Goal: Communication & Community: Answer question/provide support

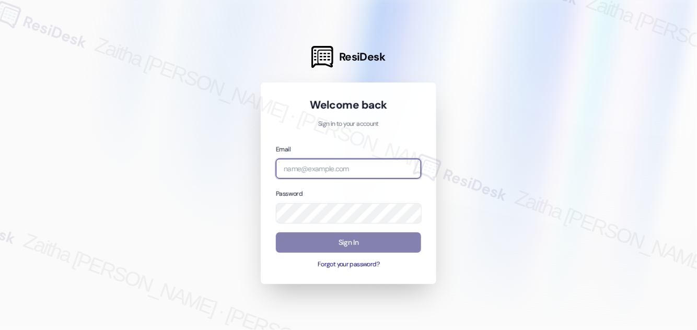
click at [341, 173] on input "email" at bounding box center [348, 169] width 145 height 20
type input "[EMAIL_ADDRESS][PERSON_NAME][DOMAIN_NAME]"
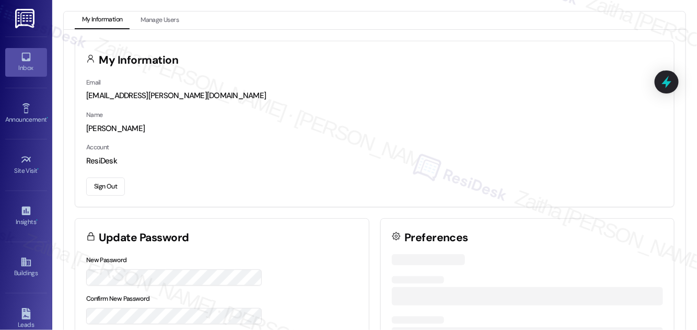
click at [24, 66] on div "Inbox" at bounding box center [26, 68] width 52 height 10
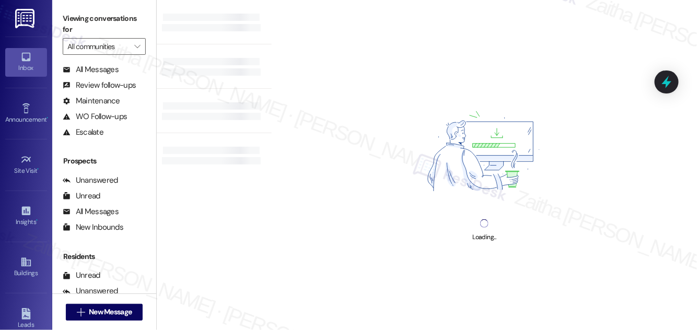
scroll to position [138, 0]
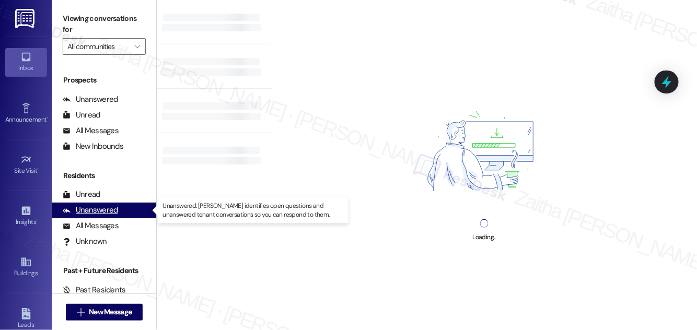
click at [101, 211] on div "Unanswered" at bounding box center [90, 210] width 55 height 11
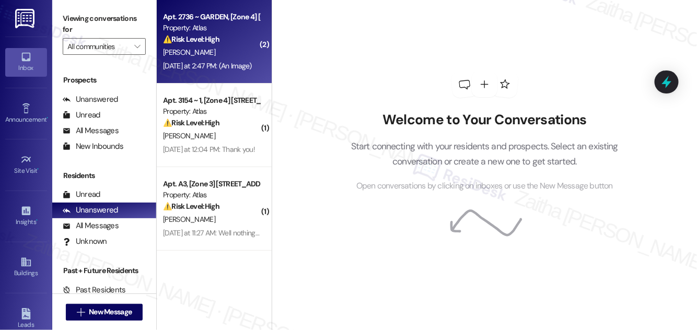
click at [239, 40] on div "⚠️ Risk Level: High The resident is reporting ongoing flooding issues and the a…" at bounding box center [211, 39] width 97 height 11
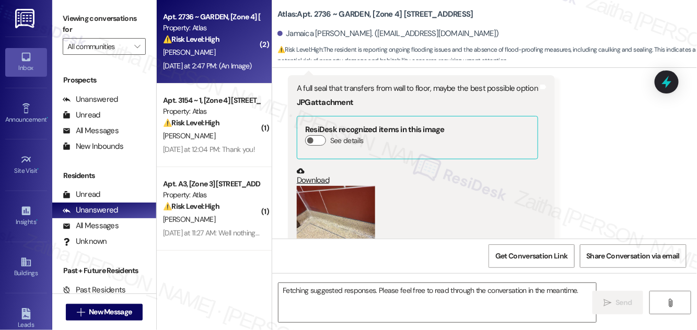
scroll to position [1341, 0]
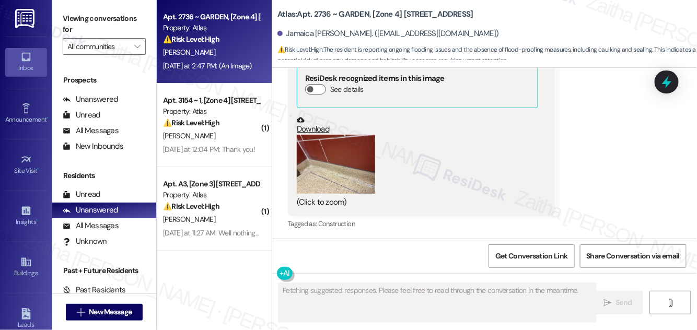
click at [341, 154] on button "Zoom image" at bounding box center [336, 164] width 78 height 59
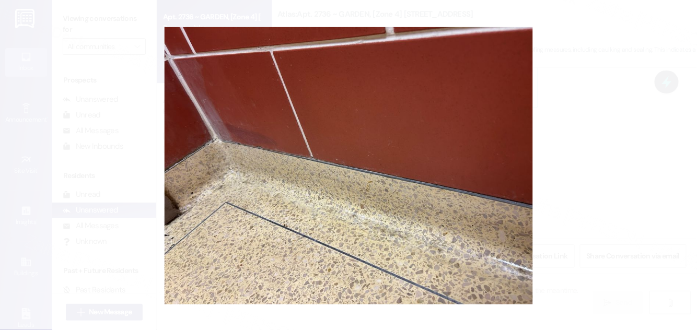
click at [579, 164] on button "Unzoom image" at bounding box center [348, 165] width 697 height 330
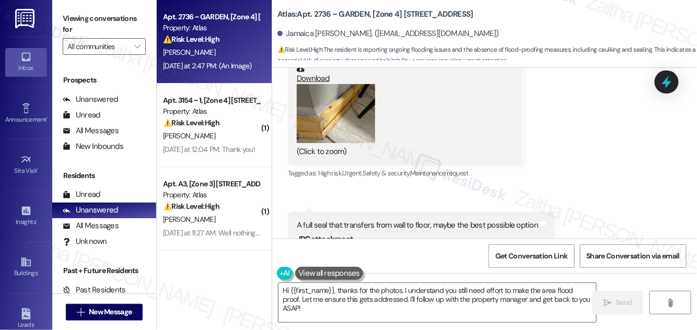
scroll to position [1151, 0]
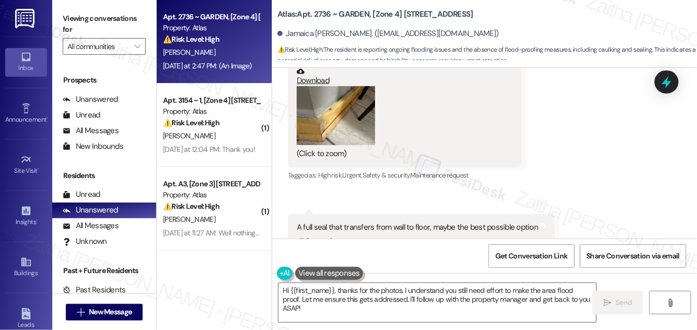
click at [324, 110] on button "Zoom image" at bounding box center [336, 115] width 78 height 59
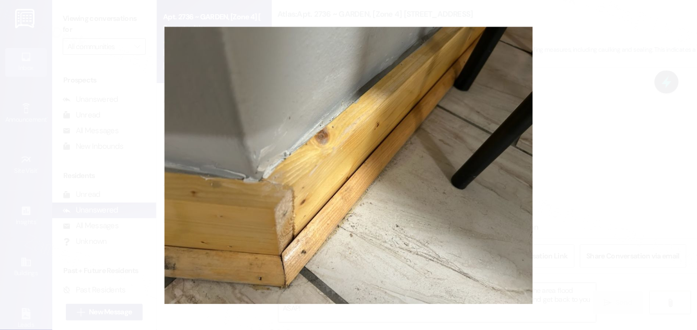
click at [572, 135] on button "Unzoom image" at bounding box center [348, 165] width 697 height 330
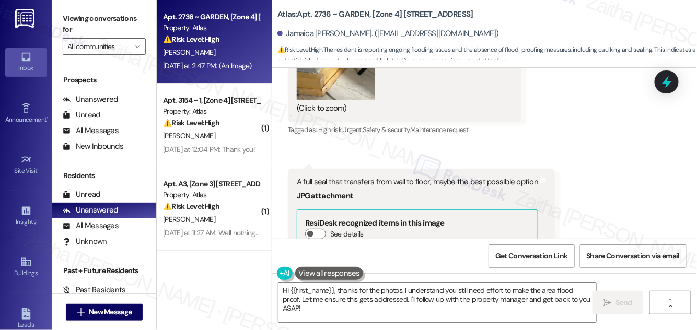
scroll to position [1198, 0]
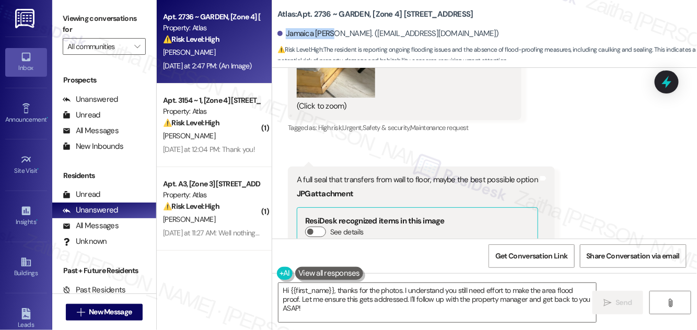
drag, startPoint x: 286, startPoint y: 35, endPoint x: 329, endPoint y: 29, distance: 43.3
click at [329, 29] on div "Jamaica [PERSON_NAME]. ([EMAIL_ADDRESS][DOMAIN_NAME])" at bounding box center [389, 33] width 222 height 11
copy div "Jamaica [PERSON_NAME]"
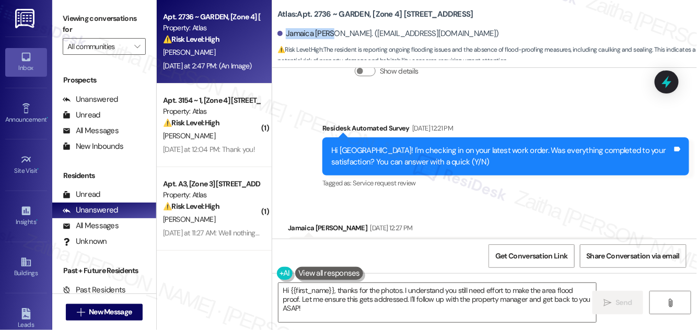
scroll to position [628, 0]
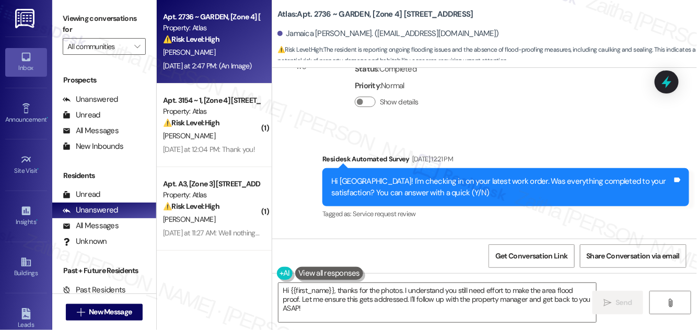
click at [498, 95] on div "WO Opened request: no description [DATE] 8:00 PM Status : Completed Priority : …" at bounding box center [388, 80] width 217 height 99
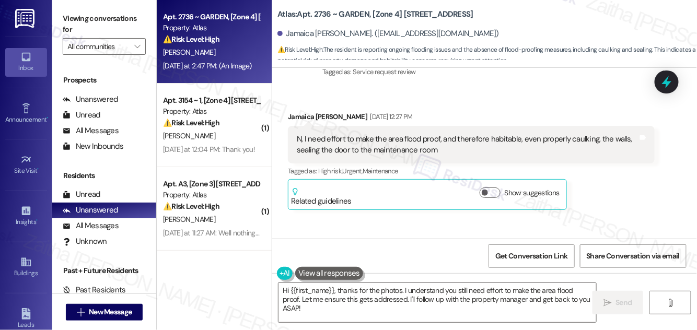
scroll to position [771, 0]
click at [495, 192] on button "Show suggestions" at bounding box center [490, 193] width 21 height 10
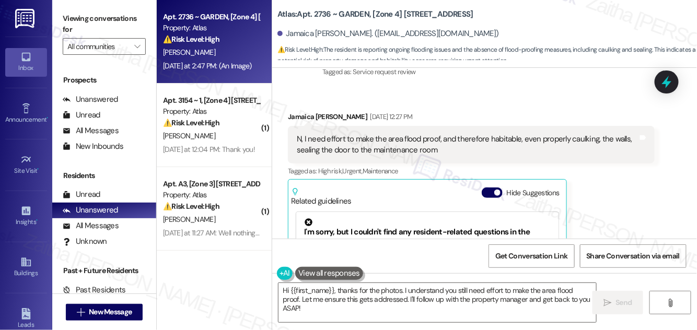
scroll to position [866, 0]
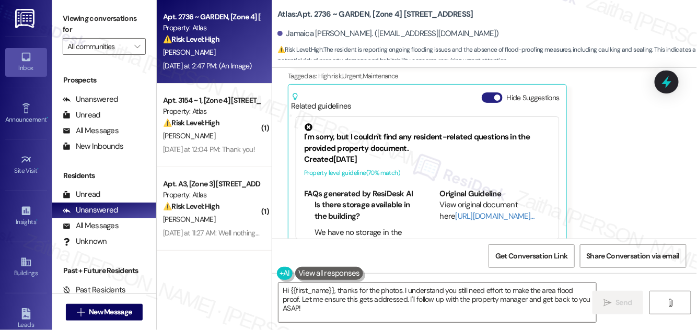
click at [489, 94] on button "Hide Suggestions" at bounding box center [492, 98] width 21 height 10
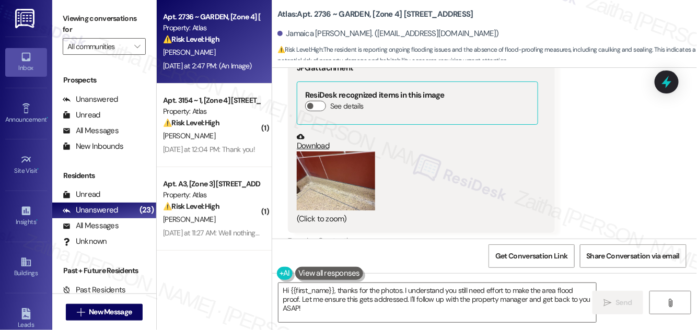
scroll to position [1341, 0]
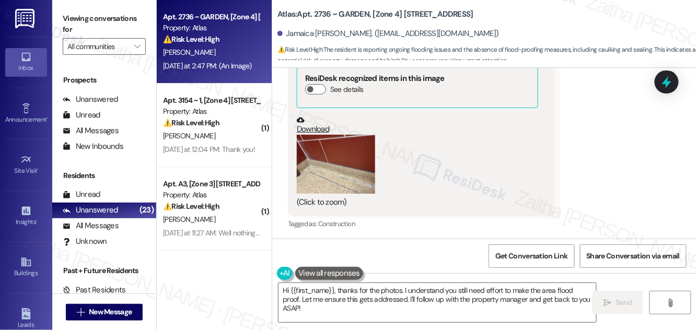
click at [346, 169] on button "Zoom image" at bounding box center [336, 164] width 78 height 59
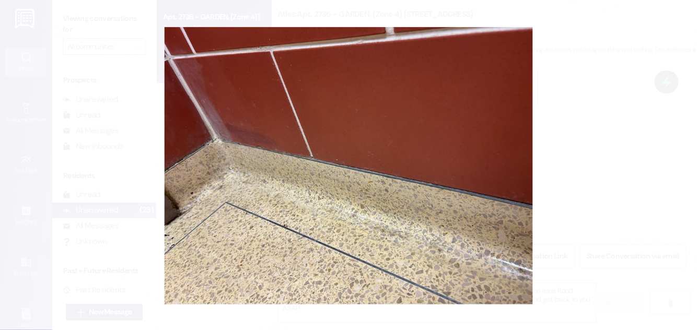
click at [590, 148] on button "Unzoom image" at bounding box center [348, 165] width 697 height 330
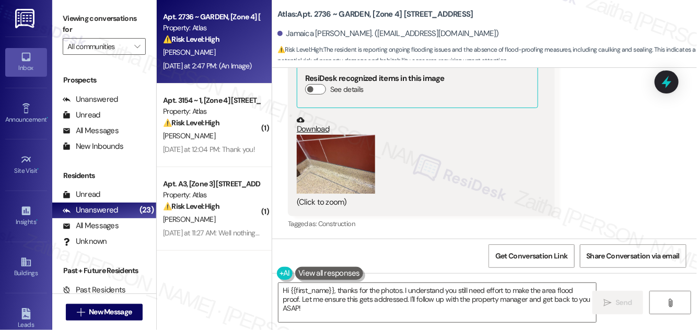
click at [339, 174] on button "Zoom image" at bounding box center [336, 164] width 78 height 59
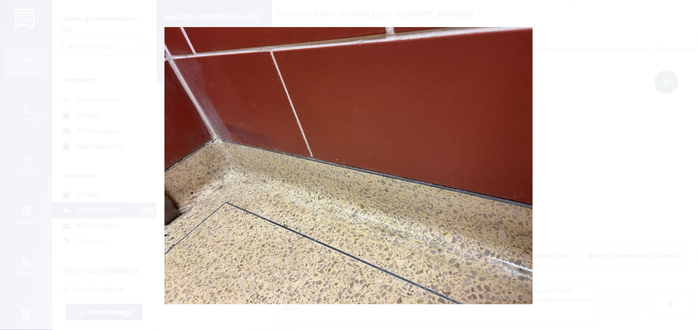
click at [605, 135] on button "Unzoom image" at bounding box center [348, 165] width 697 height 330
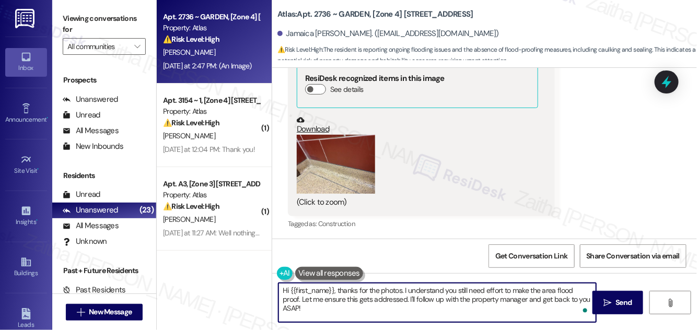
drag, startPoint x: 305, startPoint y: 300, endPoint x: 492, endPoint y: 300, distance: 186.6
click at [493, 300] on textarea "Hi {{first_name}}, thanks for the photos. I understand you still need effort to…" at bounding box center [438, 302] width 318 height 39
click at [315, 298] on textarea "Hi {{first_name}}, thanks for the photos. I understand you still need effort to…" at bounding box center [438, 302] width 318 height 39
drag, startPoint x: 279, startPoint y: 300, endPoint x: 573, endPoint y: 302, distance: 294.3
click at [587, 297] on textarea "Hi {{first_name}}, thanks for the photos. I understand you still need effort to…" at bounding box center [438, 302] width 318 height 39
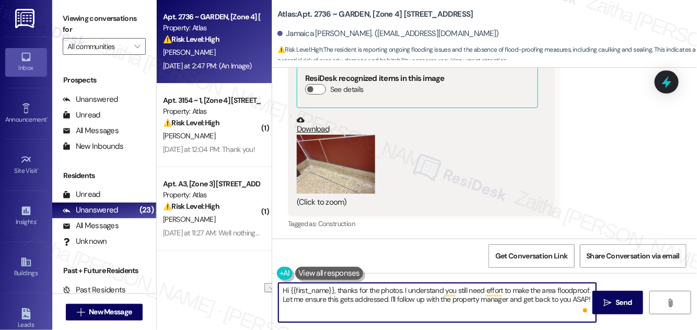
drag, startPoint x: 285, startPoint y: 297, endPoint x: 589, endPoint y: 299, distance: 303.7
click at [589, 299] on textarea "Hi {{first_name}}, thanks for the photos. I understand you still need effort to…" at bounding box center [438, 302] width 318 height 39
drag, startPoint x: 285, startPoint y: 292, endPoint x: 451, endPoint y: 305, distance: 166.2
click at [451, 305] on textarea "Hi {{first_name}}, thanks for the photos. I understand you still need effort to…" at bounding box center [438, 302] width 318 height 39
click at [362, 294] on textarea "Hi {{first_name}}, thanks for the photos. I understand you still need effort to…" at bounding box center [438, 302] width 318 height 39
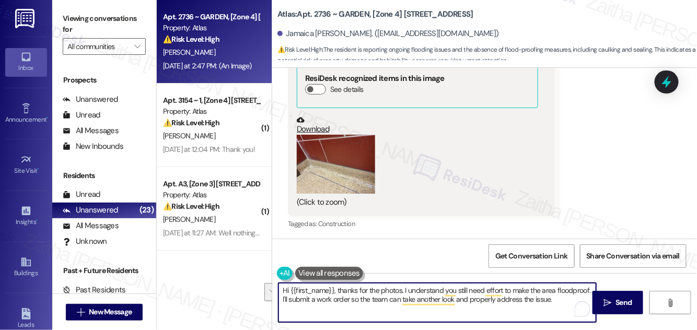
drag, startPoint x: 281, startPoint y: 290, endPoint x: 557, endPoint y: 301, distance: 276.8
click at [557, 301] on textarea "Hi {{first_name}}, thanks for the photos. I understand you still need effort to…" at bounding box center [438, 302] width 318 height 39
type textarea "Hi {{first_name}}, thanks for the photos. I understand you still need effort to…"
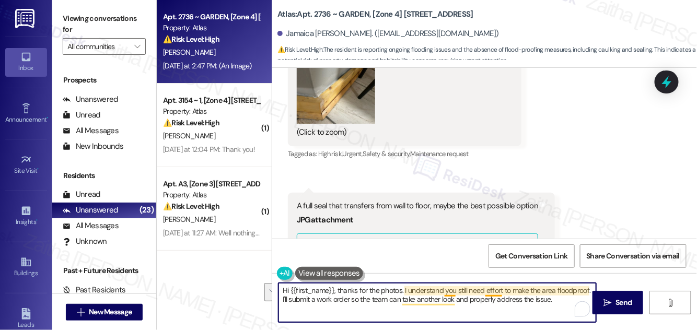
scroll to position [1198, 0]
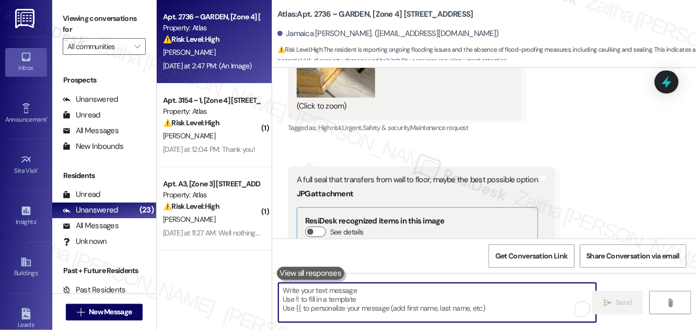
paste textarea "Hi {{first_name}}, thanks for sending the photos. I understand more work is nee…"
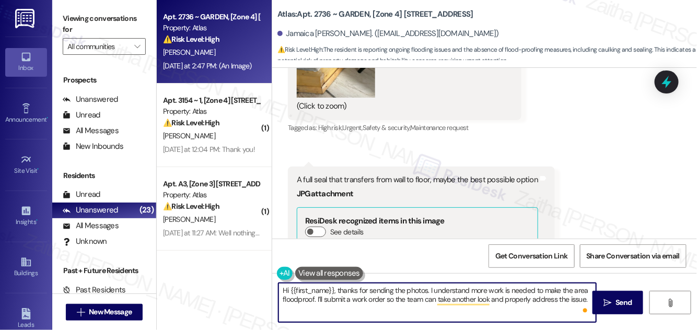
paste textarea "Do we have your permission to enter your home while you're away? Do you have pe…"
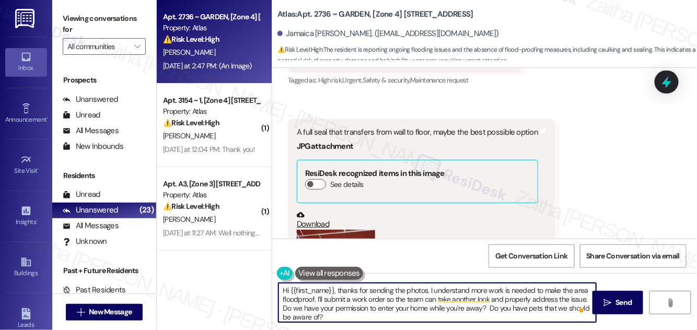
scroll to position [0, 0]
type textarea "Hi {{first_name}}, thanks for sending the photos. I understand more work is nee…"
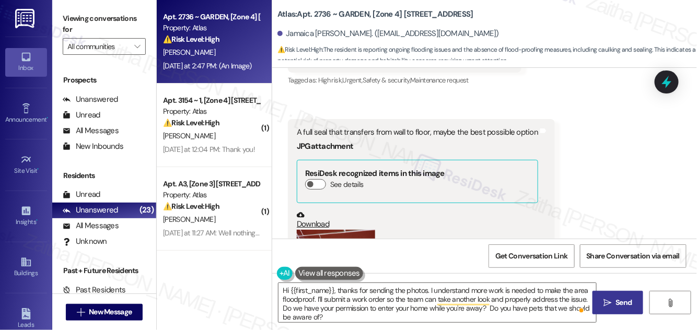
click at [620, 308] on span "Send" at bounding box center [624, 302] width 16 height 11
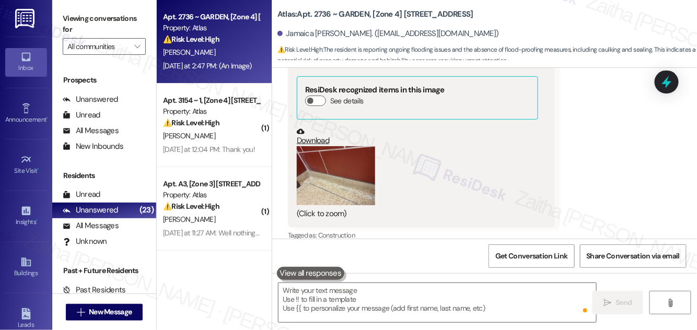
scroll to position [1340, 0]
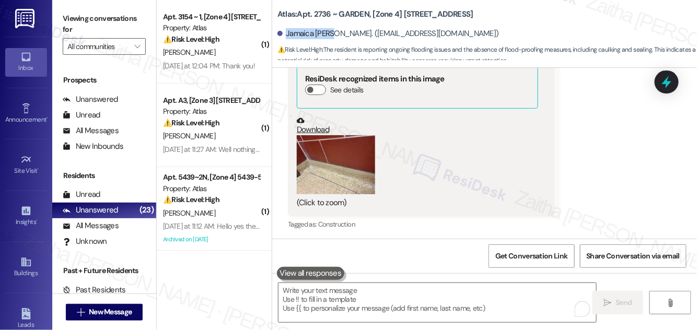
drag, startPoint x: 286, startPoint y: 34, endPoint x: 329, endPoint y: 29, distance: 43.2
click at [329, 29] on div "Jamaica [PERSON_NAME]. ([EMAIL_ADDRESS][DOMAIN_NAME])" at bounding box center [389, 33] width 222 height 11
copy div "Jamaica [PERSON_NAME]"
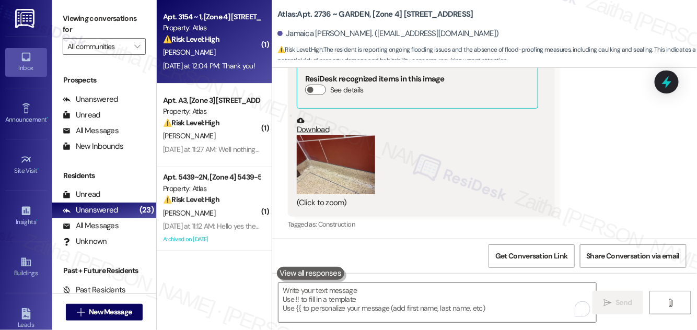
click at [247, 37] on div "⚠️ Risk Level: High The resident is requesting to switch to a month-to-month le…" at bounding box center [211, 39] width 97 height 11
type textarea "Fetching suggested responses. Please feel free to read through the conversation…"
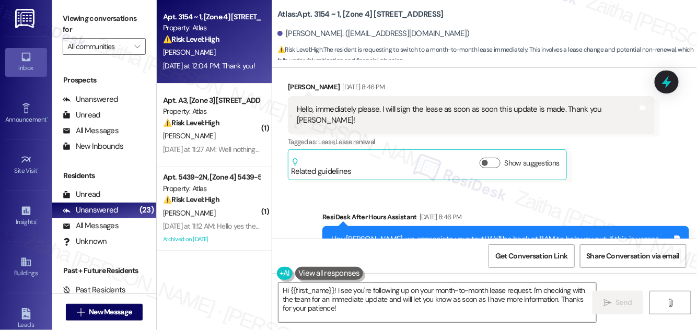
scroll to position [1026, 0]
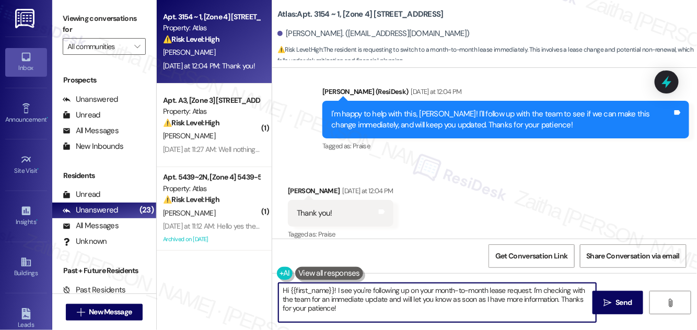
click at [285, 291] on textarea "Hi {{first_name}}! I see you're following up on your month-to-month lease reque…" at bounding box center [438, 302] width 318 height 39
drag, startPoint x: 380, startPoint y: 289, endPoint x: 575, endPoint y: 282, distance: 194.6
click at [576, 283] on div "You're welcome, {{first_name}}! I see you're following up on your month-to-mont…" at bounding box center [437, 303] width 319 height 40
drag, startPoint x: 538, startPoint y: 291, endPoint x: 388, endPoint y: 286, distance: 149.6
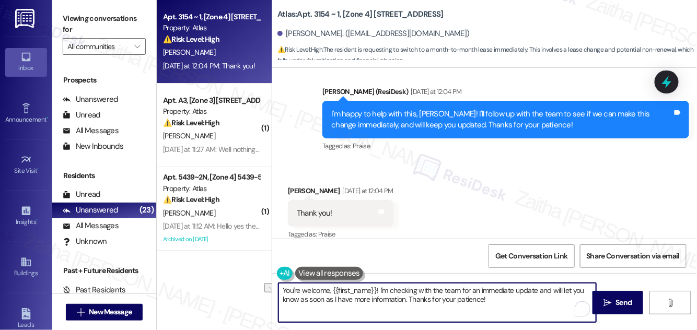
click at [388, 286] on textarea "You're welcome, {{first_name}}! I'm checking with the team for an immediate upd…" at bounding box center [438, 302] width 318 height 39
drag, startPoint x: 365, startPoint y: 299, endPoint x: 474, endPoint y: 283, distance: 109.9
click at [477, 298] on textarea "You're welcome, {{first_name}}! I'm still waiting for an update from the team. …" at bounding box center [438, 302] width 318 height 39
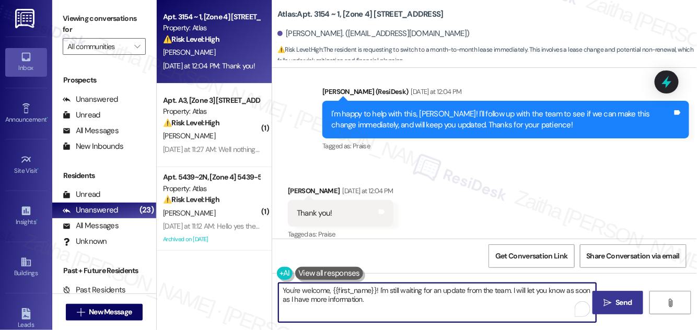
type textarea "You're welcome, {{first_name}}! I'm still waiting for an update from the team. …"
click at [616, 296] on button " Send" at bounding box center [618, 303] width 51 height 24
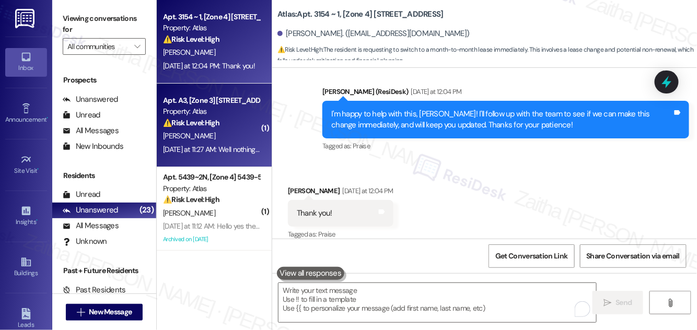
click at [238, 132] on div "[PERSON_NAME]" at bounding box center [211, 136] width 99 height 13
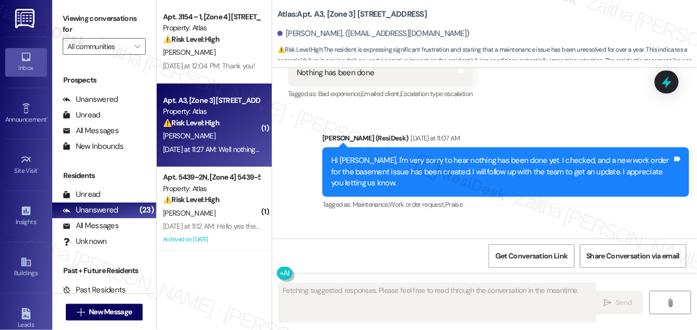
scroll to position [3288, 0]
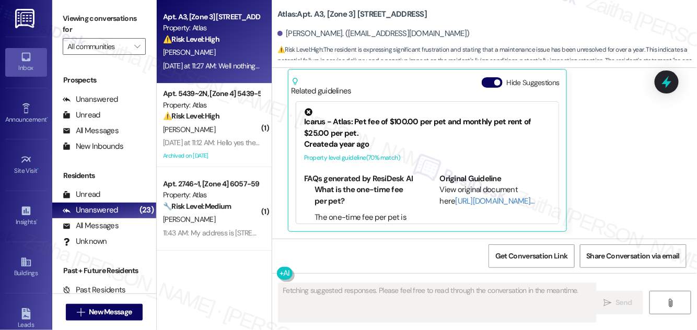
click at [243, 48] on div "[PERSON_NAME]" at bounding box center [211, 52] width 99 height 13
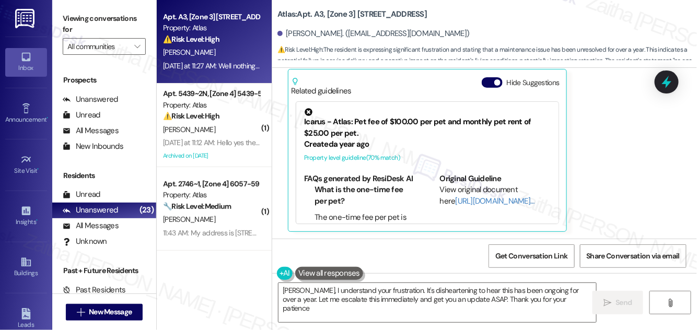
type textarea "[PERSON_NAME], I understand your frustration. It's disheartening to hear this h…"
click at [488, 82] on button "Hide Suggestions" at bounding box center [492, 82] width 21 height 10
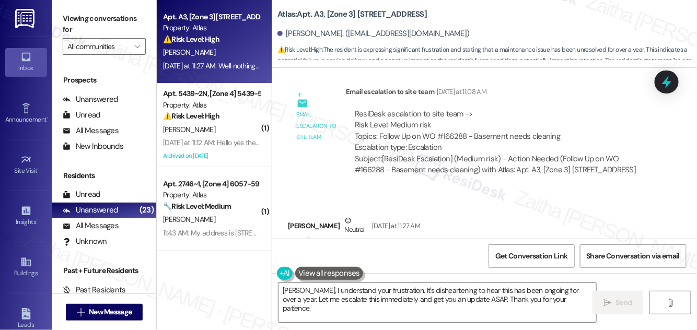
scroll to position [3252, 0]
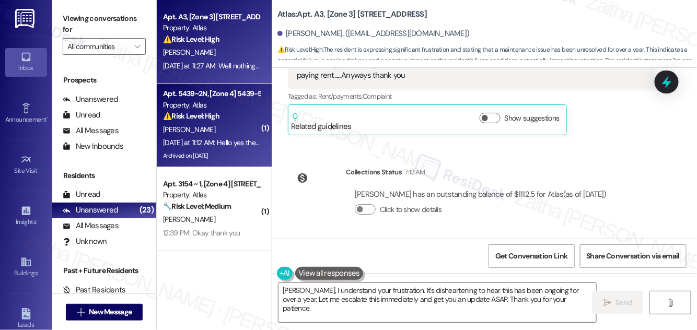
click at [236, 132] on div "[PERSON_NAME]" at bounding box center [211, 129] width 99 height 13
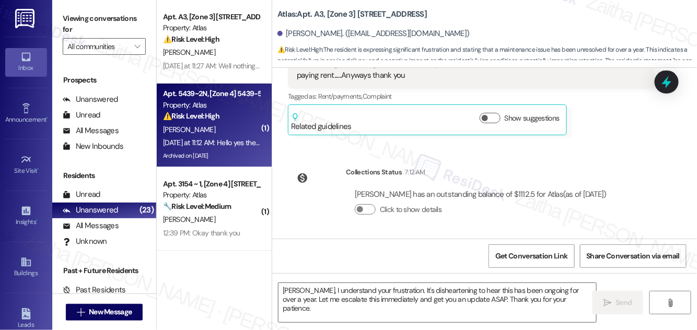
type textarea "Fetching suggested responses. Please feel free to read through the conversation…"
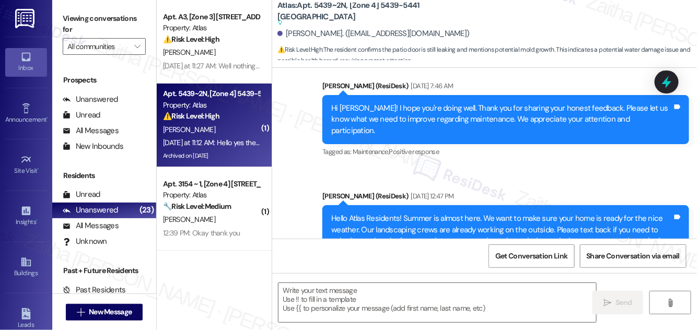
type textarea "Fetching suggested responses. Please feel free to read through the conversation…"
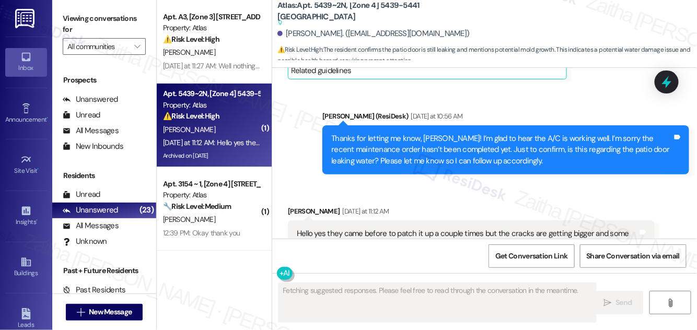
scroll to position [3055, 0]
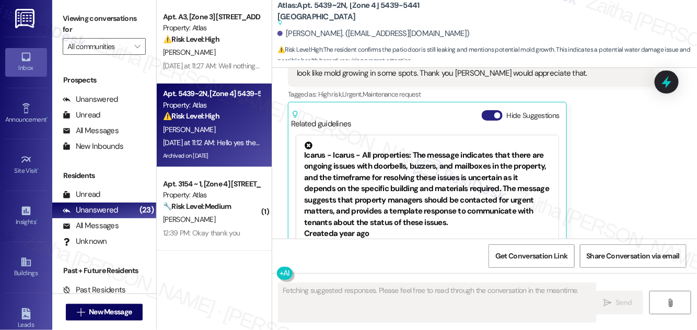
click at [486, 110] on button "Hide Suggestions" at bounding box center [492, 115] width 21 height 10
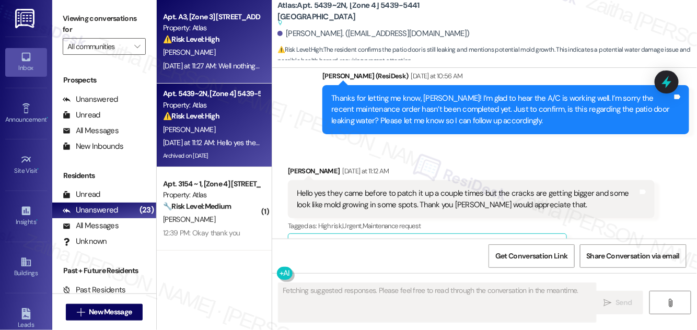
click at [226, 51] on div "[PERSON_NAME]" at bounding box center [211, 52] width 99 height 13
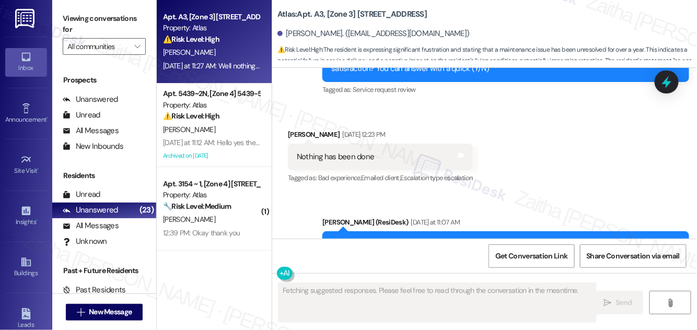
scroll to position [3288, 0]
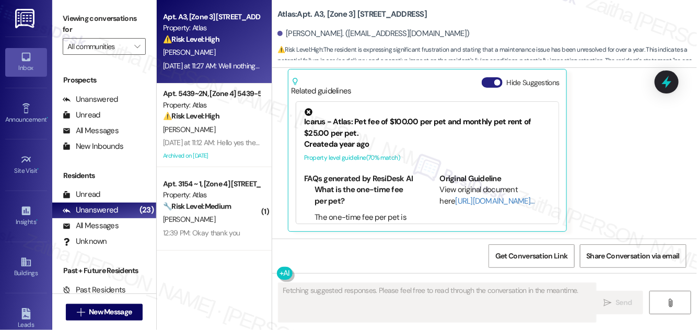
click at [489, 85] on button "Hide Suggestions" at bounding box center [492, 82] width 21 height 10
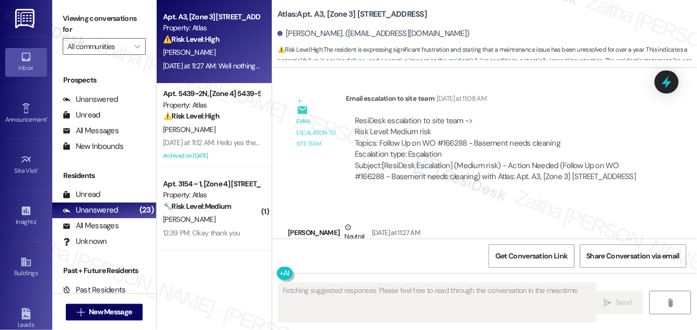
scroll to position [3014, 0]
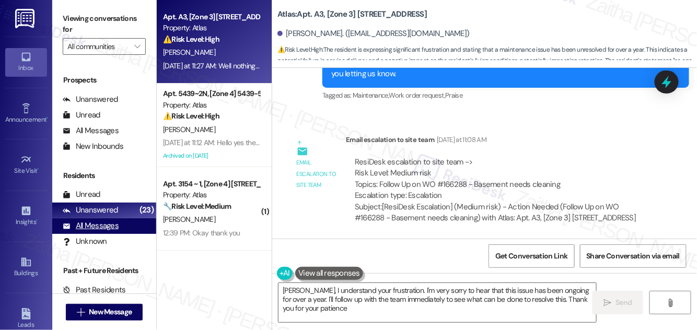
type textarea "[PERSON_NAME], I understand your frustration. I'm very sorry to hear that this …"
click at [101, 228] on div "All Messages" at bounding box center [91, 226] width 56 height 11
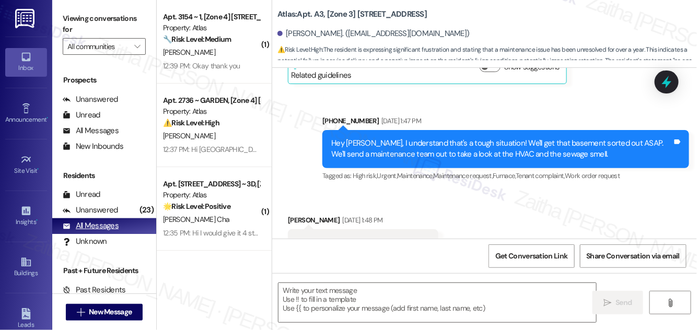
type textarea "Fetching suggested responses. Please feel free to read through the conversation…"
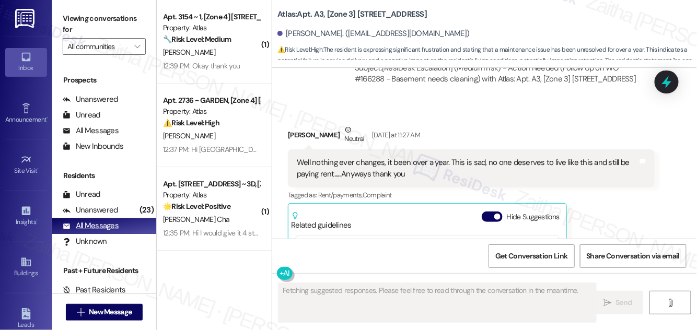
scroll to position [3288, 0]
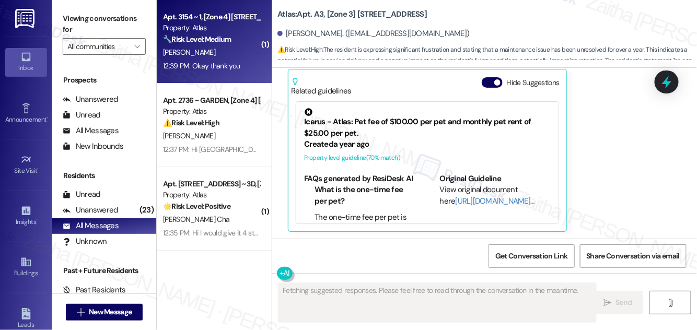
click at [239, 52] on div "[PERSON_NAME]" at bounding box center [211, 52] width 99 height 13
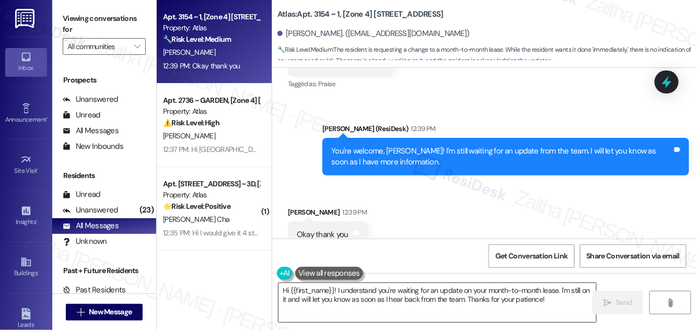
scroll to position [1198, 0]
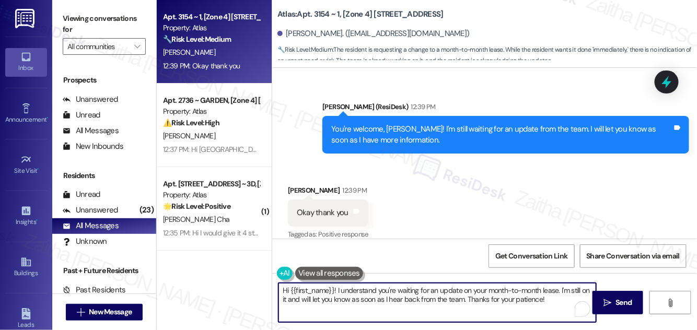
drag, startPoint x: 281, startPoint y: 290, endPoint x: 557, endPoint y: 297, distance: 276.1
click at [557, 297] on textarea "Hi {{first_name}}! I understand you're waiting for an update on your month-to-m…" at bounding box center [438, 302] width 318 height 39
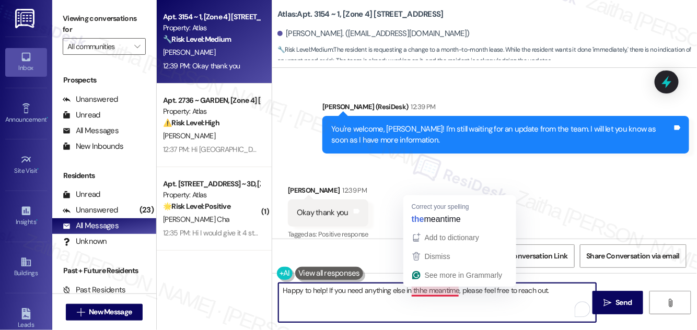
click at [435, 289] on textarea "Happy to help! If you need anything else in thhe meantime, please feel free to …" at bounding box center [438, 302] width 318 height 39
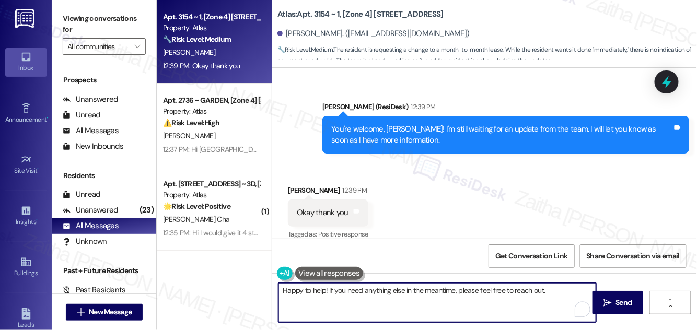
click at [548, 290] on textarea "Happy to help! If you need anything else in the meantime, please feel free to r…" at bounding box center [438, 302] width 318 height 39
type textarea "Happy to help! If you need anything else in the meantime, please feel free to r…"
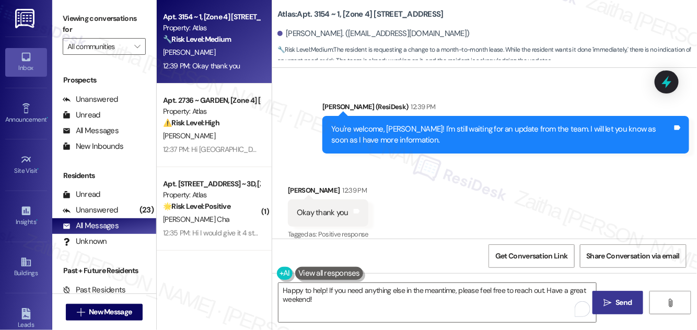
click at [625, 303] on span "Send" at bounding box center [624, 302] width 16 height 11
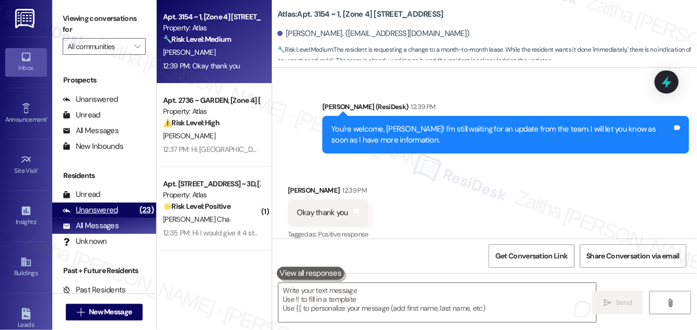
scroll to position [1198, 0]
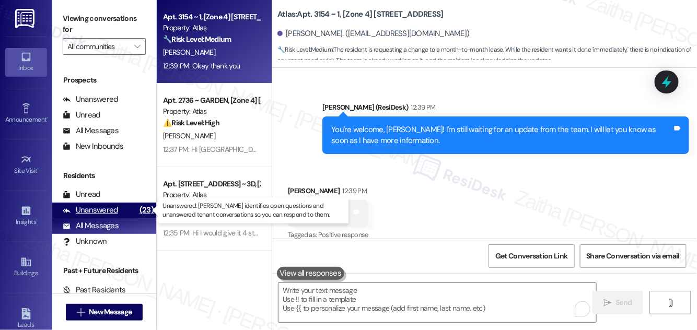
click at [89, 211] on div "Unanswered" at bounding box center [90, 210] width 55 height 11
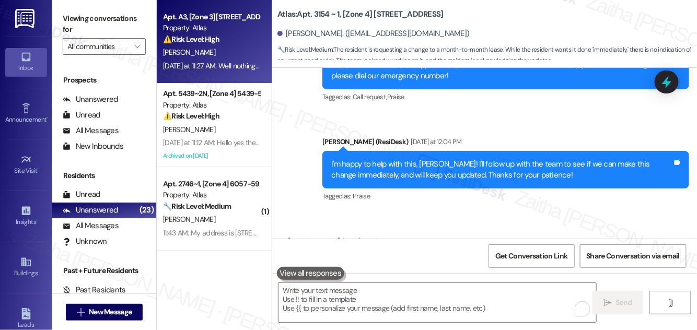
scroll to position [960, 0]
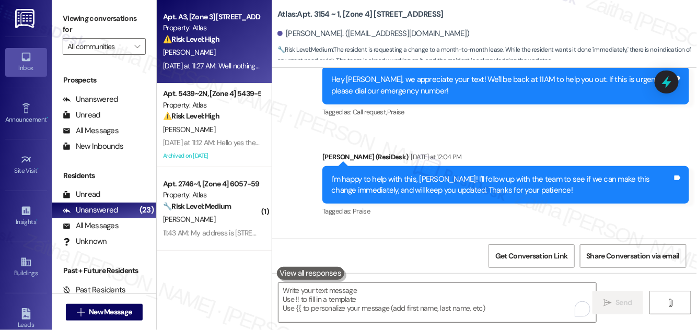
click at [231, 55] on div "I. Ibrahim" at bounding box center [211, 52] width 99 height 13
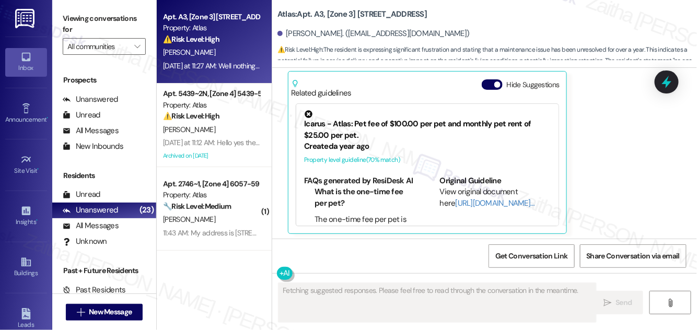
scroll to position [3288, 0]
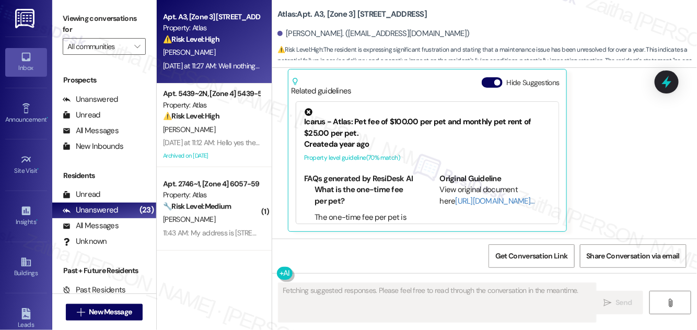
click at [484, 77] on div "Hide Suggestions" at bounding box center [523, 82] width 82 height 11
click at [486, 80] on button "Hide Suggestions" at bounding box center [492, 82] width 21 height 10
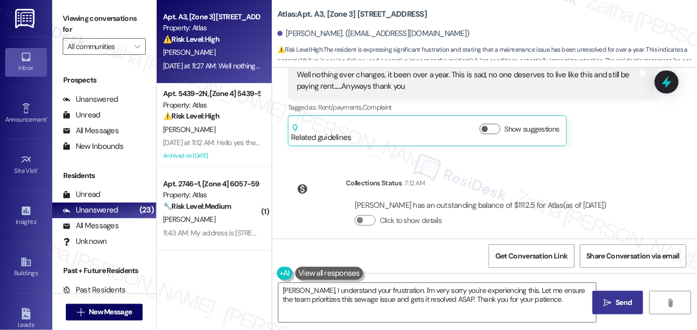
scroll to position [3252, 0]
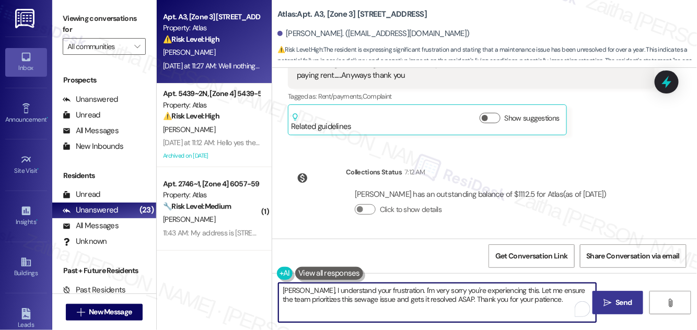
drag, startPoint x: 283, startPoint y: 290, endPoint x: 559, endPoint y: 302, distance: 276.8
click at [559, 302] on textarea "Ibrahim, I understand your frustration. I'm very sorry you're experiencing this…" at bounding box center [438, 302] width 318 height 39
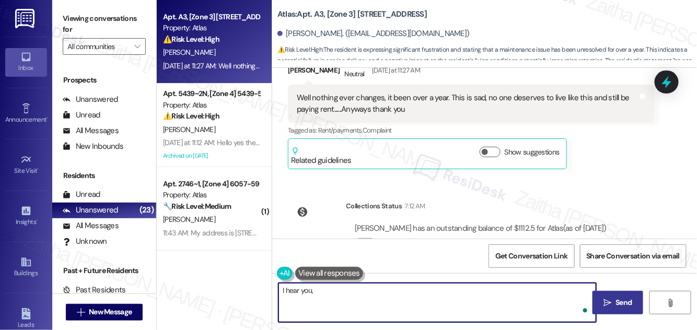
scroll to position [3157, 0]
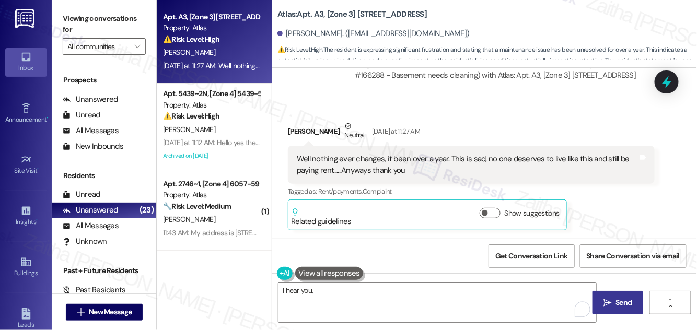
click at [295, 129] on div "Ibrahim Ibrahim Neutral Yesterday at 11:27 AM" at bounding box center [471, 134] width 367 height 26
copy div "Ibrahim"
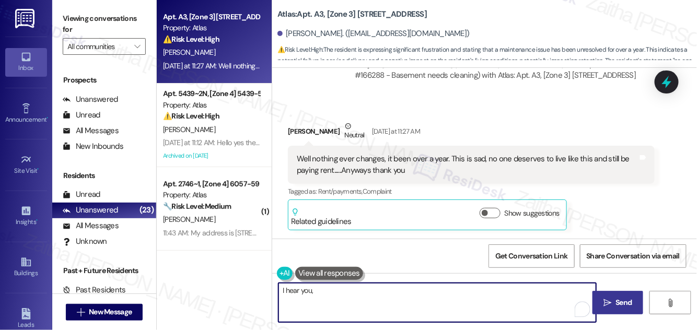
click at [337, 296] on textarea "I hear you," at bounding box center [438, 302] width 318 height 39
paste textarea "Ibrahim"
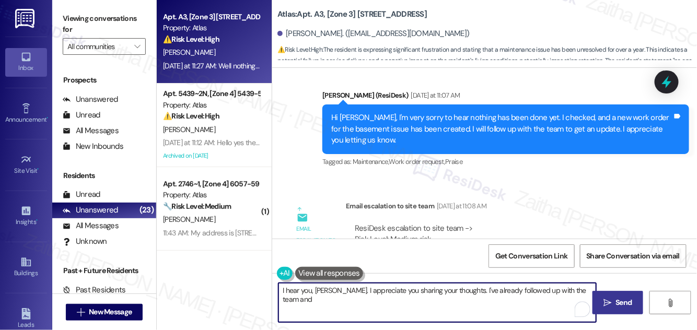
scroll to position [2919, 0]
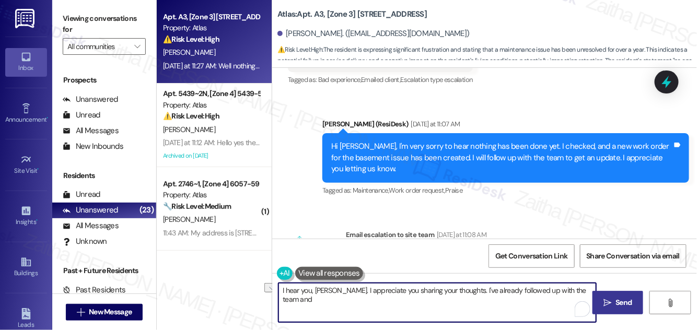
drag, startPoint x: 458, startPoint y: 290, endPoint x: 592, endPoint y: 288, distance: 133.8
click at [592, 288] on textarea "I hear you, Ibrahim. I appreciate you sharing your thoughts. I've already follo…" at bounding box center [438, 302] width 318 height 39
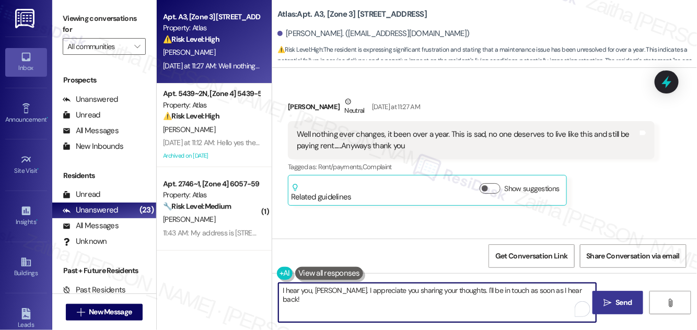
scroll to position [3205, 0]
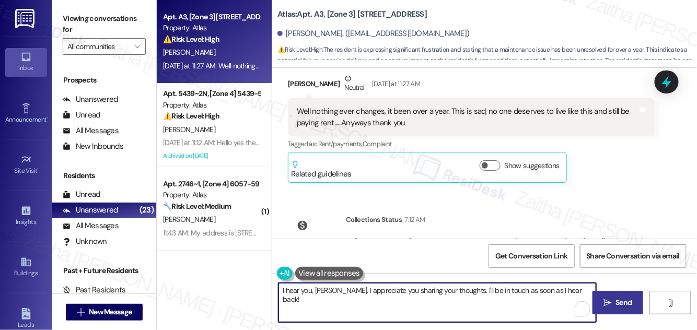
type textarea "I hear you, Ibrahim. I appreciate you sharing your thoughts. I'll be in touch a…"
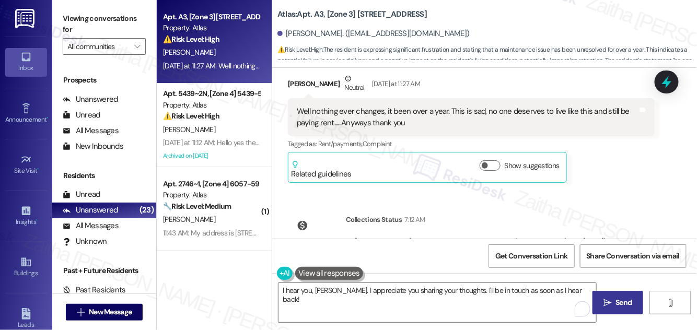
click at [601, 295] on button " Send" at bounding box center [618, 303] width 51 height 24
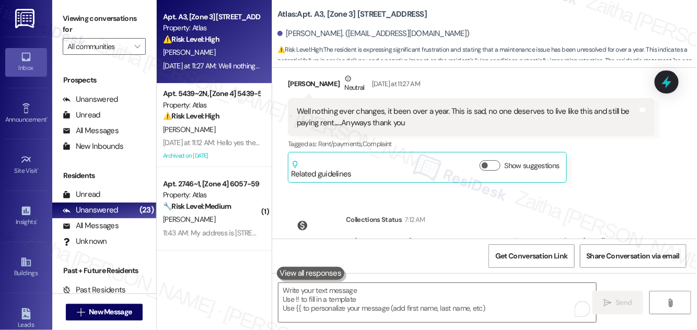
scroll to position [3156, 0]
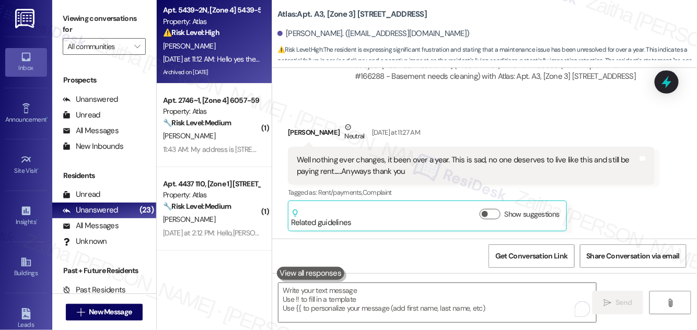
click at [243, 47] on div "A. Rodarte" at bounding box center [211, 46] width 99 height 13
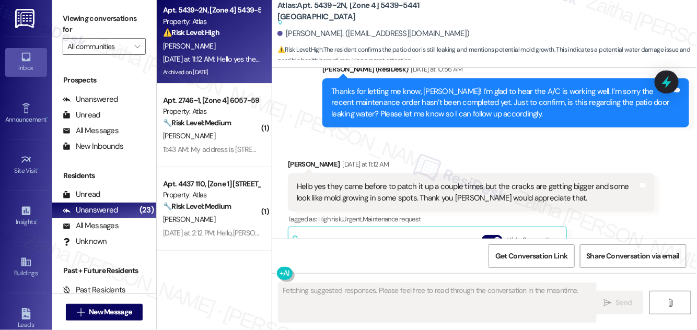
scroll to position [3055, 0]
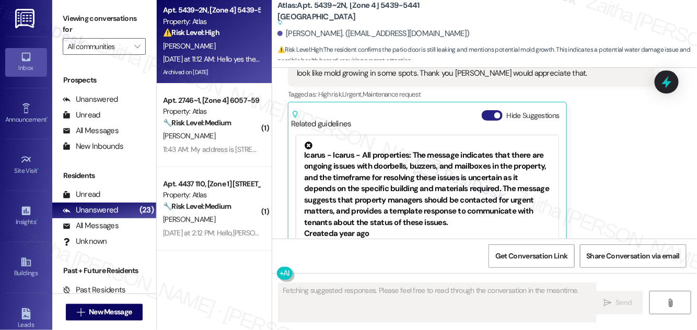
click at [492, 110] on button "Hide Suggestions" at bounding box center [492, 115] width 21 height 10
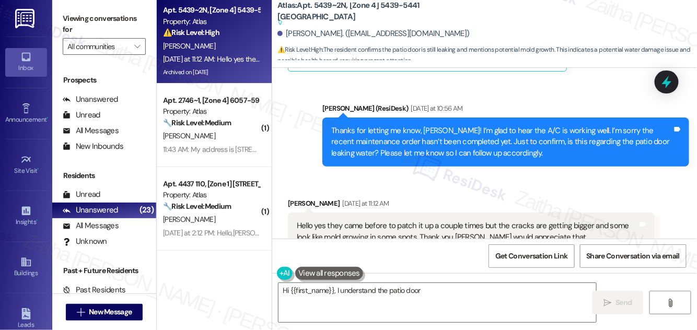
scroll to position [2876, 0]
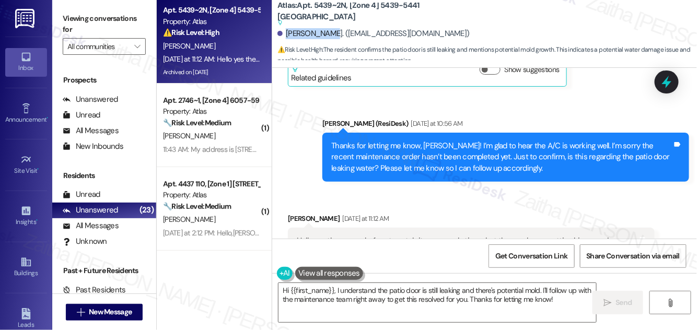
drag, startPoint x: 287, startPoint y: 31, endPoint x: 327, endPoint y: 32, distance: 40.3
click at [327, 32] on div "Aida Rodarte. (south_chi75@yahoo.com)" at bounding box center [374, 33] width 192 height 11
copy div "Aida Rodarte"
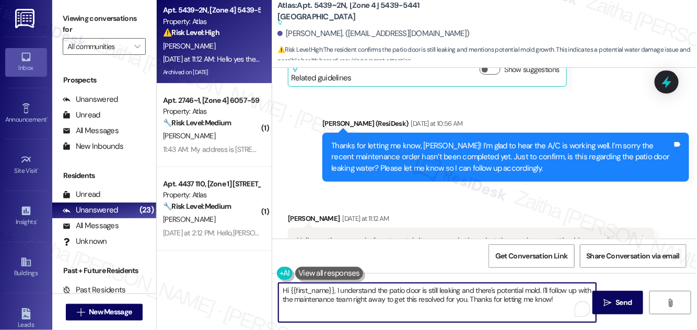
click at [280, 290] on textarea "Hi {{first_name}}, I understand the patio door is still leaking and there's pot…" at bounding box center [438, 302] width 318 height 39
click at [285, 291] on textarea "Hi {{first_name}}, I understand the patio door is still leaking and there's pot…" at bounding box center [438, 302] width 318 height 39
click at [304, 292] on textarea "Thanks for confirming, {{first_name}}, I understand the patio door is still lea…" at bounding box center [438, 302] width 318 height 39
click at [361, 291] on textarea "Thank you for confirming, {{first_name}}, I understand the patio door is still …" at bounding box center [438, 302] width 318 height 39
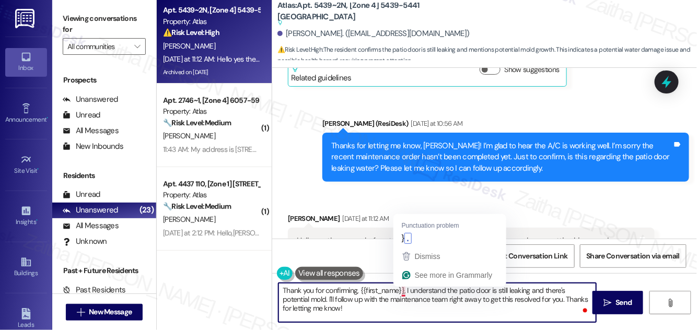
click at [405, 291] on textarea "Thank you for confirming, {{first_name}}, I understand the patio door is still …" at bounding box center [438, 302] width 318 height 39
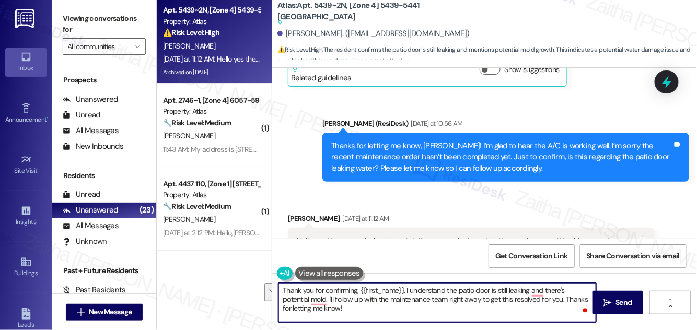
drag, startPoint x: 407, startPoint y: 290, endPoint x: 327, endPoint y: 298, distance: 79.9
click at [327, 298] on textarea "Thank you for confirming, {{first_name}}. I understand the patio door is still …" at bounding box center [438, 302] width 318 height 39
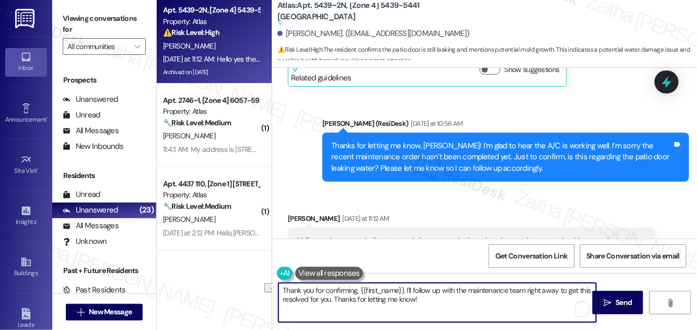
drag, startPoint x: 528, startPoint y: 292, endPoint x: 560, endPoint y: 286, distance: 32.9
click at [559, 290] on textarea "Thank you for confirming, {{first_name}}. I'll follow up with the maintenance t…" at bounding box center [438, 302] width 318 height 39
click at [423, 299] on textarea "Thank you for confirming, {{first_name}}. I'll follow up with the maintenance t…" at bounding box center [438, 302] width 318 height 39
type textarea "Thank you for confirming, {{first_name}}. I'll follow up with the maintenance t…"
click at [611, 299] on icon "" at bounding box center [608, 303] width 8 height 8
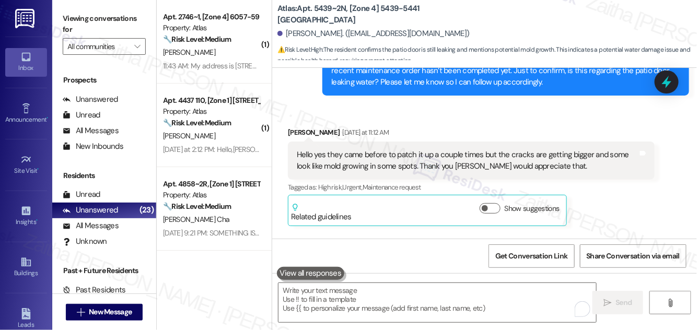
scroll to position [3008, 0]
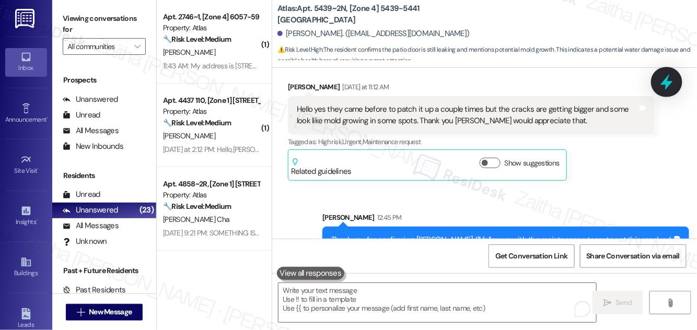
click at [667, 82] on icon at bounding box center [667, 82] width 13 height 16
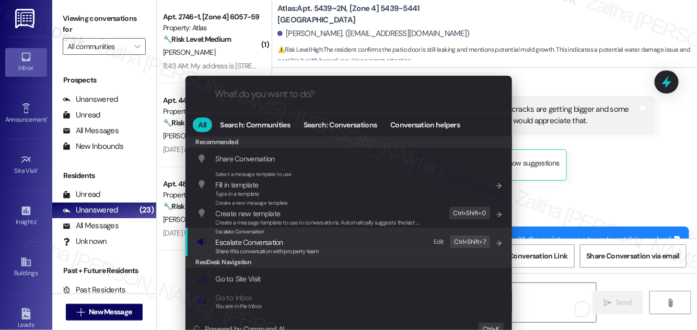
click at [267, 242] on span "Escalate Conversation" at bounding box center [249, 242] width 67 height 9
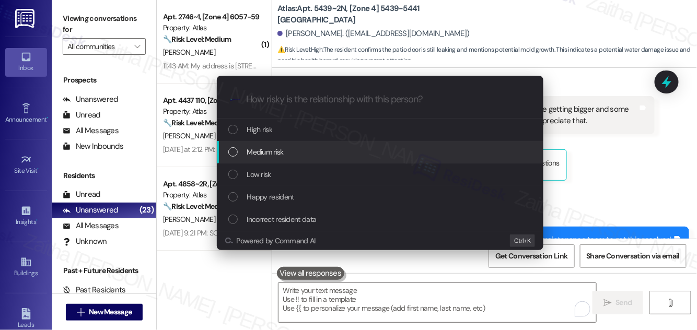
click at [280, 157] on span "Medium risk" at bounding box center [265, 152] width 37 height 12
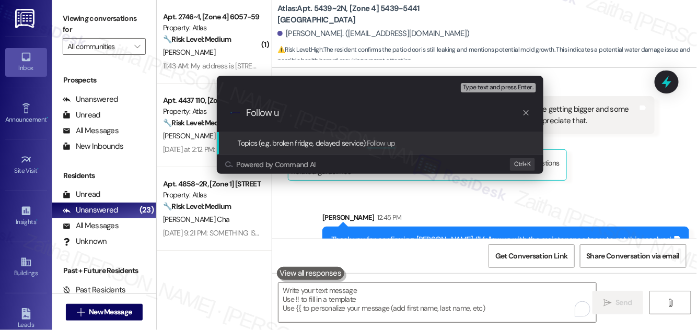
type input "Follow"
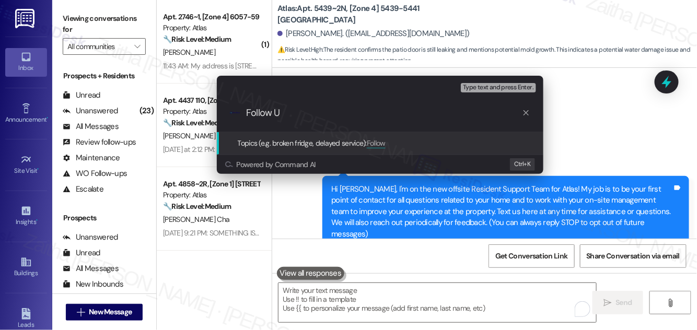
scroll to position [3008, 0]
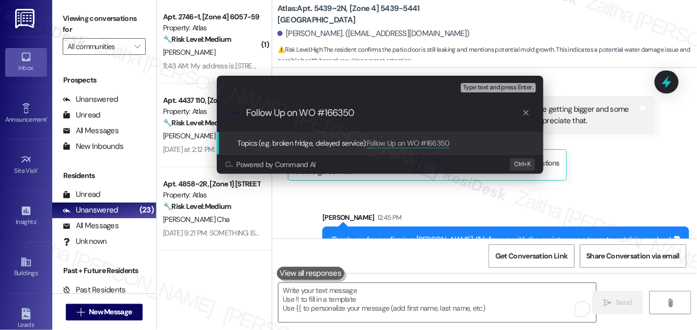
paste input "patio door in the living room is dripping water."
click at [343, 114] on input "Follow Up on WO #166350 patio door in the living room is dripping water." at bounding box center [385, 113] width 276 height 11
type input "Follow Up on WO #166350 -patio door in the living room is dripping water."
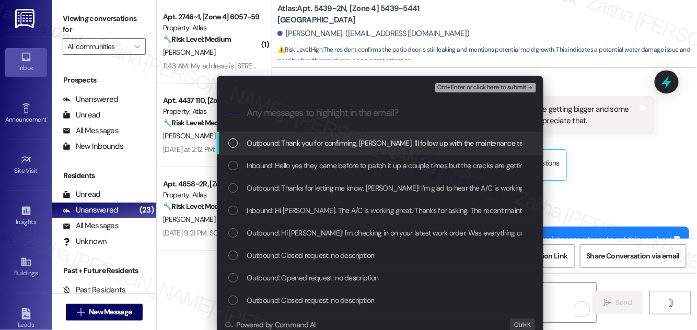
scroll to position [0, 0]
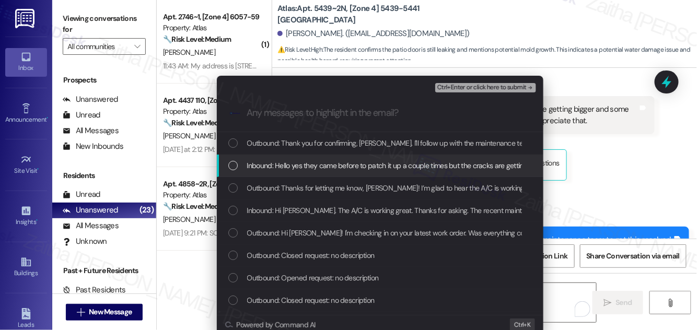
click at [287, 171] on span "Inbound: Hello yes they came before to patch it up a couple times but the crack…" at bounding box center [549, 166] width 604 height 12
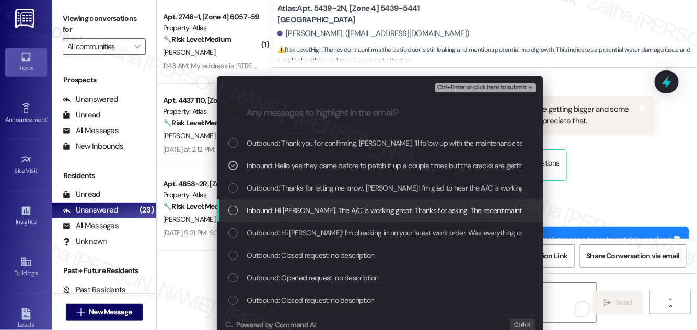
click at [300, 209] on span "Inbound: Hi Sarah. The A/C is working great. Thanks for asking. The recent main…" at bounding box center [441, 211] width 389 height 12
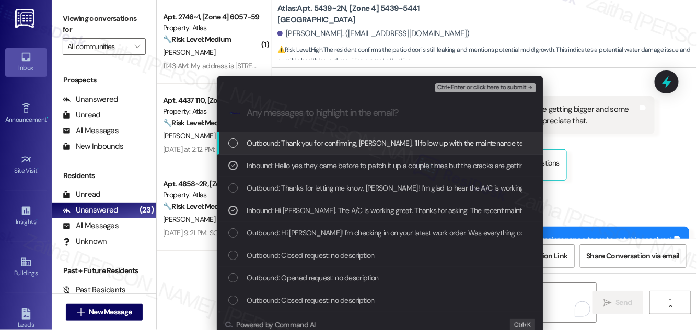
click at [464, 89] on span "Ctrl+Enter or click here to submit" at bounding box center [482, 87] width 89 height 7
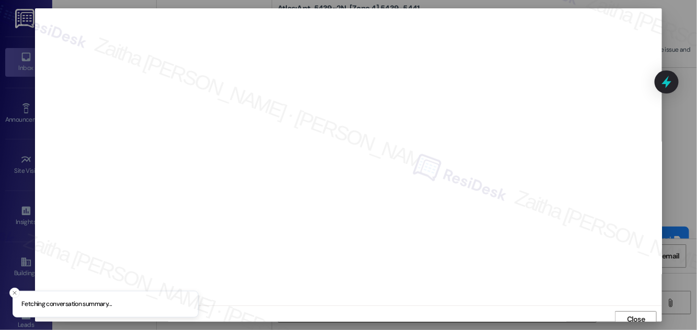
scroll to position [6, 0]
click at [640, 313] on span "Close" at bounding box center [636, 313] width 18 height 11
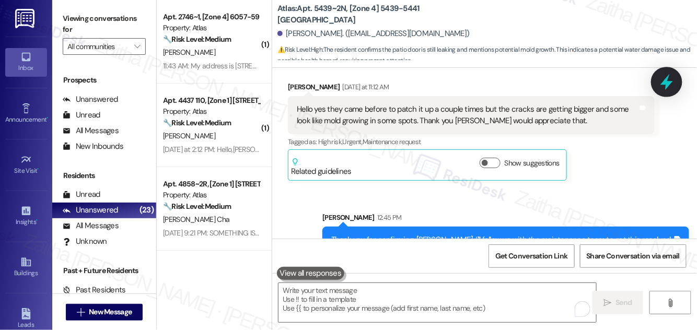
click at [670, 82] on icon at bounding box center [667, 82] width 13 height 16
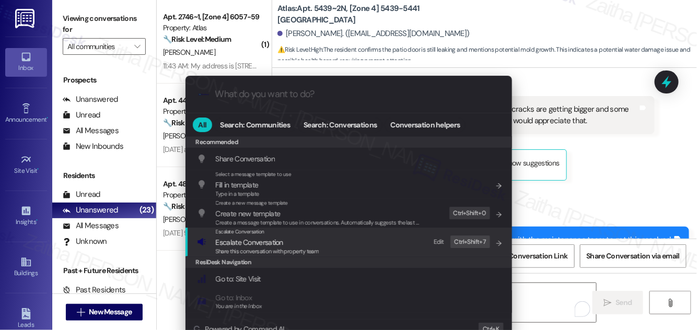
click at [235, 244] on span "Escalate Conversation" at bounding box center [249, 242] width 67 height 9
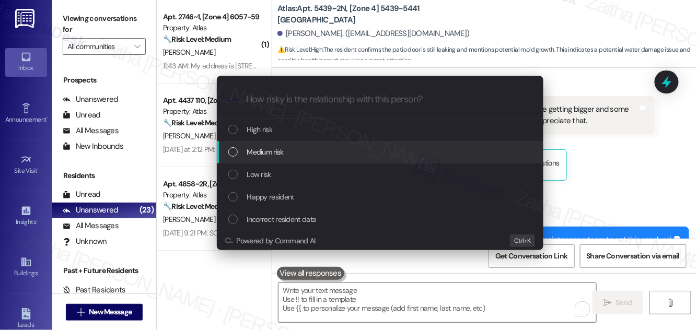
click at [258, 150] on span "Medium risk" at bounding box center [265, 152] width 37 height 12
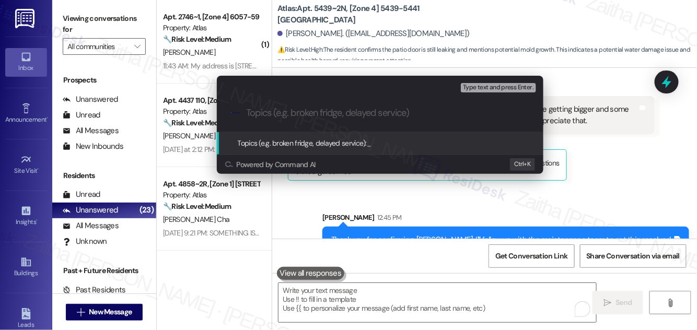
paste input "Follow Up on WO #166350 -patio door in the living room is dripping wate"
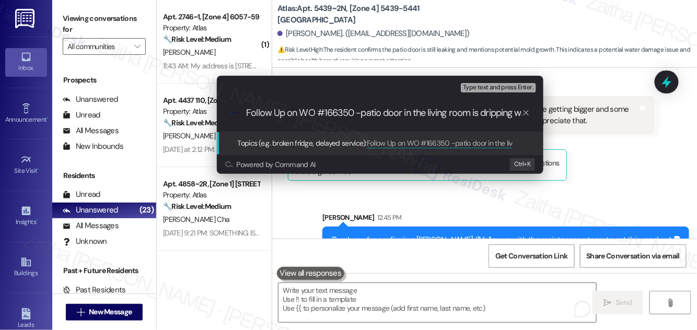
scroll to position [0, 13]
click at [352, 113] on input "Follow Up on WO #166350 -patio door in the living room is dripping wate" at bounding box center [385, 113] width 276 height 11
type input "Follow Up on WO #166350 -The patio door in the living room is dripping wate"
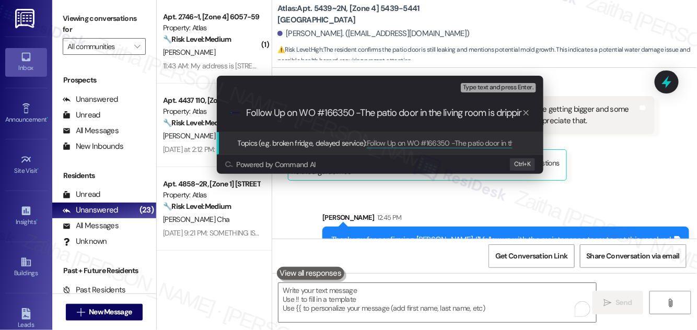
click at [493, 86] on span "Type text and press Enter." at bounding box center [498, 87] width 71 height 7
click at [407, 96] on div ".cls-1{fill:#0a055f;}.cls-2{fill:#0cc4c4;} resideskLogoBlueOrange Follow Up on …" at bounding box center [380, 113] width 327 height 37
click at [403, 102] on div ".cls-1{fill:#0a055f;}.cls-2{fill:#0cc4c4;} resideskLogoBlueOrange Follow Up on …" at bounding box center [380, 113] width 327 height 37
click at [375, 113] on input "Follow Up on WO #166350 -The patio door in the living room is dripping wate" at bounding box center [385, 113] width 276 height 11
drag, startPoint x: 245, startPoint y: 110, endPoint x: 540, endPoint y: 115, distance: 294.4
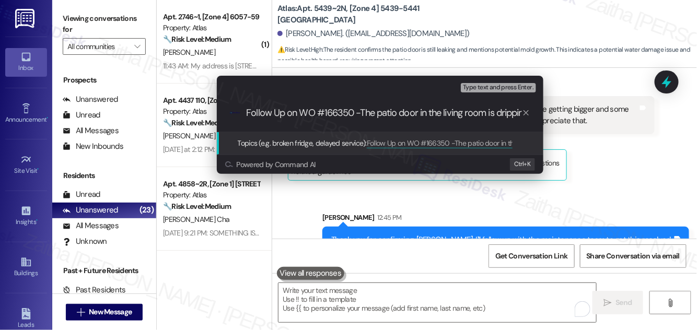
click at [540, 115] on div ".cls-1{fill:#0a055f;}.cls-2{fill:#0cc4c4;} resideskLogoBlueOrange Follow Up on …" at bounding box center [380, 113] width 327 height 37
click at [525, 112] on icon "progress bar" at bounding box center [526, 112] width 5 height 5
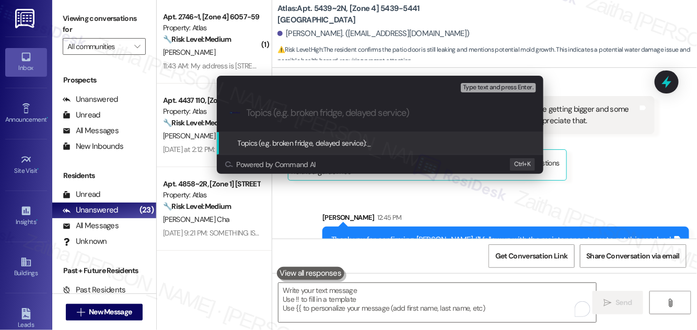
paste input "Follow Up on WO #166350 -The patio door in the living room is dripping wate"
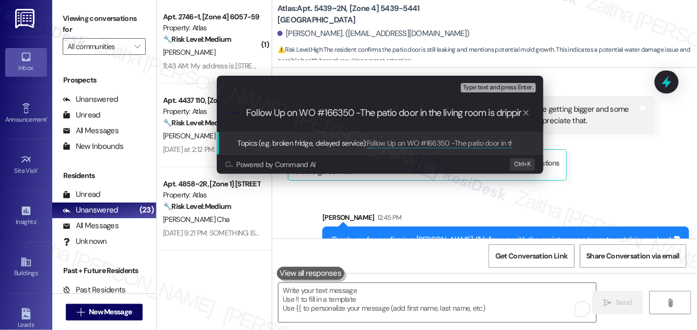
scroll to position [0, 29]
type input "Follow Up on WO #166350 -The patio door in the living room is dripping water"
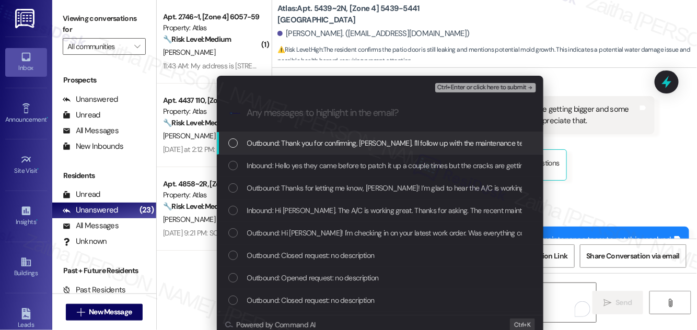
scroll to position [0, 0]
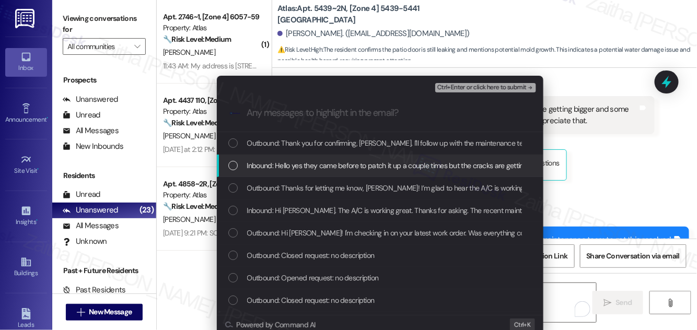
click at [295, 162] on span "Inbound: Hello yes they came before to patch it up a couple times but the crack…" at bounding box center [549, 166] width 604 height 12
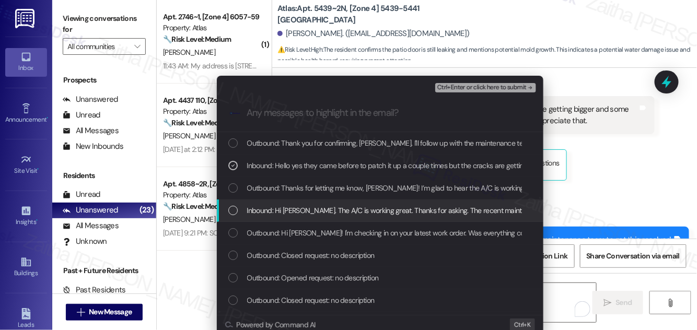
click at [309, 206] on span "Inbound: Hi Sarah. The A/C is working great. Thanks for asking. The recent main…" at bounding box center [441, 211] width 389 height 12
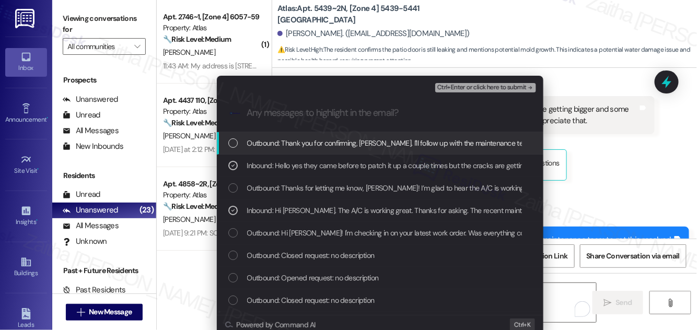
click at [482, 91] on button "Ctrl+Enter or click here to submit" at bounding box center [485, 87] width 101 height 9
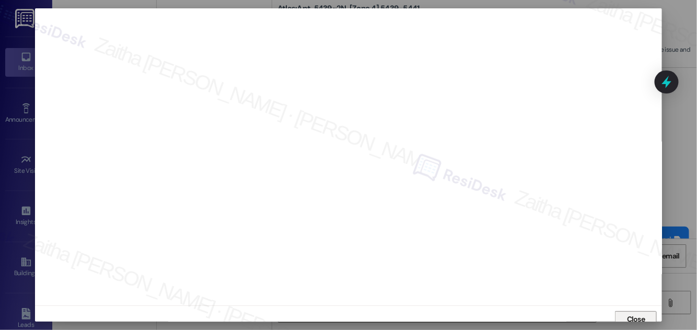
click at [631, 318] on span "Close" at bounding box center [636, 319] width 18 height 11
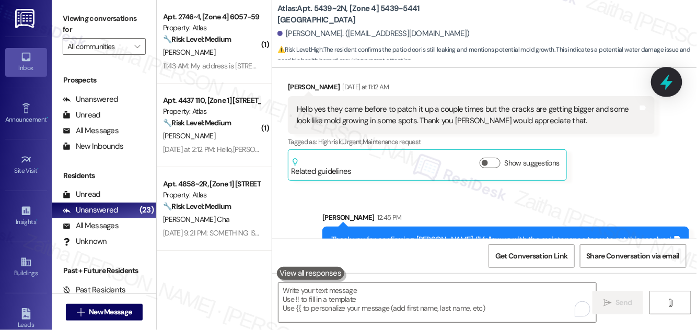
click at [663, 80] on icon at bounding box center [667, 82] width 18 height 18
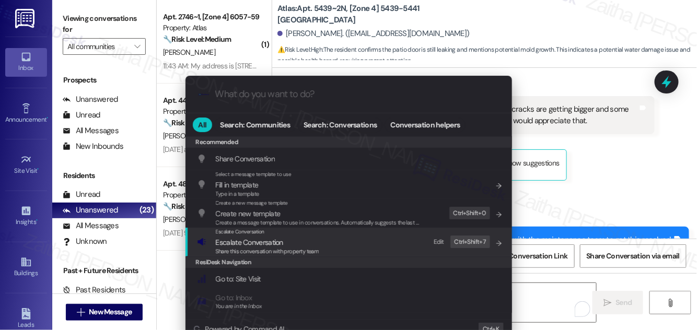
click at [233, 242] on span "Escalate Conversation" at bounding box center [249, 242] width 67 height 9
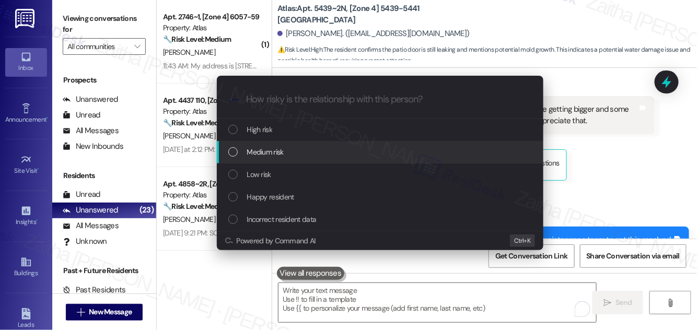
click at [265, 151] on span "Medium risk" at bounding box center [265, 152] width 37 height 12
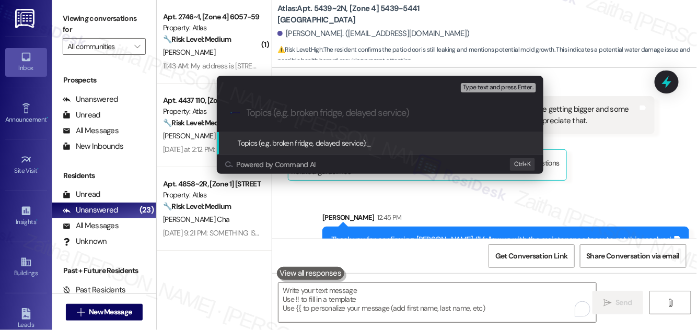
paste input "Follow Up on WO #166350 -The patio door in the living room is dripping wate"
type input "Follow Up on WO #166350 -The patio door in the living room is dripping wate"
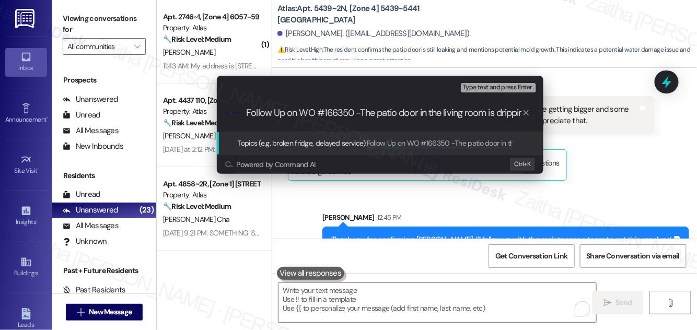
scroll to position [0, 29]
click at [269, 113] on input "Follow Up on WO #166350 -The patio door in the living room is dripping wate" at bounding box center [385, 113] width 276 height 11
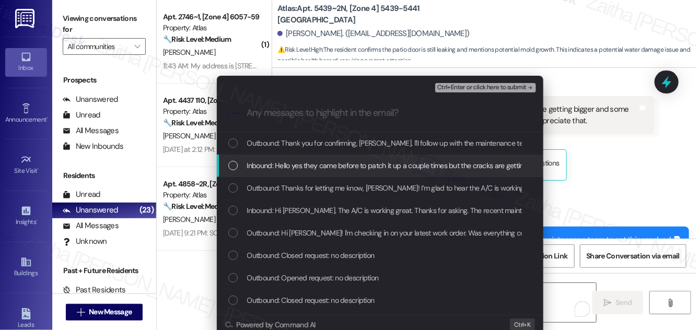
click at [350, 168] on span "Inbound: Hello yes they came before to patch it up a couple times but the crack…" at bounding box center [549, 166] width 604 height 12
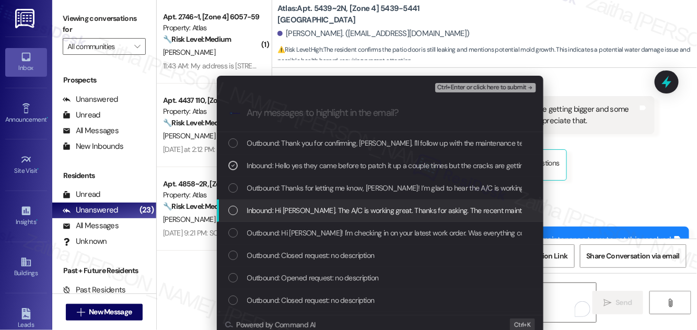
click at [341, 207] on span "Inbound: Hi Sarah. The A/C is working great. Thanks for asking. The recent main…" at bounding box center [441, 211] width 389 height 12
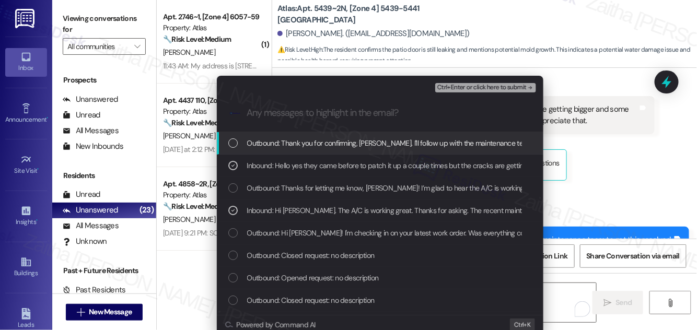
click at [467, 88] on span "Ctrl+Enter or click here to submit" at bounding box center [482, 87] width 89 height 7
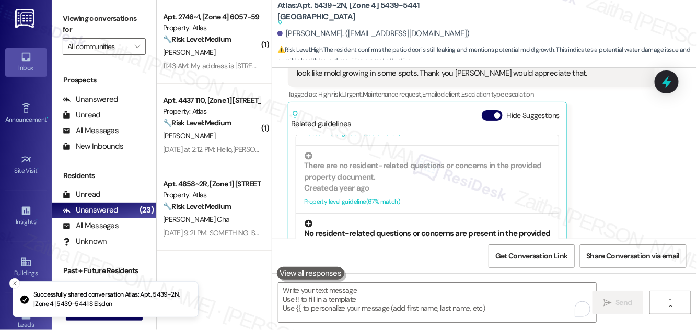
scroll to position [475, 0]
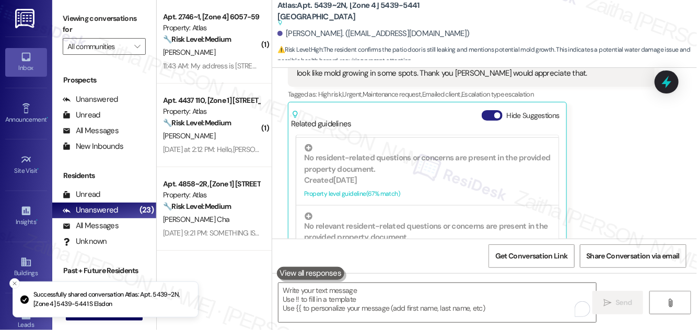
click at [489, 110] on button "Hide Suggestions" at bounding box center [492, 115] width 21 height 10
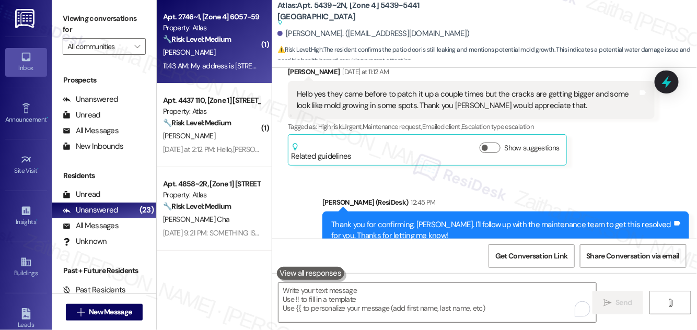
click at [238, 55] on div "[PERSON_NAME]" at bounding box center [211, 52] width 99 height 13
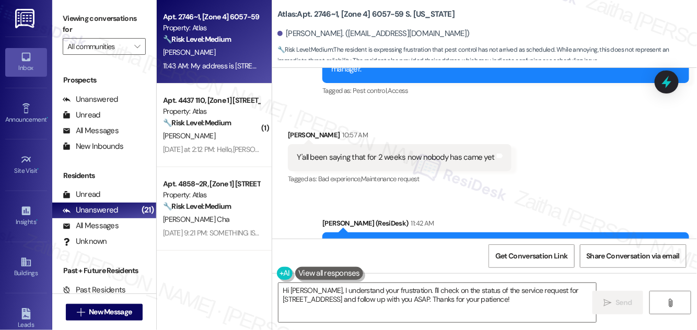
scroll to position [5032, 0]
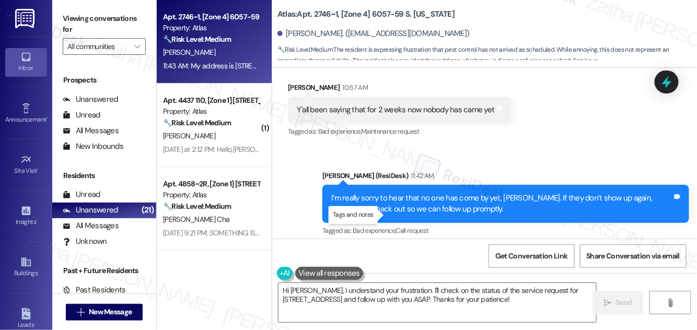
drag, startPoint x: 342, startPoint y: 215, endPoint x: 393, endPoint y: 236, distance: 54.9
click at [388, 284] on div "My address is 2746 w 61 st Tags and notes" at bounding box center [356, 297] width 137 height 27
copy div "2746 w 61 st Tags and notes"
click at [457, 246] on div "Received via SMS Victoria Lagrone 11:43 AM My address is 2746 w 61 st Tags and …" at bounding box center [484, 282] width 425 height 73
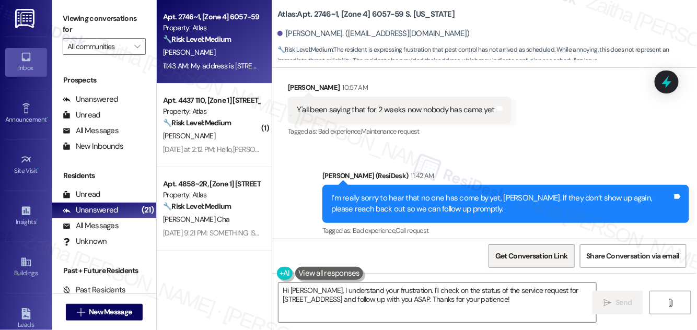
click at [508, 261] on span "Get Conversation Link" at bounding box center [532, 256] width 72 height 11
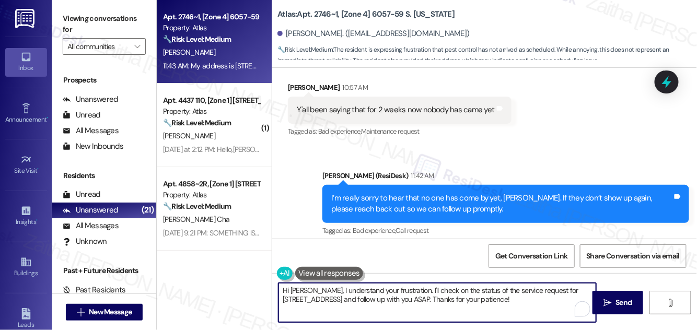
drag, startPoint x: 286, startPoint y: 291, endPoint x: 463, endPoint y: 299, distance: 176.9
click at [463, 299] on textarea "Hi Victoria, I understand your frustration. I'll check on the status of the ser…" at bounding box center [438, 302] width 318 height 39
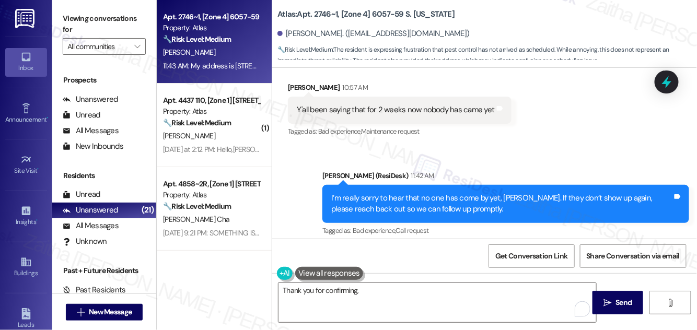
drag, startPoint x: 297, startPoint y: 216, endPoint x: 314, endPoint y: 217, distance: 16.7
click at [314, 292] on div "My address is 2746 w 61 st" at bounding box center [353, 297] width 112 height 11
click at [296, 270] on div "Victoria Lagrone 11:43 AM" at bounding box center [356, 277] width 137 height 15
click at [295, 270] on div "Victoria Lagrone 11:43 AM" at bounding box center [356, 277] width 137 height 15
copy div "Victoria"
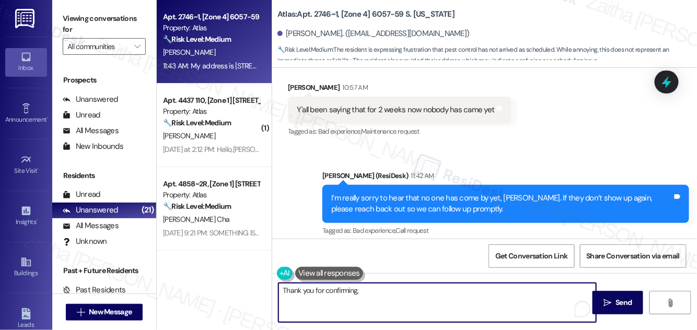
click at [380, 287] on textarea "Thank you for confirming," at bounding box center [438, 302] width 318 height 39
paste textarea "Victoria"
drag, startPoint x: 388, startPoint y: 290, endPoint x: 548, endPoint y: 291, distance: 160.0
click at [548, 291] on textarea "Thank you for confirming, Victoria! Please let me know if you need anything els…" at bounding box center [438, 302] width 318 height 39
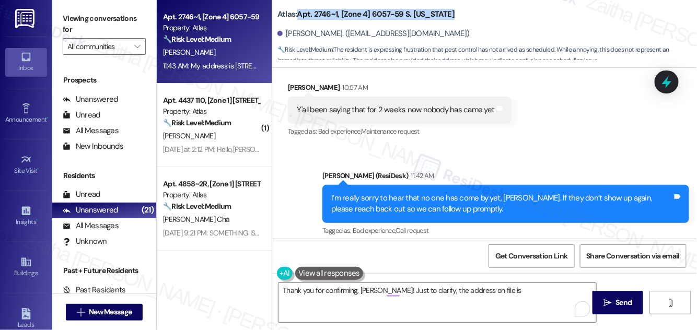
drag, startPoint x: 300, startPoint y: 15, endPoint x: 466, endPoint y: 18, distance: 166.3
click at [466, 18] on div "Atlas: Apt. 2746~1, [Zone 4] 6057-59 S. California" at bounding box center [382, 14] width 209 height 13
copy b "Apt. 2746~1, [Zone 4] 6057-59 S. [US_STATE]"
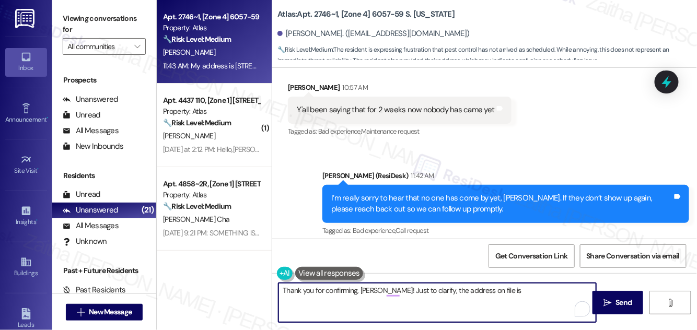
click at [516, 290] on textarea "Thank you for confirming, Victoria! Just to clarify, the address on file is" at bounding box center [438, 302] width 318 height 39
paste textarea "Apt. 2746~1, [Zone 4] 6057-59 S. [US_STATE]"
type textarea "Thank you for confirming, Victoria! Just to clarify, the address on file is Apt…"
drag, startPoint x: 283, startPoint y: 290, endPoint x: 330, endPoint y: 300, distance: 48.7
click at [330, 300] on textarea "Thank you for confirming, Victoria! Just to clarify, the address on file is Apt…" at bounding box center [438, 302] width 318 height 39
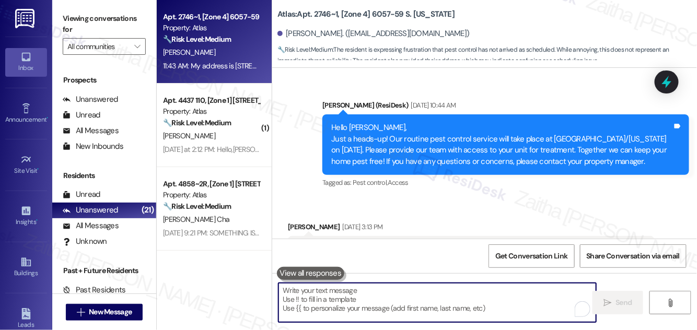
scroll to position [2514, 0]
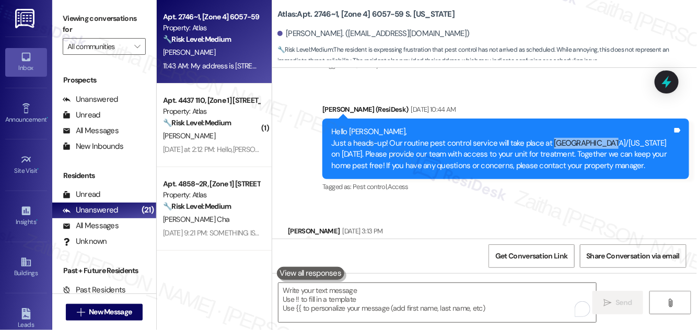
drag, startPoint x: 548, startPoint y: 117, endPoint x: 597, endPoint y: 117, distance: 48.6
click at [597, 127] on div "Hello Victoria, Just a heads-up! Our routine pest control service will take pla…" at bounding box center [501, 149] width 341 height 45
copy div "60th/California"
click at [496, 104] on div "Sarah (ResiDesk) Mar 07, 2025 at 10:44 AM" at bounding box center [506, 111] width 367 height 15
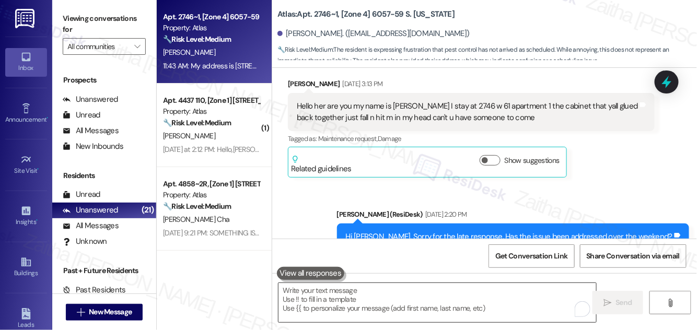
scroll to position [2703, 0]
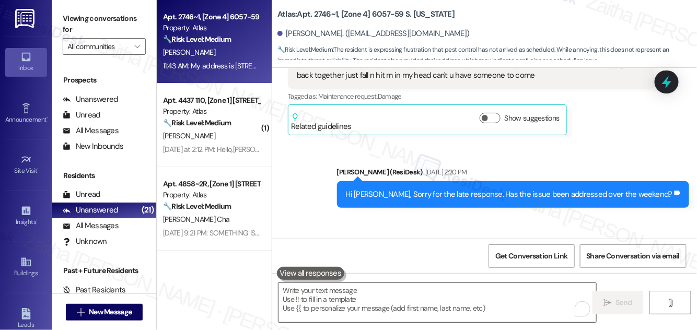
click at [351, 291] on textarea "To enrich screen reader interactions, please activate Accessibility in Grammarl…" at bounding box center [438, 302] width 318 height 39
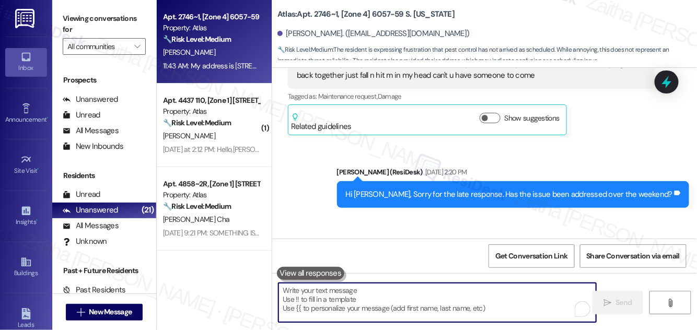
paste textarea "Thank you for letting me know, Victoria! Just to confirm, the address we have o…"
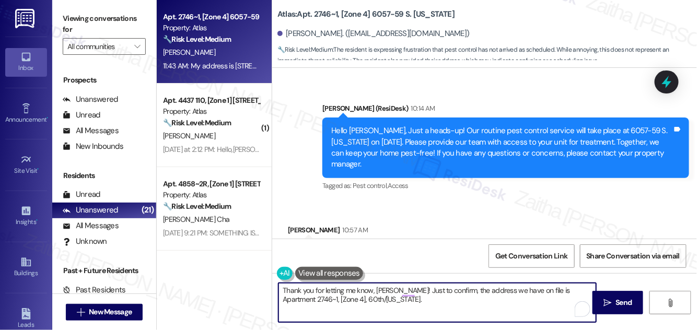
scroll to position [4842, 0]
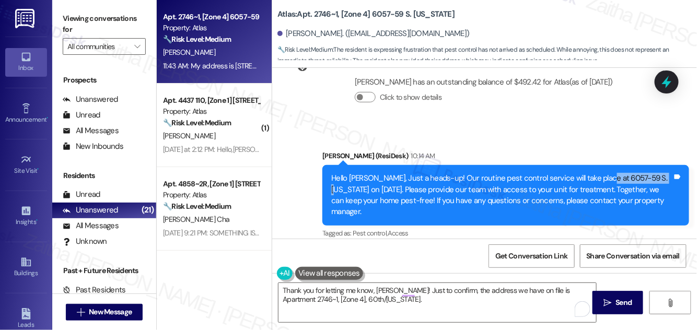
drag, startPoint x: 594, startPoint y: 108, endPoint x: 651, endPoint y: 110, distance: 57.0
click at [651, 173] on div "Hello Victoria, Just a heads-up! Our routine pest control service will take pla…" at bounding box center [501, 195] width 341 height 45
click at [522, 164] on div "Announcement, sent via SMS Sarah (ResiDesk) 10:14 AM Hello Victoria, Just a hea…" at bounding box center [506, 196] width 383 height 106
drag, startPoint x: 594, startPoint y: 107, endPoint x: 661, endPoint y: 106, distance: 66.9
click at [661, 173] on div "Hello Victoria, Just a heads-up! Our routine pest control service will take pla…" at bounding box center [501, 195] width 341 height 45
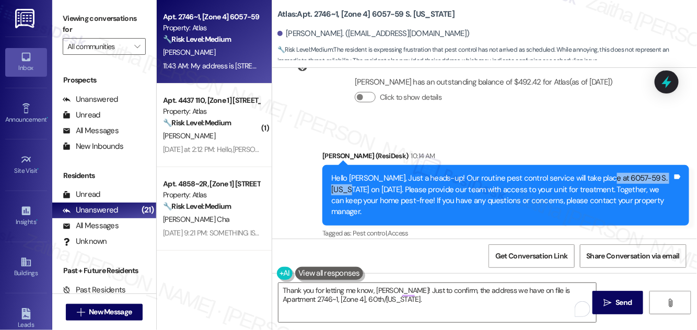
copy div "6057-59 S. California"
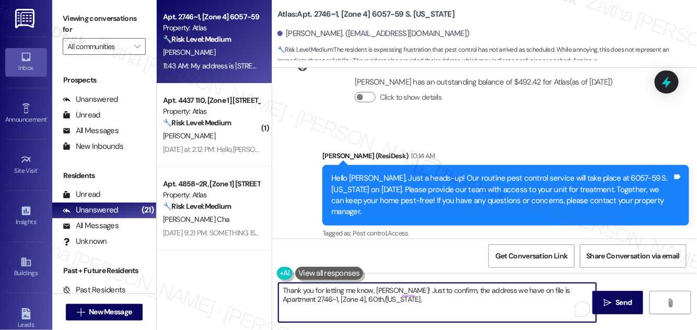
click at [386, 299] on textarea "Thank you for letting me know, Victoria! Just to confirm, the address we have o…" at bounding box center [438, 302] width 318 height 39
paste textarea "6057-59 S. California"
click at [381, 297] on textarea "Thank you for letting me know, Victoria! Just to confirm, the address we have o…" at bounding box center [438, 302] width 318 height 39
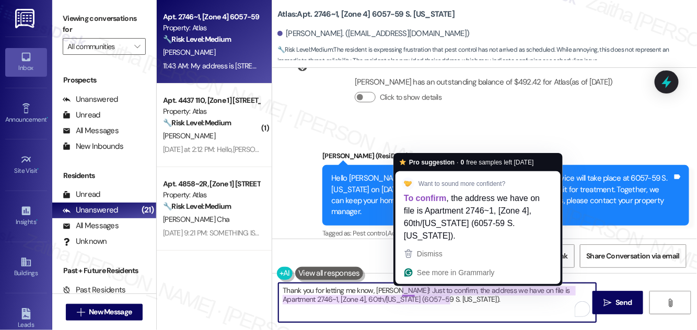
click at [473, 302] on textarea "Thank you for letting me know, Victoria! Just to confirm, the address we have o…" at bounding box center [438, 302] width 318 height 39
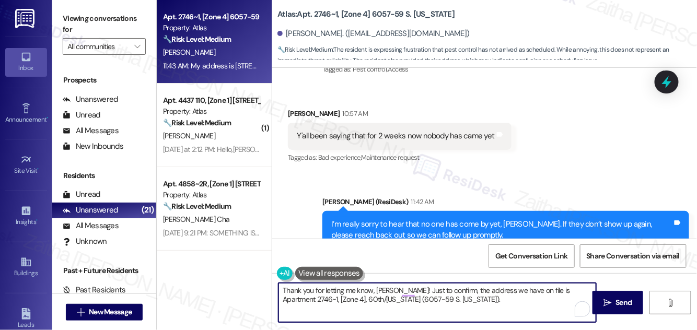
scroll to position [5032, 0]
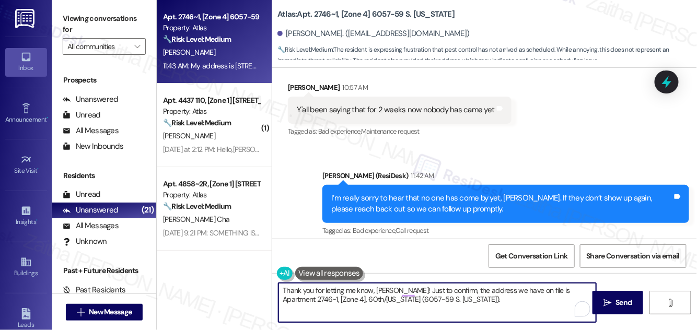
click at [487, 246] on div "Received via SMS Victoria Lagrone 11:43 AM My address is 2746 w 61 st Tags and …" at bounding box center [484, 282] width 425 height 73
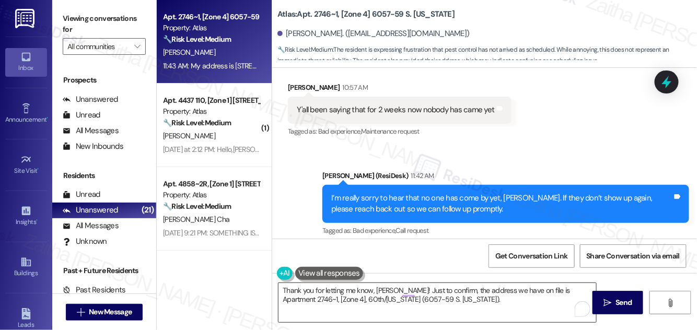
click at [474, 297] on textarea "Thank you for letting me know, Victoria! Just to confirm, the address we have o…" at bounding box center [438, 302] width 318 height 39
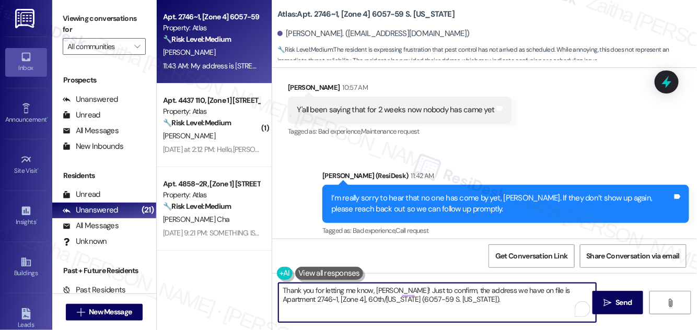
paste textarea "Please let me know if this looks correct so we can proceed accordingly."
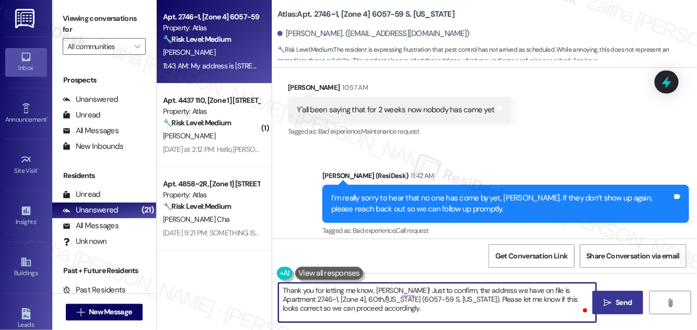
type textarea "Thank you for letting me know, Victoria! Just to confirm, the address we have o…"
click at [611, 301] on icon "" at bounding box center [608, 303] width 8 height 8
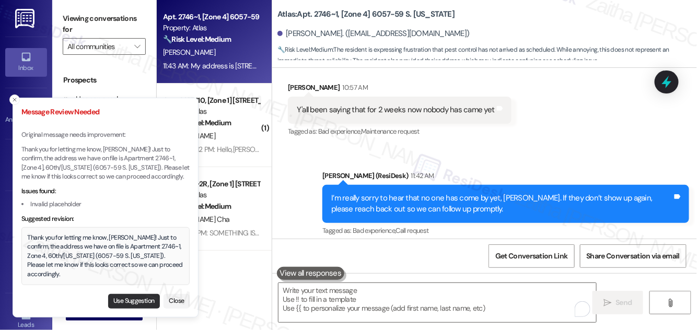
click at [132, 303] on button "Use Suggestion" at bounding box center [134, 301] width 52 height 15
type textarea "Thank you for letting me know, Victoria! Just to confirm, the address we have o…"
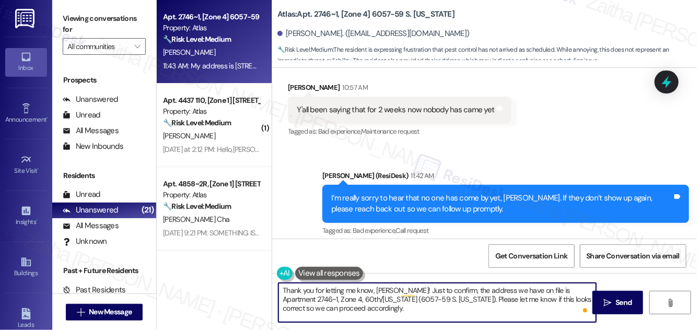
click at [404, 310] on textarea "Thank you for letting me know, Victoria! Just to confirm, the address we have o…" at bounding box center [438, 302] width 318 height 39
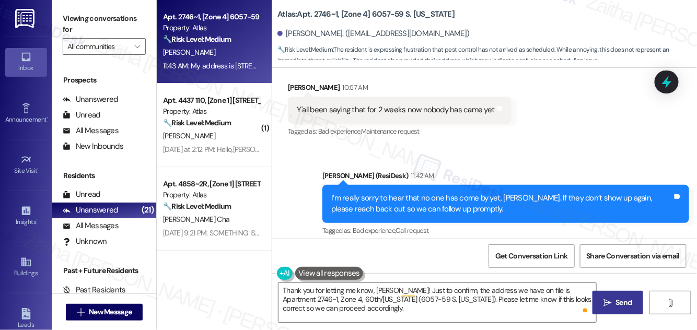
click at [619, 303] on span "Send" at bounding box center [624, 302] width 16 height 11
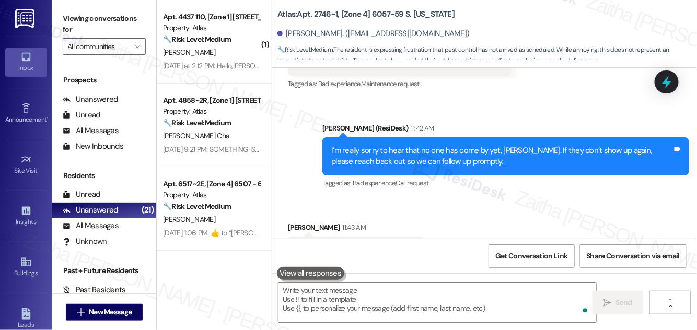
scroll to position [5128, 0]
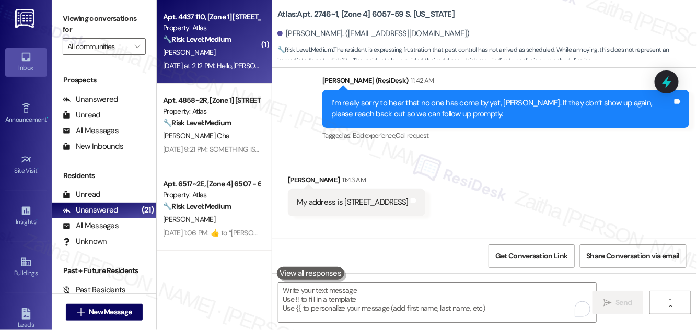
click at [230, 55] on div "[PERSON_NAME]" at bounding box center [211, 52] width 99 height 13
type textarea "Fetching suggested responses. Please feel free to read through the conversation…"
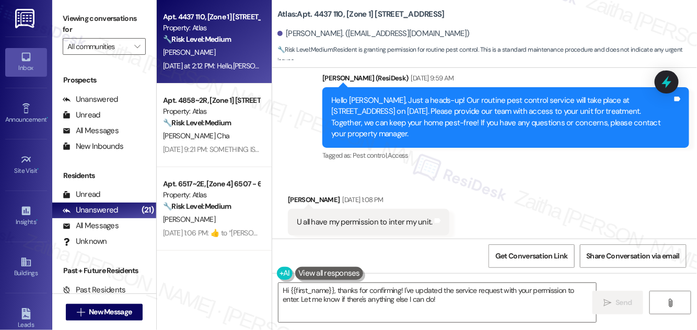
scroll to position [4280, 0]
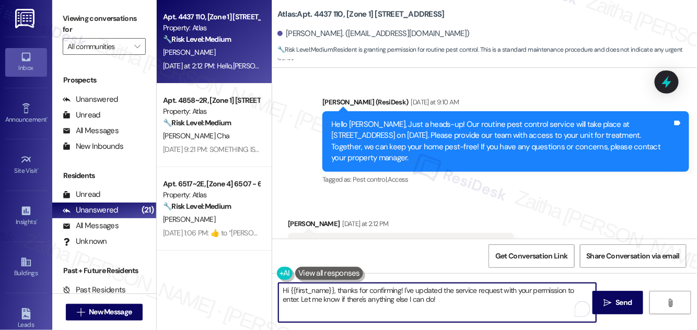
drag, startPoint x: 282, startPoint y: 291, endPoint x: 454, endPoint y: 300, distance: 172.2
click at [454, 300] on textarea "Hi {{first_name}}, thanks for confirming! I've updated the service request with…" at bounding box center [438, 302] width 318 height 39
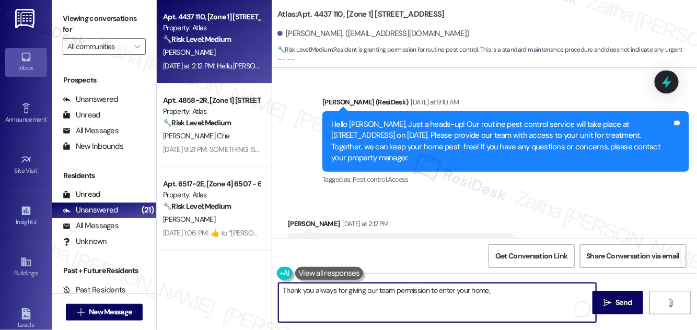
click at [293, 219] on div "Jerry Brown Yesterday at 2:12 PM" at bounding box center [401, 226] width 226 height 15
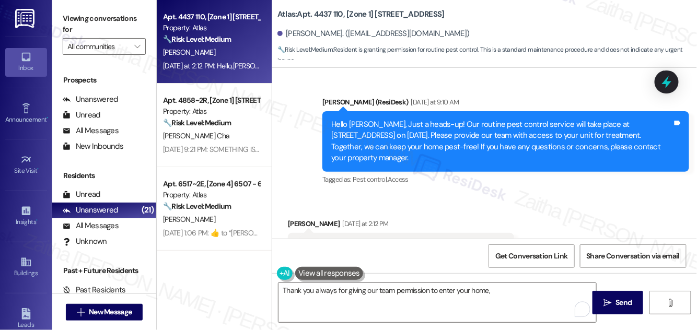
click at [293, 219] on div "Jerry Brown Yesterday at 2:12 PM" at bounding box center [401, 226] width 226 height 15
copy div "Jerry"
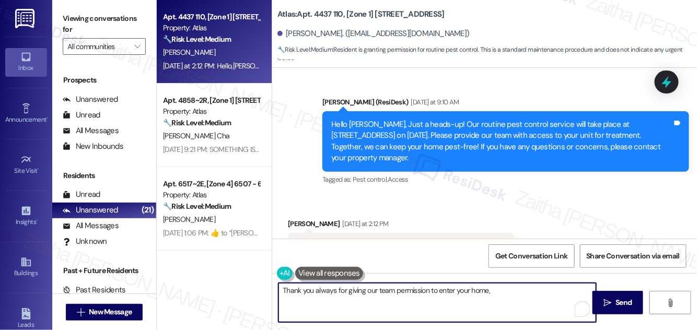
click at [507, 290] on textarea "Thank you always for giving our team permission to enter your home," at bounding box center [438, 302] width 318 height 39
paste textarea "Jerry"
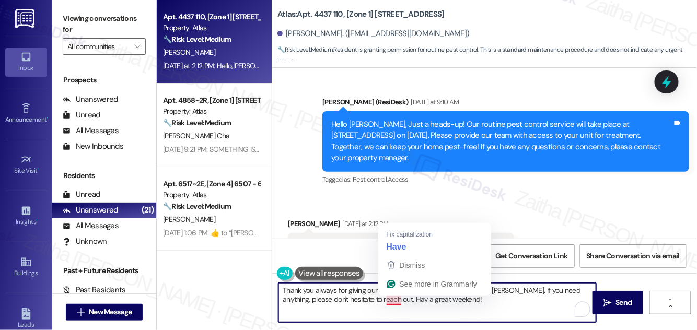
type textarea "Thank you always for giving our team permission to enter your home, Jerry. If y…"
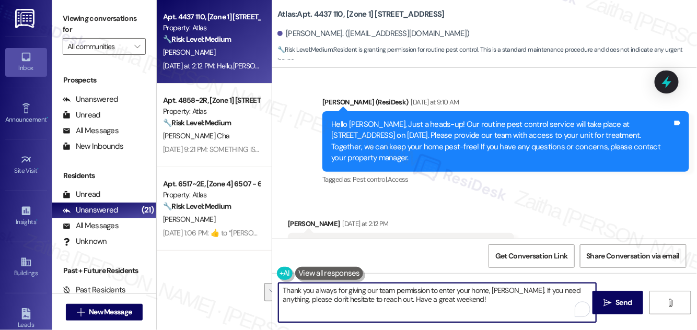
drag, startPoint x: 463, startPoint y: 301, endPoint x: 282, endPoint y: 287, distance: 181.9
click at [281, 286] on textarea "Thank you always for giving our team permission to enter your home, Jerry. If y…" at bounding box center [438, 302] width 318 height 39
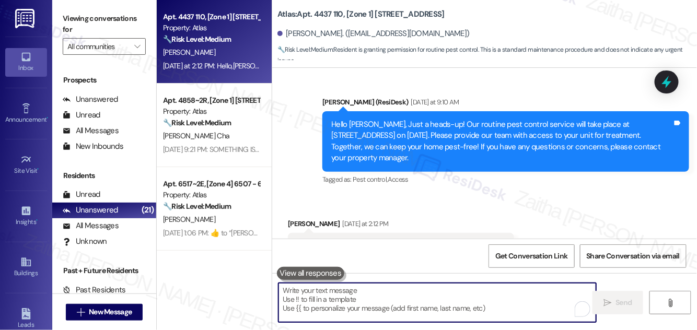
paste textarea "Thank you, as always, for allowing our team to enter your home, Jerry. If there…"
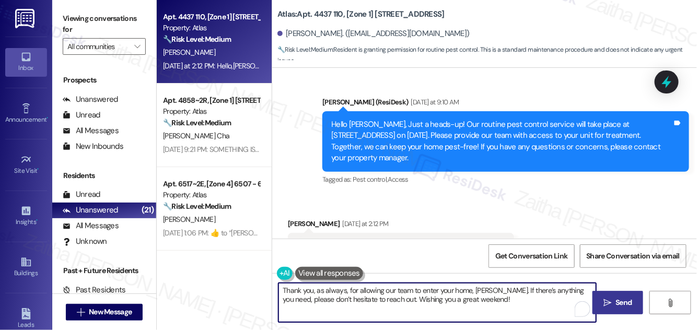
type textarea "Thank you, as always, for allowing our team to enter your home, Jerry. If there…"
drag, startPoint x: 620, startPoint y: 296, endPoint x: 595, endPoint y: 282, distance: 28.3
click at [620, 296] on button " Send" at bounding box center [618, 303] width 51 height 24
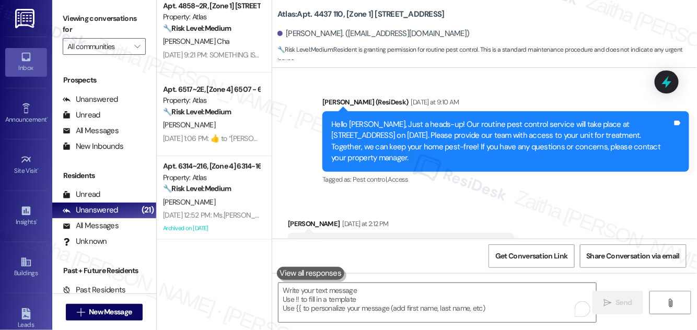
scroll to position [4279, 0]
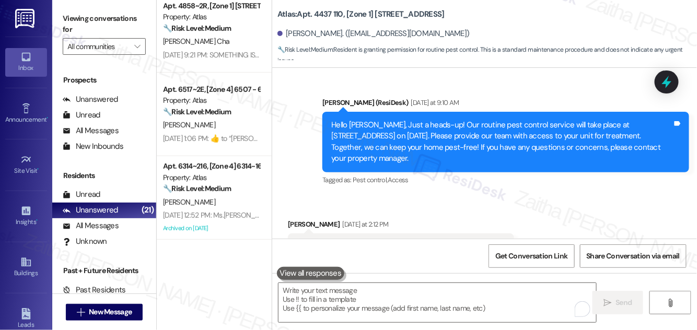
click at [242, 45] on div "[PERSON_NAME] Cha" at bounding box center [211, 41] width 99 height 13
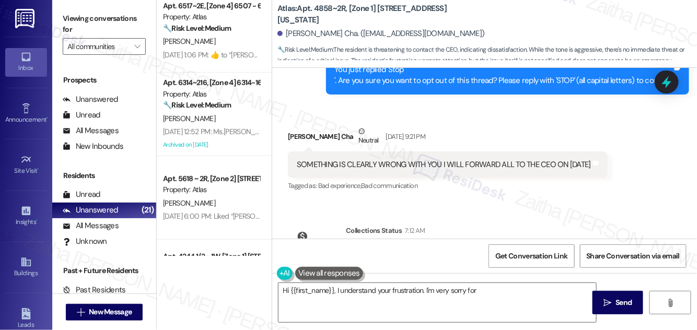
scroll to position [1926, 0]
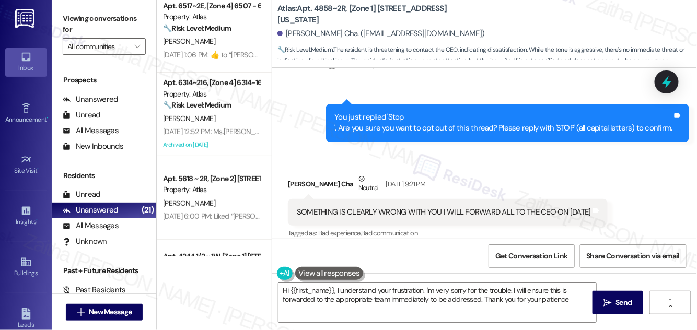
type textarea "Hi {{first_name}}, I understand your frustration. I'm very sorry for the troubl…"
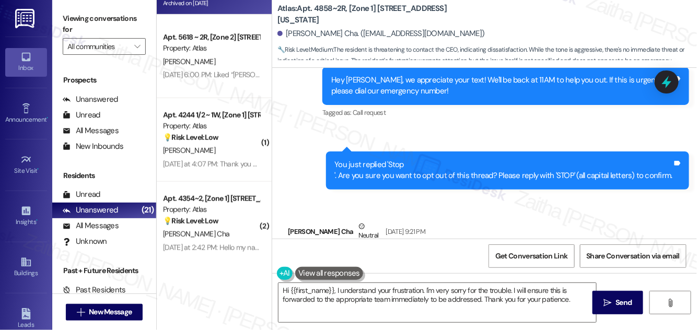
scroll to position [237, 0]
click at [237, 142] on div "💡 Risk Level: Low The resident is expressing scheduling constraints for pest co…" at bounding box center [211, 136] width 97 height 11
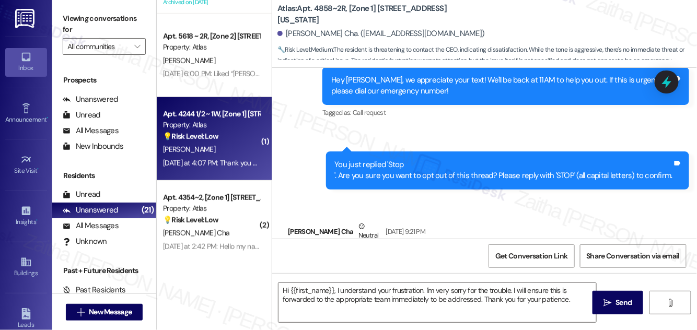
type textarea "Fetching suggested responses. Please feel free to read through the conversation…"
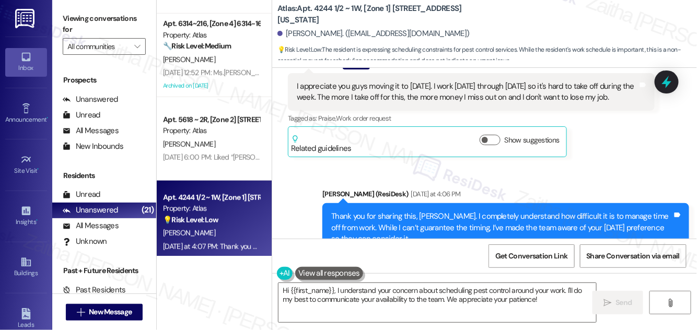
scroll to position [5772, 0]
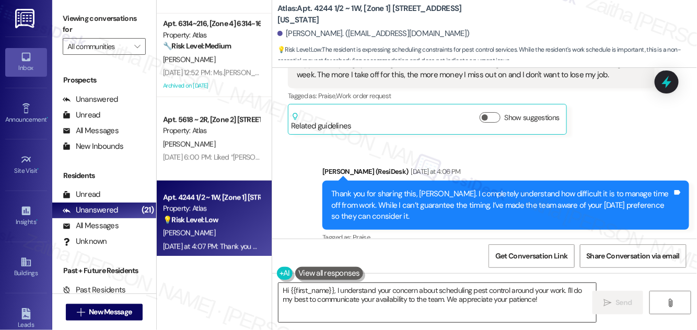
click at [284, 290] on textarea "Hi {{first_name}}, I understand your concern about scheduling pest control arou…" at bounding box center [438, 302] width 318 height 39
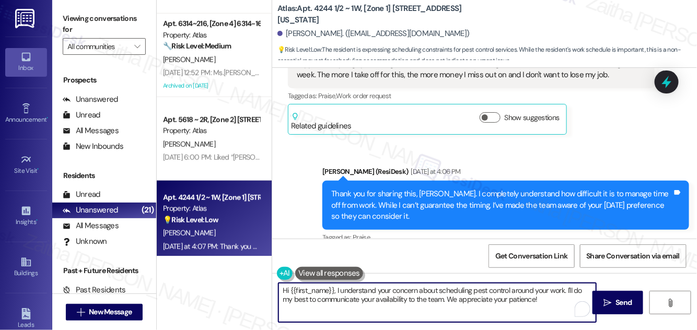
click at [284, 290] on textarea "Hi {{first_name}}, I understand your concern about scheduling pest control arou…" at bounding box center [438, 302] width 318 height 39
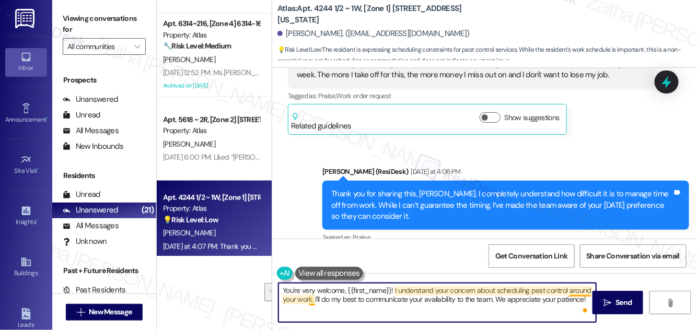
drag, startPoint x: 394, startPoint y: 290, endPoint x: 588, endPoint y: 295, distance: 194.0
click at [588, 295] on textarea "You're very welcome, {{first_name}}! I understand your concern about scheduling…" at bounding box center [438, 302] width 318 height 39
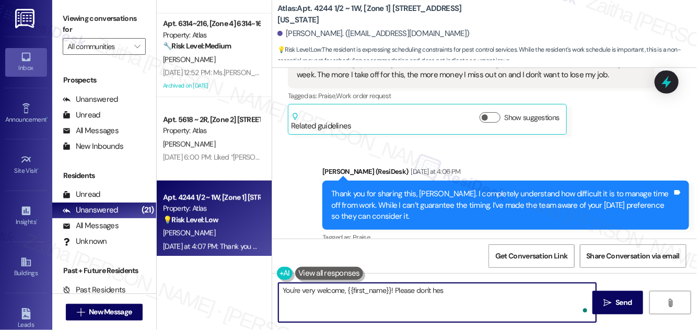
type textarea "You're very welcome, {{first_name}}! Please don't hesi"
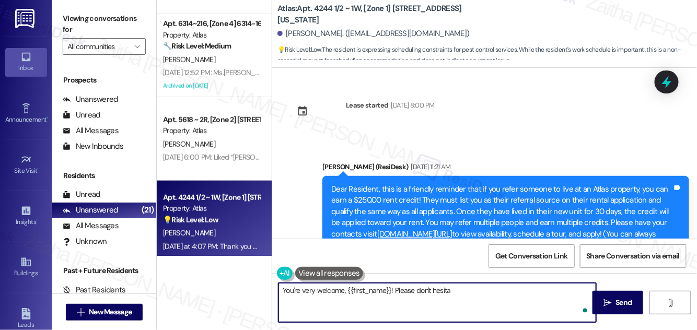
scroll to position [5772, 0]
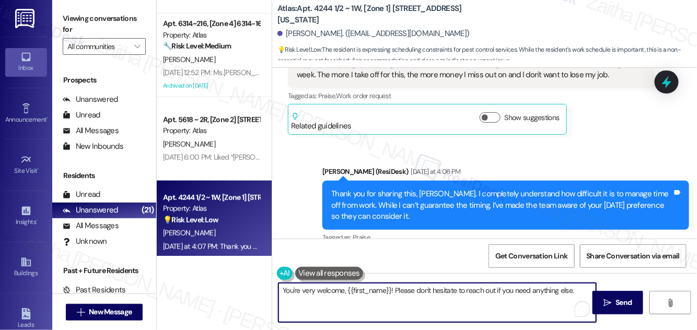
paste textarea "Wishing you a great weekend!"
type textarea "You're very welcome, {{first_name}}! Please don't hesitate to reach out if you …"
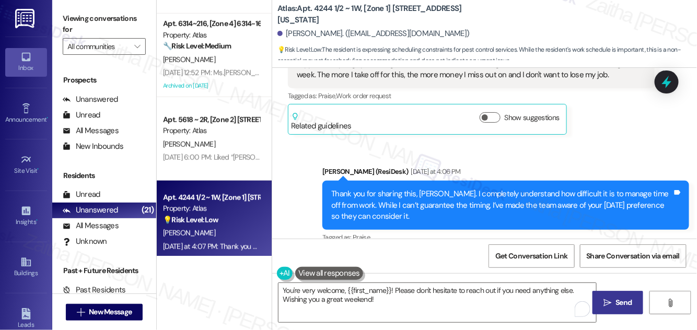
click at [627, 301] on span "Send" at bounding box center [624, 302] width 16 height 11
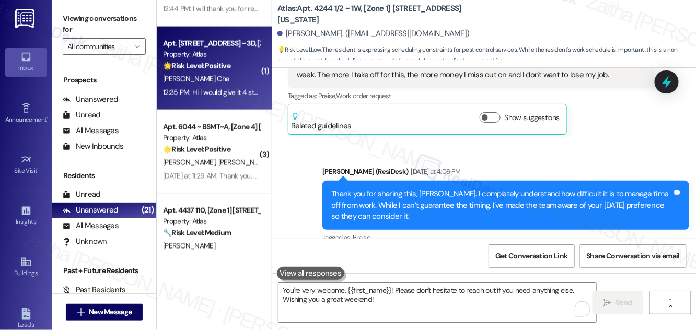
click at [245, 85] on div "[PERSON_NAME] Cha" at bounding box center [211, 79] width 99 height 13
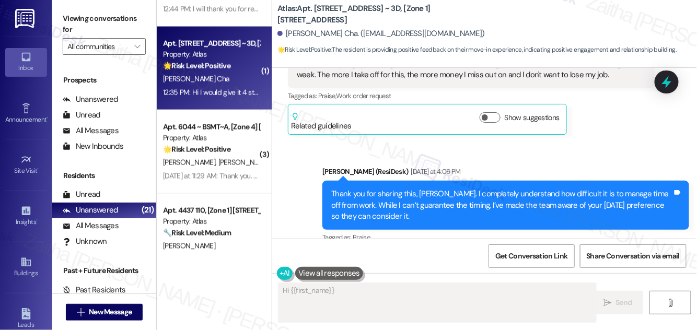
scroll to position [119, 0]
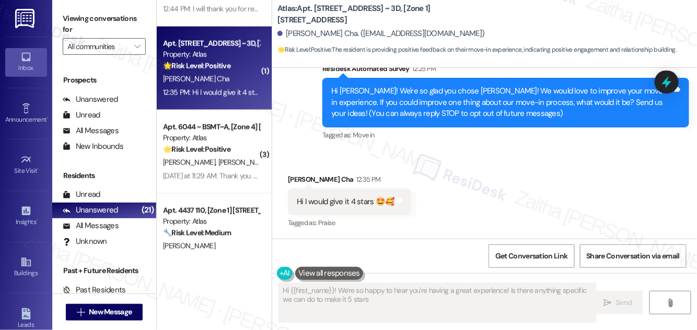
type textarea "Hi {{first_name}}! We're so happy to hear you're having a great experience! Is …"
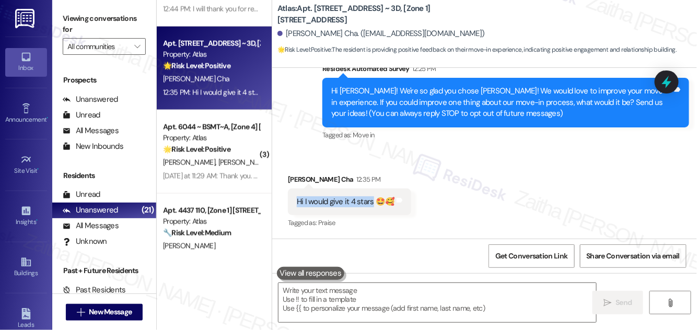
drag, startPoint x: 291, startPoint y: 200, endPoint x: 371, endPoint y: 206, distance: 79.7
click at [371, 206] on div "Hi I would give it 4 stars 🤩🥰 Tags and notes" at bounding box center [349, 202] width 123 height 27
copy div "Hi I would give it 4 stars"
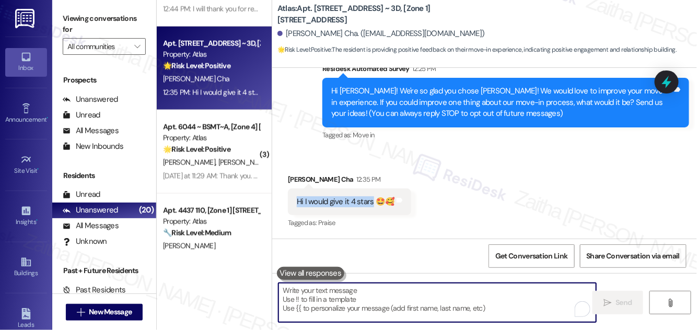
click at [373, 289] on textarea "To enrich screen reader interactions, please activate Accessibility in Grammarl…" at bounding box center [438, 302] width 318 height 39
paste textarea "Hi {{first_name}}, thank you for sharing your feedback and giving us 4 stars! W…"
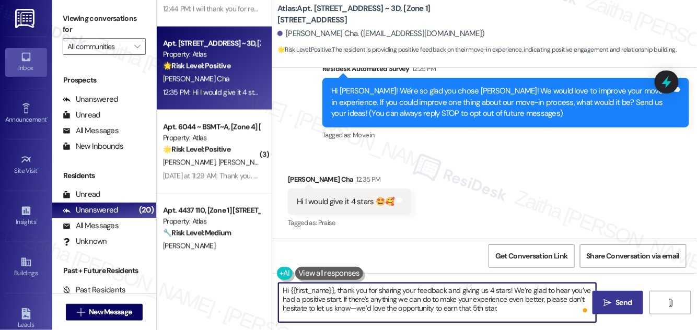
click at [361, 306] on textarea "Hi {{first_name}}, thank you for sharing your feedback and giving us 4 stars! W…" at bounding box center [438, 302] width 318 height 39
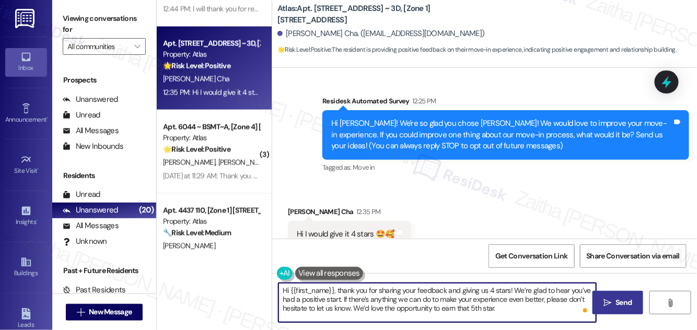
scroll to position [71, 0]
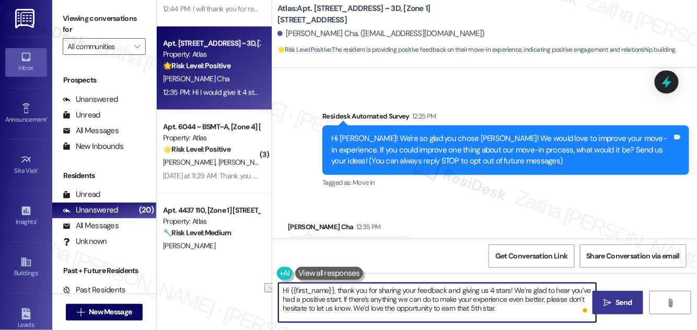
drag, startPoint x: 339, startPoint y: 289, endPoint x: 276, endPoint y: 292, distance: 62.8
click at [276, 292] on div "Hi {{first_name}}, thank you for sharing your feedback and giving us 4 stars! W…" at bounding box center [432, 303] width 319 height 40
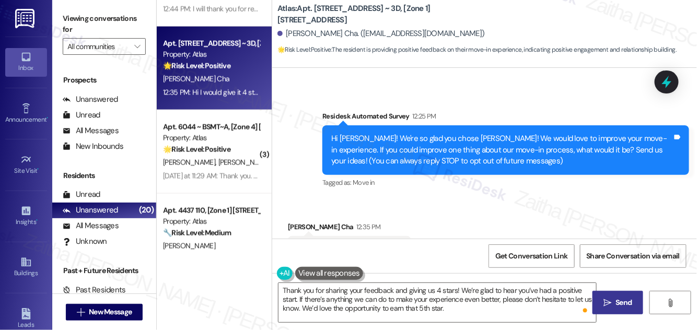
click at [293, 226] on div "Vannie Nicholson Cha 12:35 PM" at bounding box center [349, 229] width 123 height 15
copy div "Vannie"
click at [296, 299] on textarea "Thank you for sharing your feedback and giving us 4 stars! We’re glad to hear y…" at bounding box center [438, 302] width 318 height 39
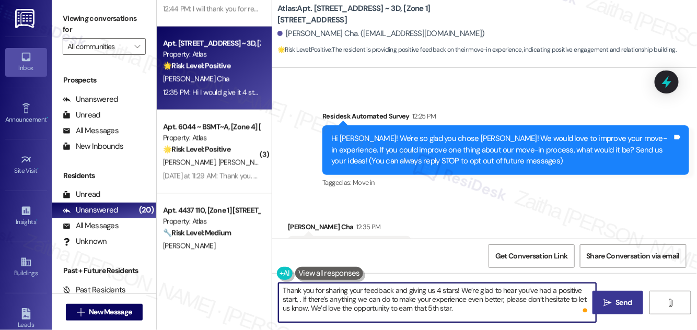
paste textarea "Vannie"
click at [490, 310] on textarea "Thank you for sharing your feedback and giving us 4 stars! We’re glad to hear y…" at bounding box center [438, 302] width 318 height 39
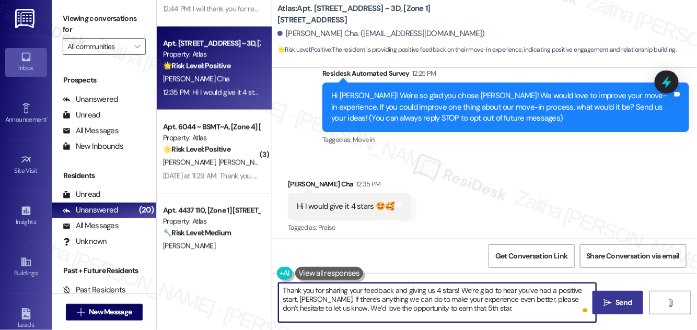
scroll to position [119, 0]
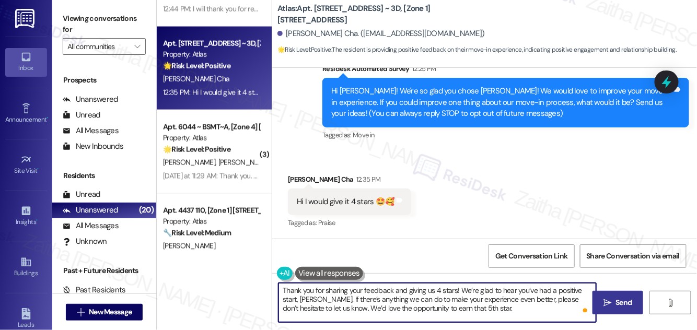
type textarea "Thank you for sharing your feedback and giving us 4 stars! We’re glad to hear y…"
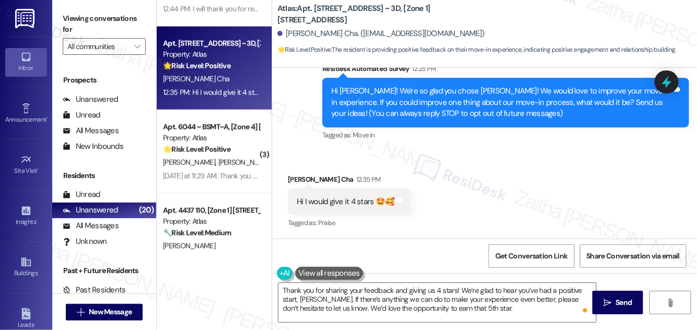
drag, startPoint x: 630, startPoint y: 305, endPoint x: 609, endPoint y: 289, distance: 26.5
click at [629, 304] on span "Send" at bounding box center [624, 302] width 16 height 11
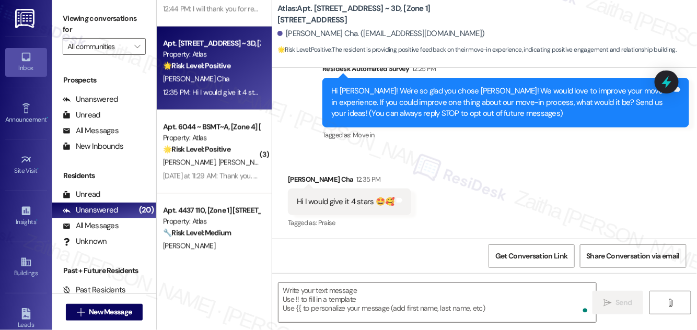
type textarea "Fetching suggested responses. Please feel free to read through the conversation…"
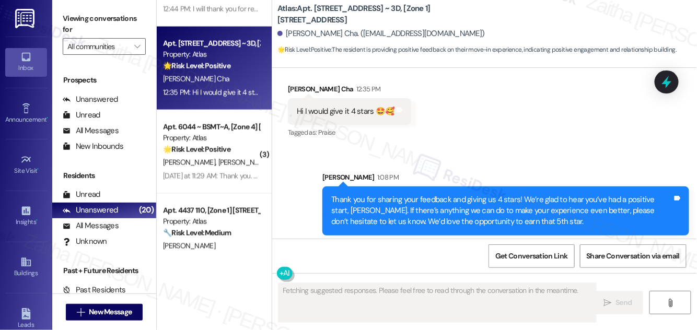
scroll to position [214, 0]
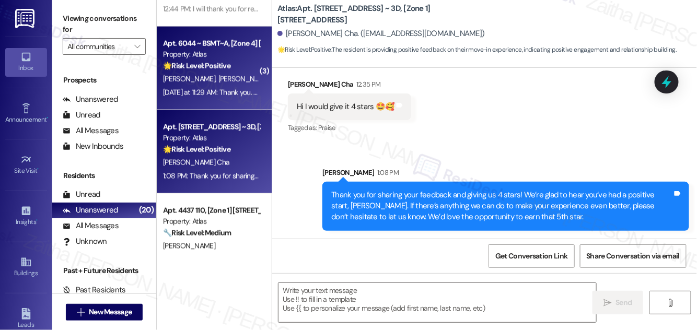
click at [238, 81] on div "M. Madro J. Rivera" at bounding box center [211, 79] width 99 height 13
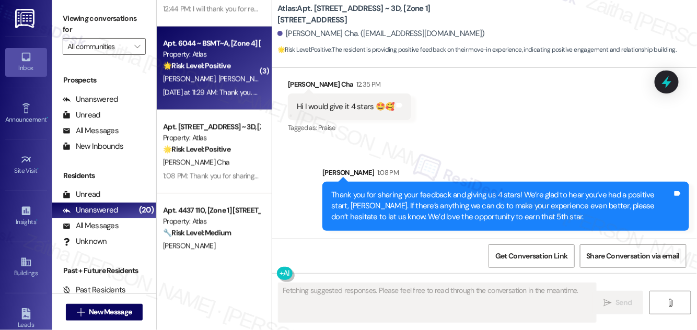
type textarea "Fetching suggested responses. Please feel free to read through the conversation…"
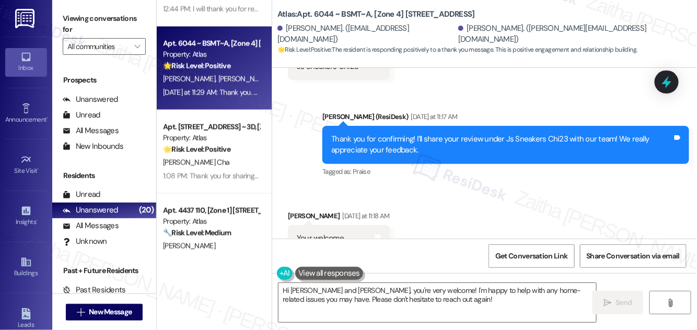
scroll to position [4793, 0]
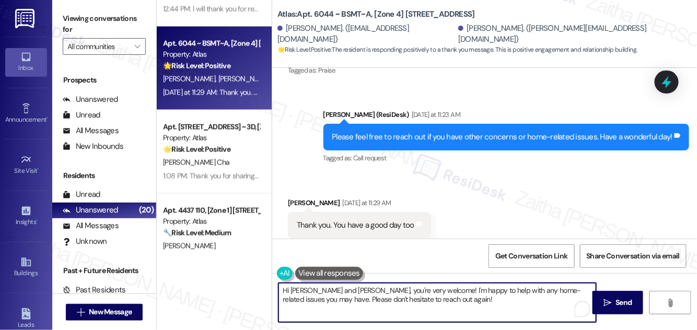
drag, startPoint x: 355, startPoint y: 290, endPoint x: 275, endPoint y: 291, distance: 80.0
click at [275, 291] on div "Hi Joshua and Martha, you're very welcome! I'm happy to help with any home-rela…" at bounding box center [432, 303] width 319 height 40
drag, startPoint x: 349, startPoint y: 292, endPoint x: 391, endPoint y: 302, distance: 43.5
click at [392, 303] on textarea "You're very welcome! I'm happy to help with any home-related issues you may hav…" at bounding box center [438, 302] width 318 height 39
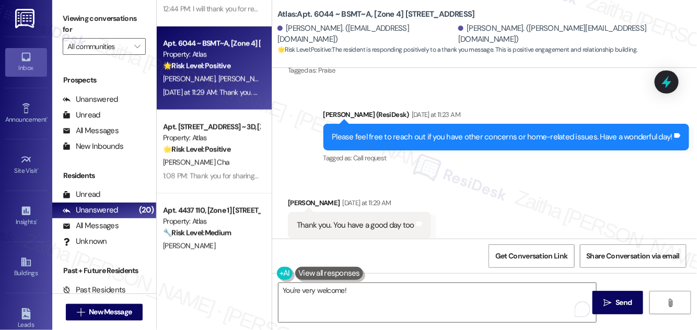
click at [296, 198] on div "Joshua Rivera Yesterday at 11:29 AM" at bounding box center [359, 205] width 143 height 15
copy div "Joshua"
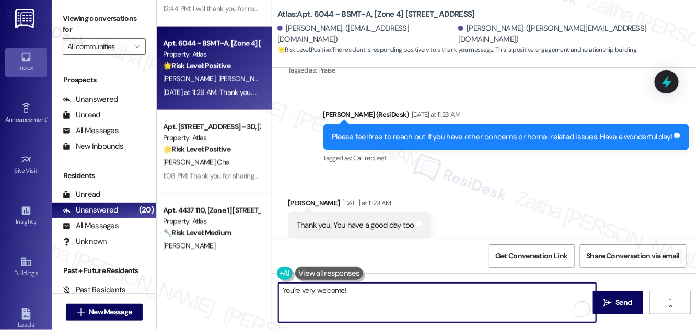
click at [343, 291] on textarea "You're very welcome!" at bounding box center [438, 302] width 318 height 39
paste textarea "Joshua"
drag, startPoint x: 387, startPoint y: 291, endPoint x: 372, endPoint y: 292, distance: 15.2
click at [372, 292] on textarea "You're very welcome, Joshua!" at bounding box center [438, 302] width 318 height 39
drag, startPoint x: 414, startPoint y: 292, endPoint x: 316, endPoint y: 144, distance: 176.6
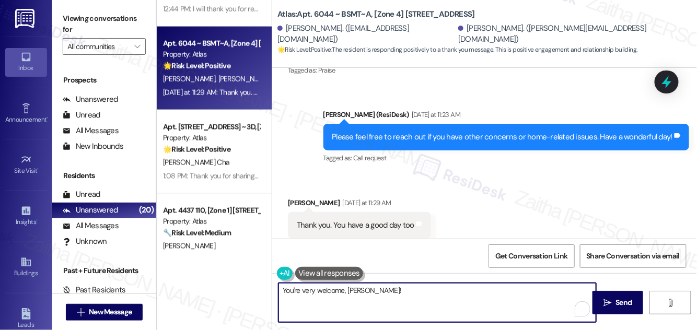
click at [317, 144] on div "Sent via SMS Sarah (ResiDesk) Yesterday at 11:23 AM Please feel free to reach o…" at bounding box center [484, 130] width 425 height 88
click at [392, 291] on textarea "You're very welcome, Joshua!" at bounding box center [438, 302] width 318 height 39
click at [375, 285] on textarea "You're very welcome, Joshua! 😊" at bounding box center [438, 302] width 318 height 39
click at [398, 294] on textarea "You're very welcome, Joshua! 😊" at bounding box center [438, 302] width 318 height 39
type textarea "You're very welcome, Joshua! 😊"
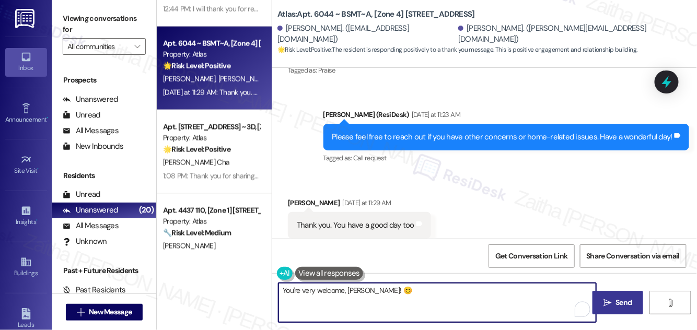
click at [623, 301] on span "Send" at bounding box center [624, 302] width 16 height 11
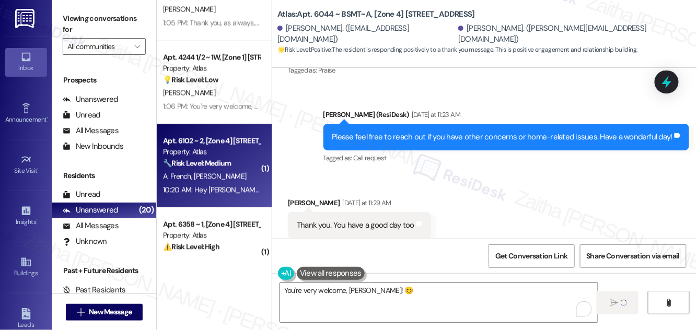
scroll to position [760, 0]
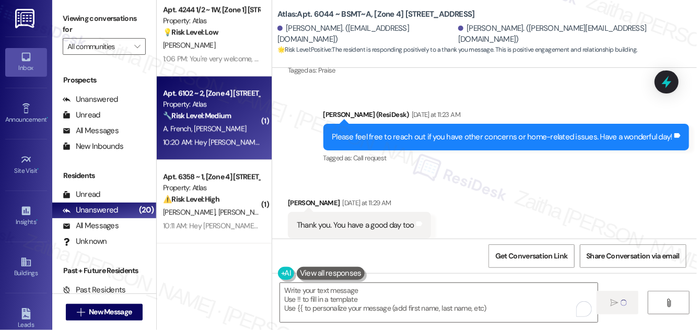
click at [231, 132] on div "A. French A. Smith" at bounding box center [211, 128] width 99 height 13
type textarea "Fetching suggested responses. Please feel free to read through the conversation…"
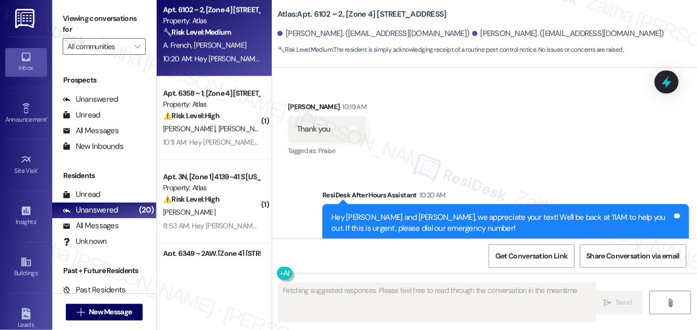
scroll to position [3266, 0]
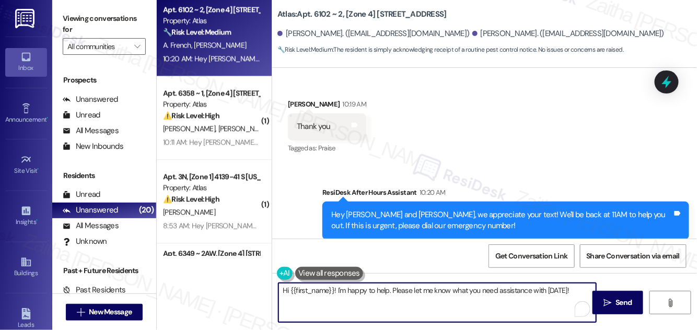
click at [287, 290] on textarea "Hi {{first_name}}! I'm happy to help. Please let me know what you need assistan…" at bounding box center [438, 302] width 318 height 39
drag, startPoint x: 382, startPoint y: 290, endPoint x: 387, endPoint y: 305, distance: 15.5
click at [387, 305] on textarea "You're welcome, {{first_name}}! I'm happy to help. Please let me know what you …" at bounding box center [438, 302] width 318 height 39
click at [295, 99] on div "Ayanna Smith 10:19 AM" at bounding box center [327, 106] width 78 height 15
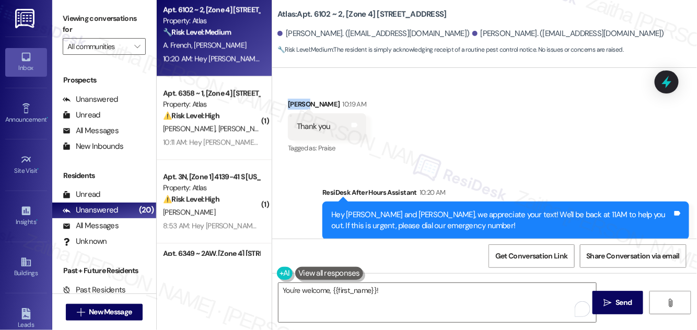
click at [295, 99] on div "Ayanna Smith 10:19 AM" at bounding box center [327, 106] width 78 height 15
copy div "Ayanna"
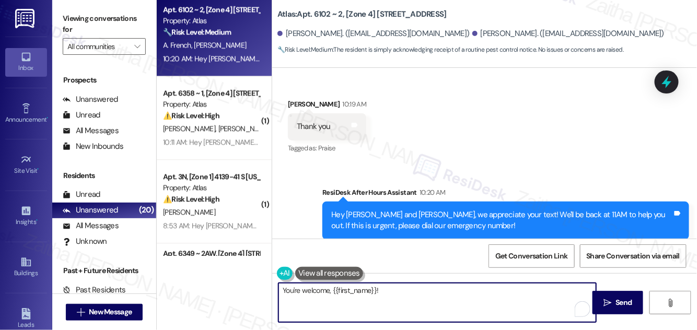
drag, startPoint x: 333, startPoint y: 290, endPoint x: 417, endPoint y: 291, distance: 83.7
click at [417, 291] on textarea "You're welcome, {{first_name}}!" at bounding box center [438, 302] width 318 height 39
paste textarea "Ayanna"
type textarea "You're welcome, Ayanna!"
click at [623, 301] on span "Send" at bounding box center [624, 302] width 16 height 11
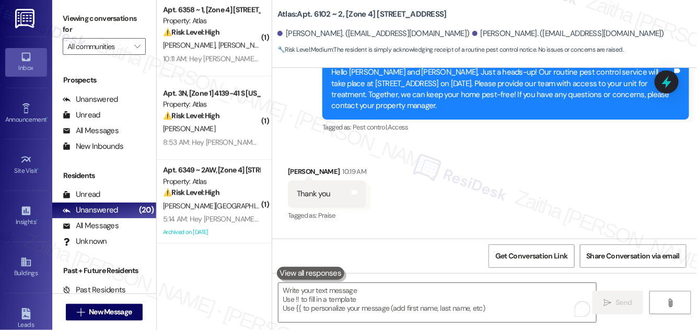
scroll to position [3339, 0]
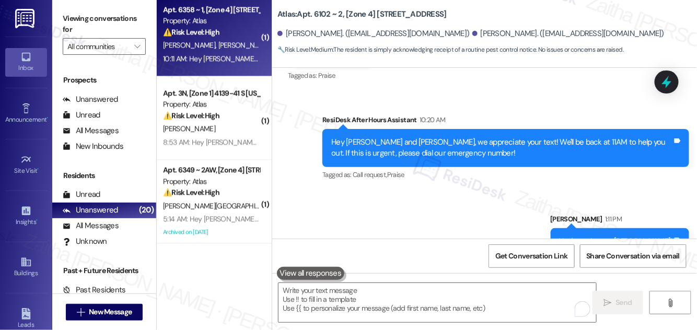
click at [235, 37] on div "⚠️ Risk Level: High The resident is complaining about the lack of repairs to th…" at bounding box center [211, 32] width 97 height 11
type textarea "Fetching suggested responses. Please feel free to read through the conversation…"
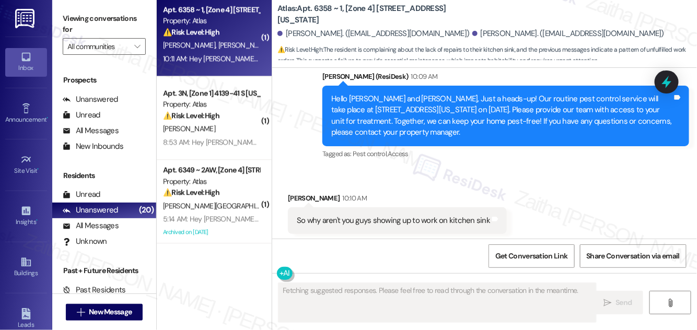
scroll to position [4174, 0]
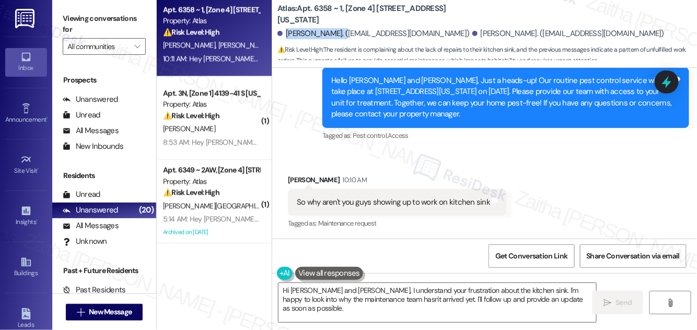
drag, startPoint x: 287, startPoint y: 31, endPoint x: 350, endPoint y: 35, distance: 62.8
click at [350, 35] on div "Mohammed Ibrahim. (mohammedgadafi86@gmail.com)" at bounding box center [374, 33] width 192 height 11
copy div "Mohammed Ibrahim"
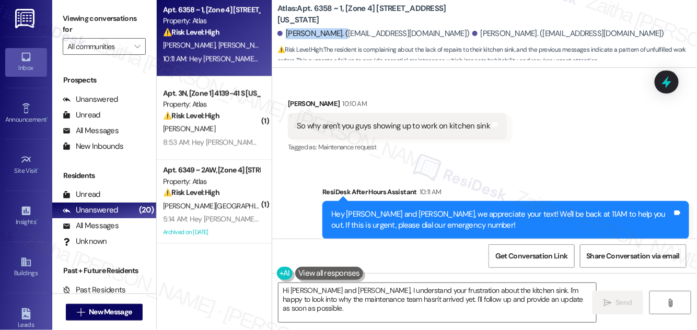
scroll to position [4274, 0]
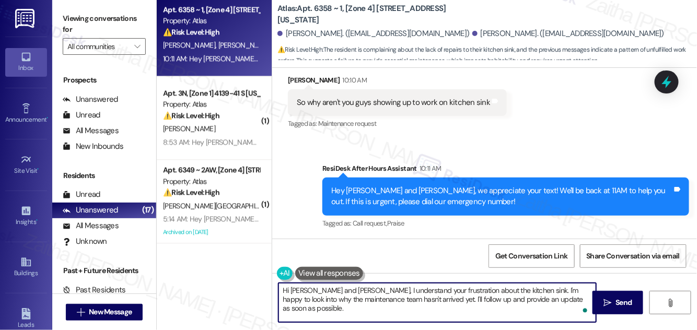
drag, startPoint x: 366, startPoint y: 291, endPoint x: 281, endPoint y: 292, distance: 85.2
click at [281, 292] on textarea "Hi Mohammed and Ibrahim, I understand your frustration about the kitchen sink. …" at bounding box center [438, 302] width 318 height 39
click at [293, 82] on div "Ibrahim Sulemana 10:10 AM" at bounding box center [397, 82] width 219 height 15
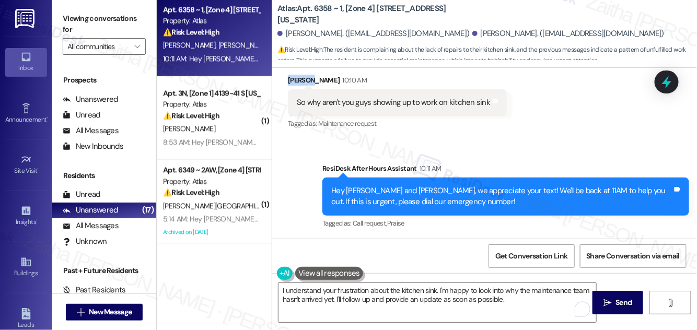
click at [293, 82] on div "Ibrahim Sulemana 10:10 AM" at bounding box center [397, 82] width 219 height 15
copy div "[PERSON_NAME]"
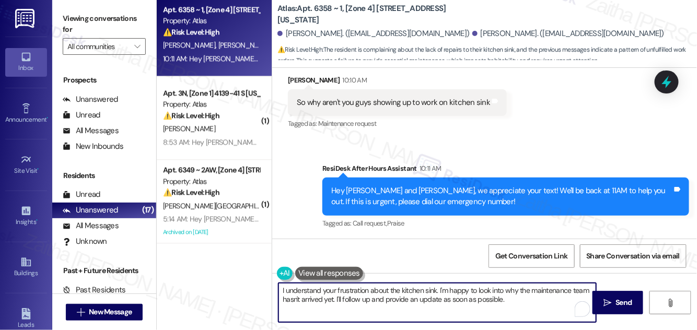
click at [438, 291] on textarea "I understand your frustration about the kitchen sink. I'm happy to look into wh…" at bounding box center [438, 302] width 318 height 39
paste textarea "[PERSON_NAME]"
drag, startPoint x: 465, startPoint y: 288, endPoint x: 570, endPoint y: 301, distance: 105.9
click at [570, 301] on textarea "I understand your frustration about the kitchen sink, Ibrahim. I'm happy to loo…" at bounding box center [438, 302] width 318 height 39
type textarea "I understand your frustration about the kitchen sink, Ibrahim. I'm still waitin…"
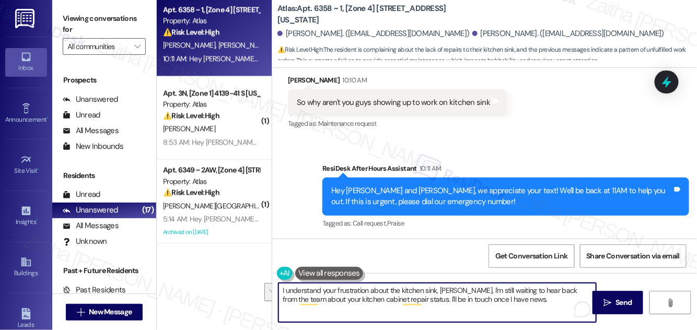
drag, startPoint x: 282, startPoint y: 288, endPoint x: 548, endPoint y: 303, distance: 267.1
click at [548, 303] on textarea "I understand your frustration about the kitchen sink, Ibrahim. I'm still waitin…" at bounding box center [438, 302] width 318 height 39
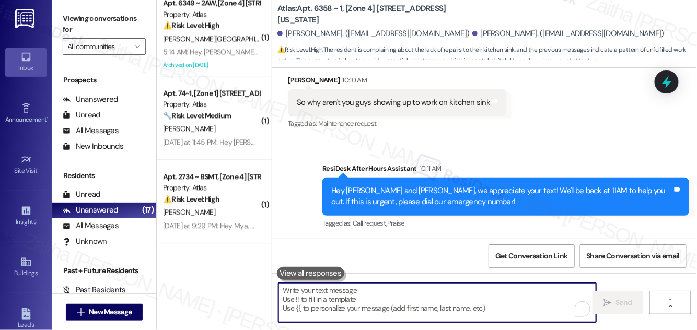
click at [341, 297] on textarea "To enrich screen reader interactions, please activate Accessibility in Grammarl…" at bounding box center [438, 302] width 318 height 39
paste textarea "I’m sorry you’re still dealing with the kitchen sink issue, Ibrahim—I know how …"
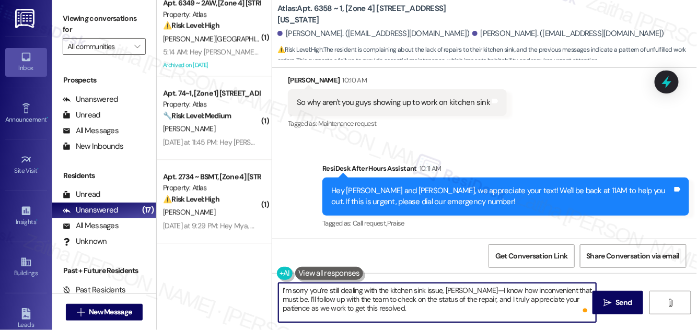
click at [475, 286] on textarea "I’m sorry you’re still dealing with the kitchen sink issue, Ibrahim—I know how …" at bounding box center [438, 302] width 318 height 39
click at [398, 307] on textarea "I’m sorry you’re still dealing with the kitchen sink issue, Ibrahim. I know how…" at bounding box center [438, 302] width 318 height 39
type textarea "I’m sorry you’re still dealing with the kitchen sink issue, Ibrahim. I know how…"
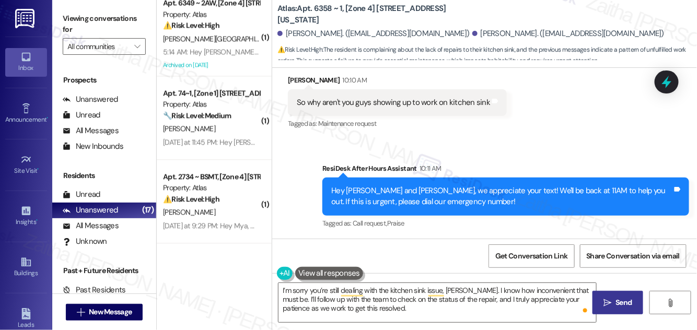
click at [620, 299] on span "Send" at bounding box center [624, 302] width 16 height 11
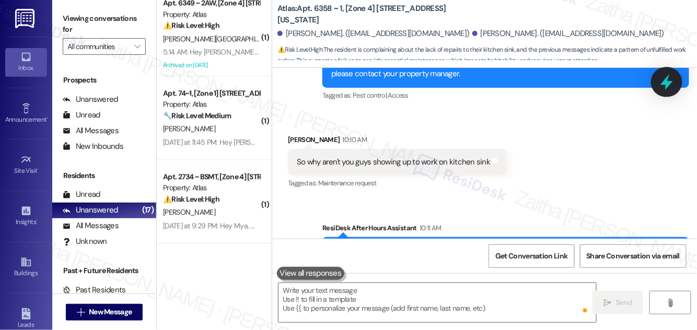
click at [672, 81] on icon at bounding box center [667, 82] width 18 height 18
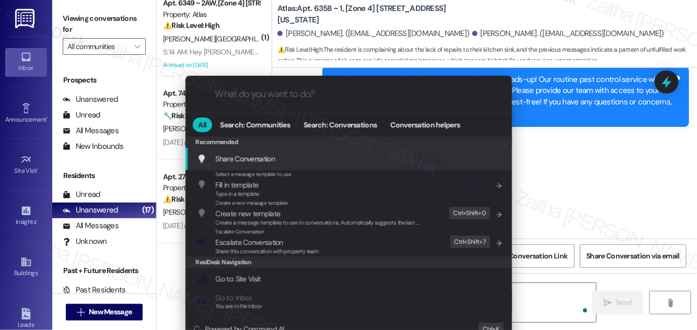
scroll to position [4174, 0]
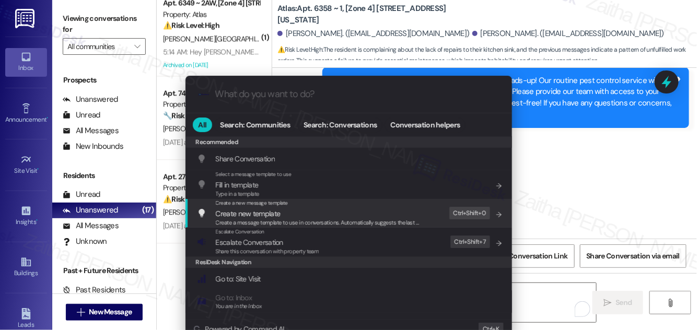
click at [593, 171] on div ".cls-1{fill:#0a055f;}.cls-2{fill:#0cc4c4;} resideskLogoBlueOrange All Search: C…" at bounding box center [348, 165] width 697 height 330
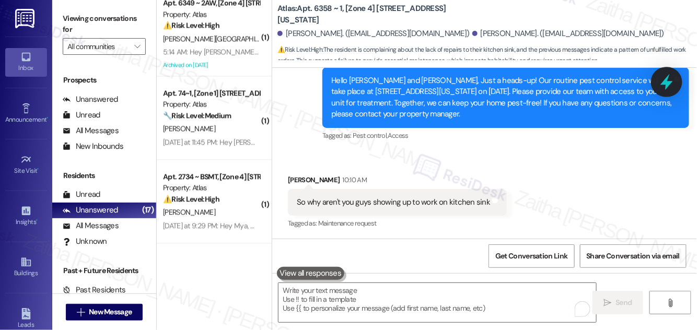
click at [669, 84] on icon at bounding box center [667, 82] width 13 height 16
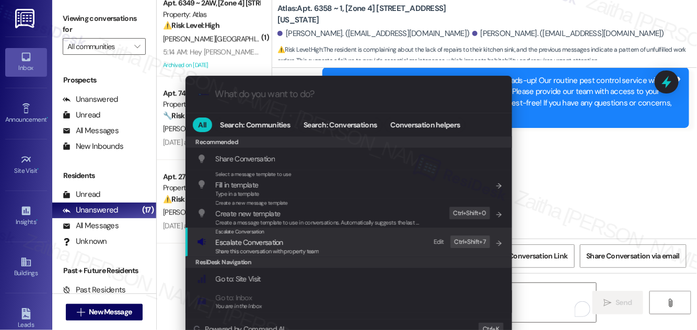
click at [255, 240] on span "Escalate Conversation" at bounding box center [249, 242] width 67 height 9
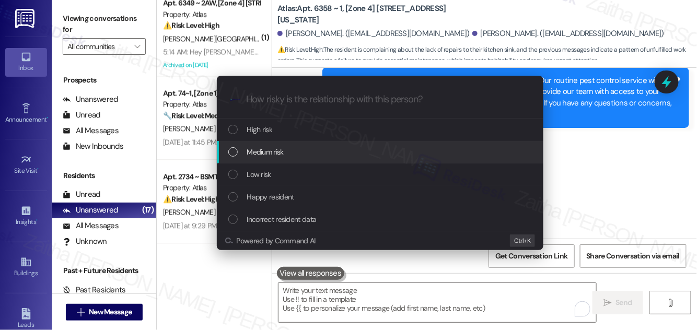
click at [291, 148] on div "Medium risk" at bounding box center [381, 152] width 306 height 12
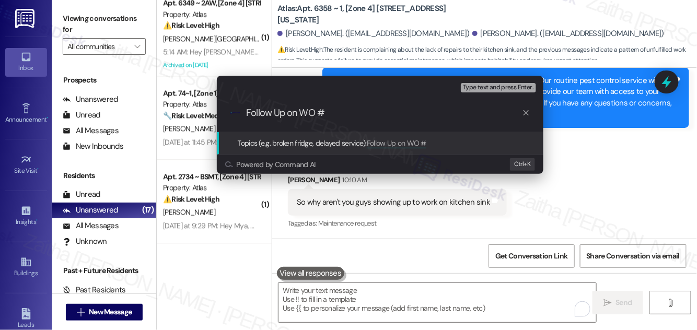
paste input "164283"
type input "Follow Up on WO # 164283 -Kitchen sink issue"
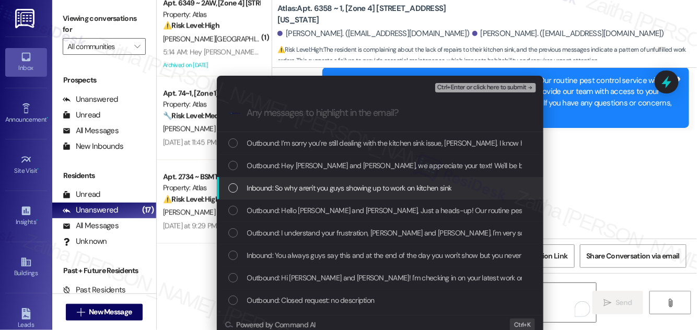
click at [363, 191] on span "Inbound: So why aren't you guys showing up to work on kitchen sink" at bounding box center [349, 188] width 205 height 12
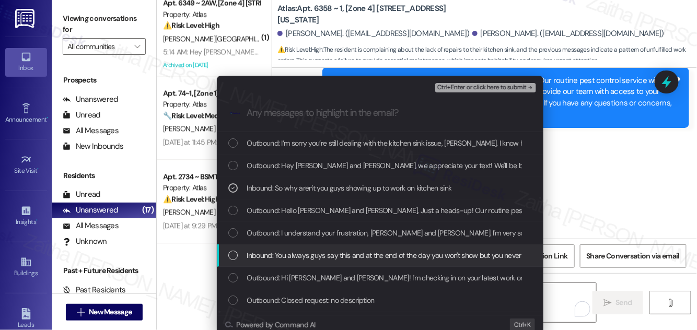
click at [364, 253] on span "Inbound: You always guys say this and at the end of the day you won't show but …" at bounding box center [424, 256] width 354 height 12
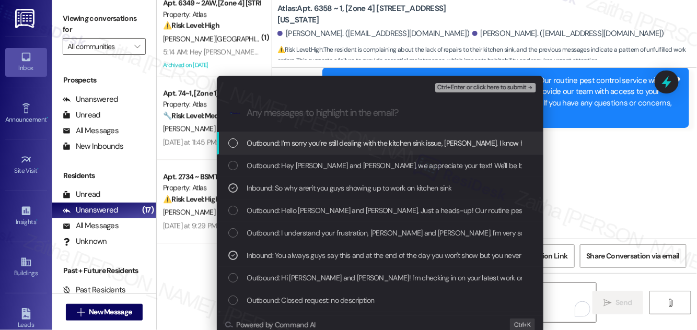
click at [461, 88] on span "Ctrl+Enter or click here to submit" at bounding box center [482, 87] width 89 height 7
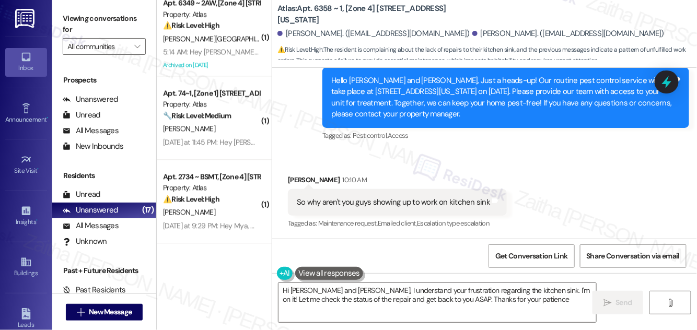
type textarea "Hi Mohammed and Ibrahim, I understand your frustration regarding the kitchen si…"
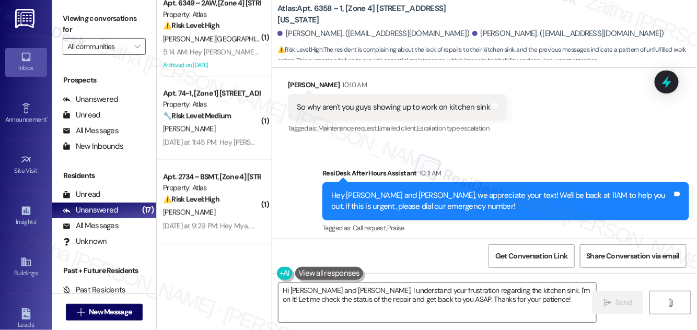
scroll to position [4384, 0]
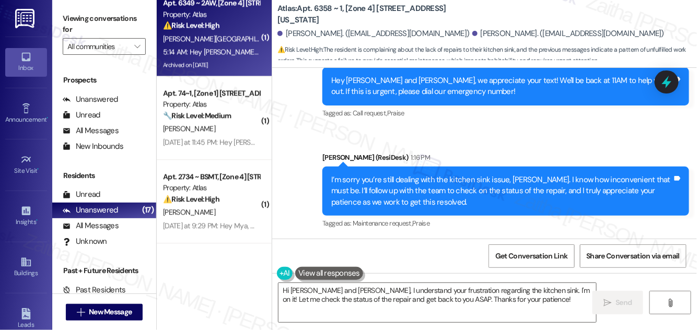
click at [246, 40] on div "Y. Velasquez" at bounding box center [211, 38] width 99 height 13
type textarea "Fetching suggested responses. Please feel free to read through the conversation…"
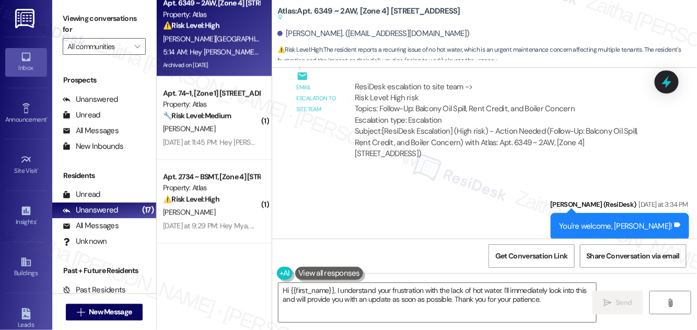
scroll to position [17167, 0]
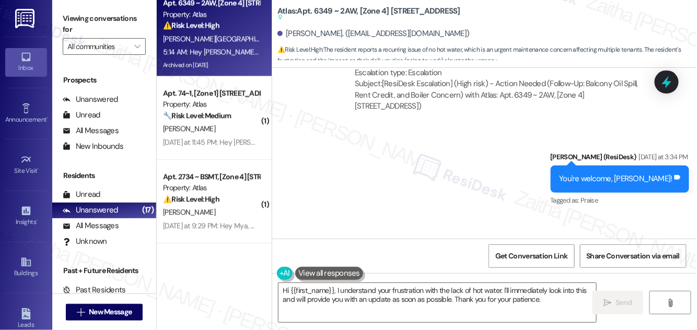
click at [486, 316] on button "Hide Suggestions" at bounding box center [492, 321] width 21 height 10
drag, startPoint x: 286, startPoint y: 30, endPoint x: 345, endPoint y: 32, distance: 59.1
click at [345, 32] on div "Yolanda Velasquez. (swimmingyv@gmail.com)" at bounding box center [374, 33] width 192 height 11
copy div "Yolanda Velasquez"
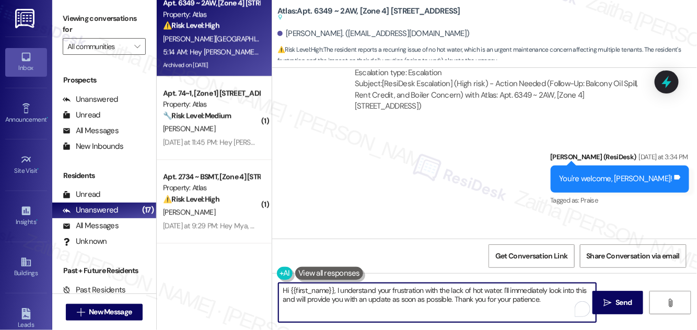
drag, startPoint x: 503, startPoint y: 289, endPoint x: 542, endPoint y: 303, distance: 41.4
click at [541, 304] on textarea "Hi {{first_name}}, I understand your frustration with the lack of hot water. I'…" at bounding box center [438, 302] width 318 height 39
type textarea "Hi {{first_name}}, I understand your frustration with the lack of hot water. I …"
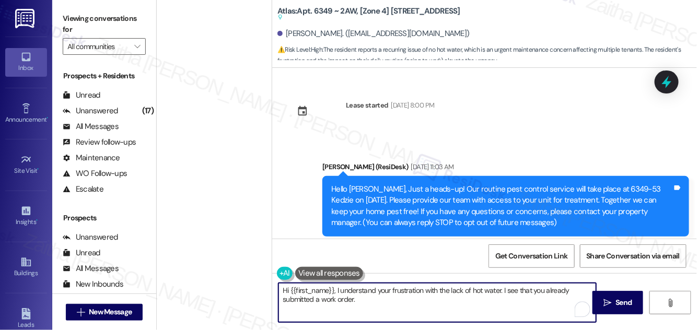
scroll to position [17167, 0]
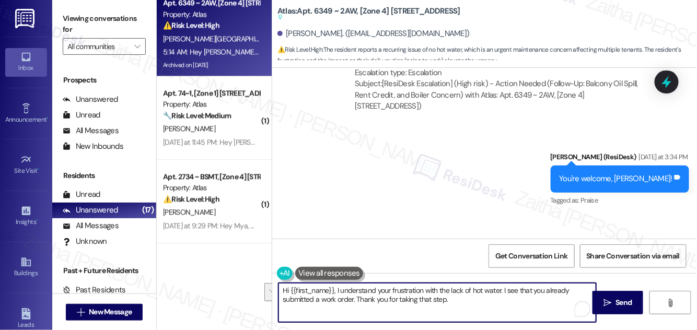
drag, startPoint x: 281, startPoint y: 291, endPoint x: 466, endPoint y: 302, distance: 185.9
click at [466, 302] on textarea "Hi {{first_name}}, I understand your frustration with the lack of hot water. I …" at bounding box center [438, 302] width 318 height 39
type textarea "Hi {{first_name}}, I understand your frustration with the lack of hot water. I …"
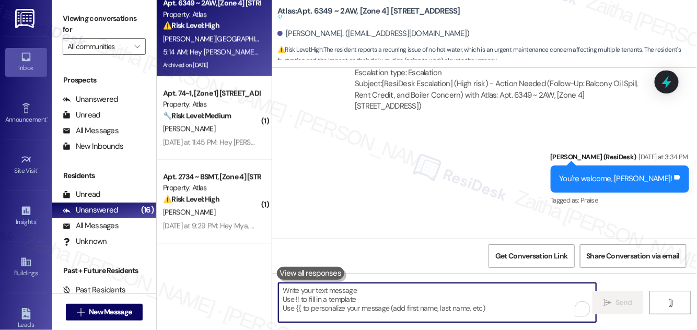
paste textarea "Hi {{first_name}}, I’m sorry you’re dealing with the hot water issue—I know tha…"
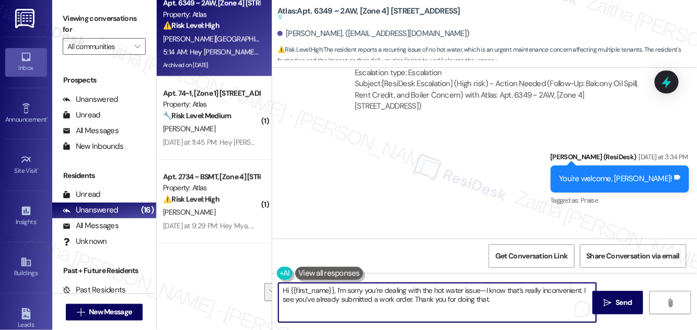
drag, startPoint x: 481, startPoint y: 290, endPoint x: 501, endPoint y: 305, distance: 25.4
click at [498, 307] on textarea "Hi {{first_name}}, I’m sorry you’re dealing with the hot water issue—I know tha…" at bounding box center [438, 302] width 318 height 39
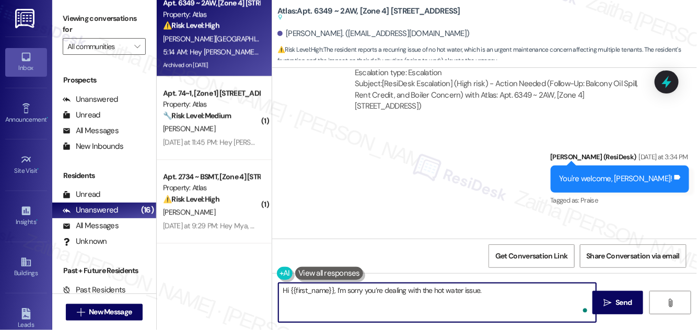
paste textarea "Hi {{first_name}}, I’m sorry you’re dealing with the hot water issue—I know tha…"
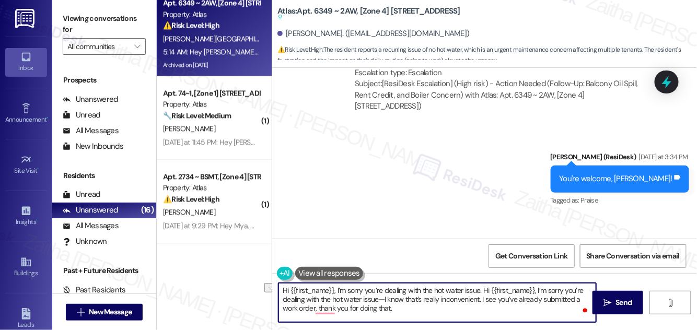
drag, startPoint x: 481, startPoint y: 291, endPoint x: 281, endPoint y: 294, distance: 199.7
click at [281, 294] on textarea "Hi {{first_name}}, I’m sorry you’re dealing with the hot water issue. Hi {{firs…" at bounding box center [438, 302] width 318 height 39
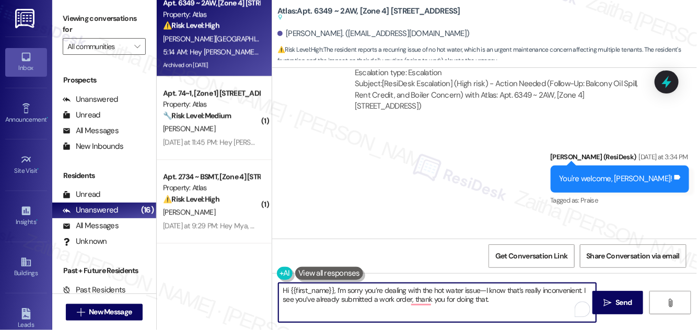
click at [486, 288] on textarea "Hi {{first_name}}, I’m sorry you’re dealing with the hot water issue—I know tha…" at bounding box center [438, 302] width 318 height 39
drag, startPoint x: 461, startPoint y: 299, endPoint x: 515, endPoint y: 299, distance: 54.4
click at [515, 299] on textarea "Hi {{first_name}}, I’m sorry you’re dealing with the hot water issue. I know th…" at bounding box center [438, 302] width 318 height 39
drag, startPoint x: 580, startPoint y: 289, endPoint x: 580, endPoint y: 300, distance: 10.5
click at [580, 300] on textarea "Hi {{first_name}}, I’m sorry you’re dealing with the hot water issue. I know th…" at bounding box center [438, 302] width 318 height 39
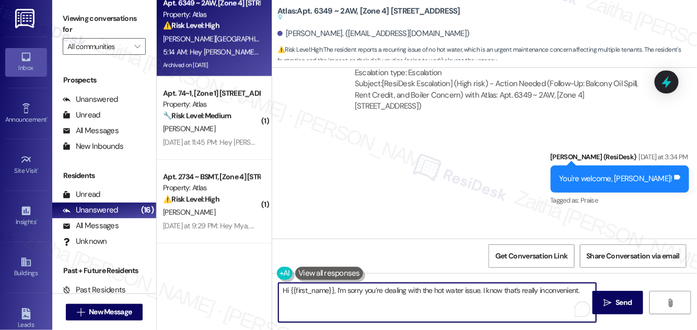
paste textarea "I see you’ve already submitted a work order, so we’ll have the team check on it."
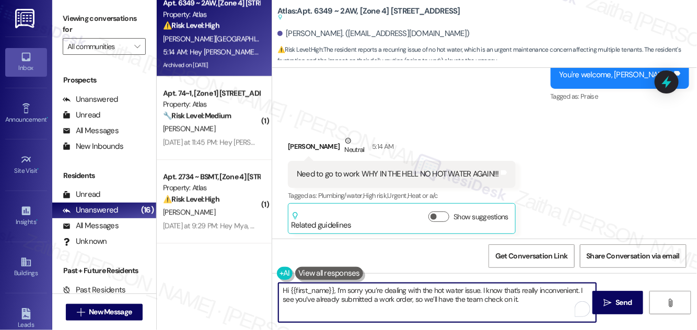
scroll to position [17273, 0]
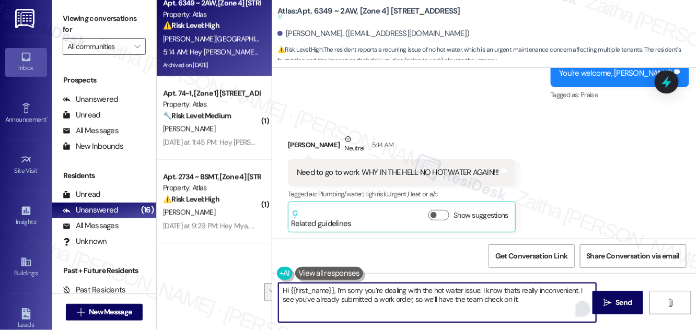
drag, startPoint x: 579, startPoint y: 291, endPoint x: 579, endPoint y: 304, distance: 13.1
click at [579, 304] on div "Hi {{first_name}}, I’m sorry you’re dealing with the hot water issue. I know th…" at bounding box center [437, 303] width 319 height 40
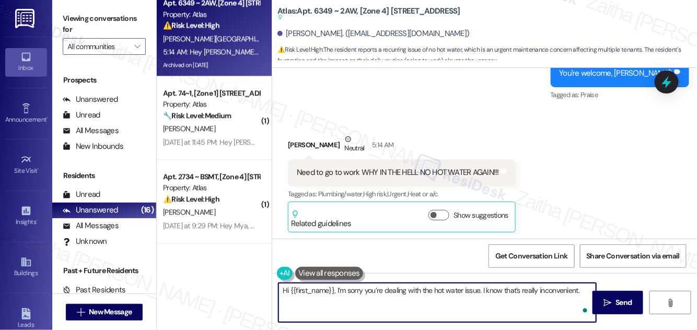
paste textarea "I see you’ve already submitted a work order, so please give the team a bit of t…"
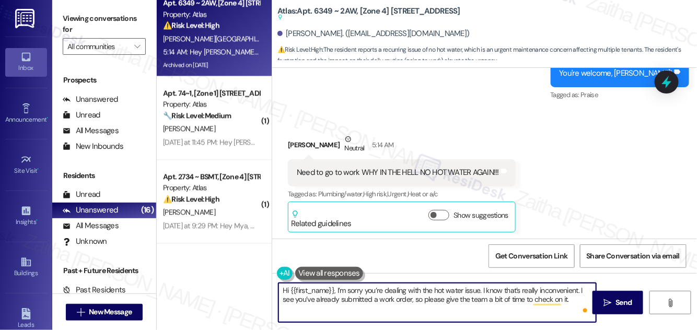
click at [418, 299] on textarea "Hi {{first_name}}, I’m sorry you’re dealing with the hot water issue. I know th…" at bounding box center [438, 302] width 318 height 39
click at [364, 309] on textarea "Hi {{first_name}}, I’m sorry you’re dealing with the hot water issue. I know th…" at bounding box center [438, 302] width 318 height 39
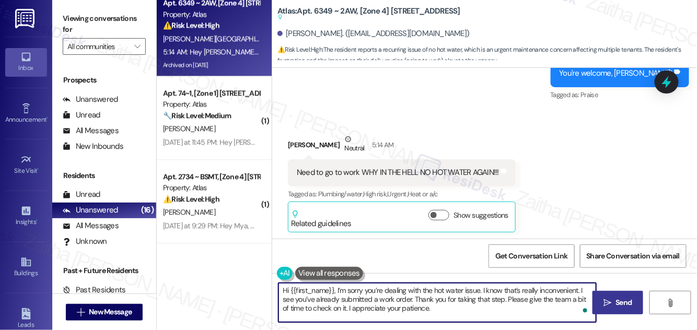
type textarea "Hi {{first_name}}, I’m sorry you’re dealing with the hot water issue. I know th…"
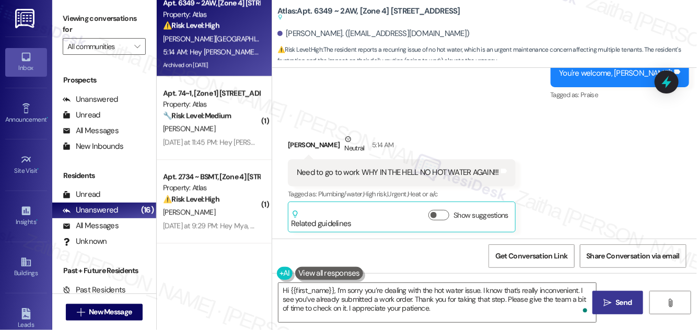
click at [620, 300] on span "Send" at bounding box center [624, 302] width 16 height 11
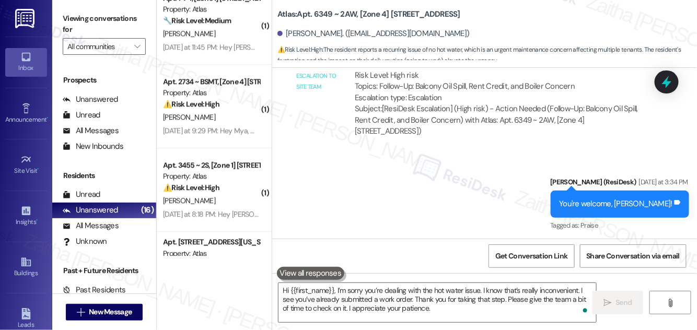
scroll to position [617, 0]
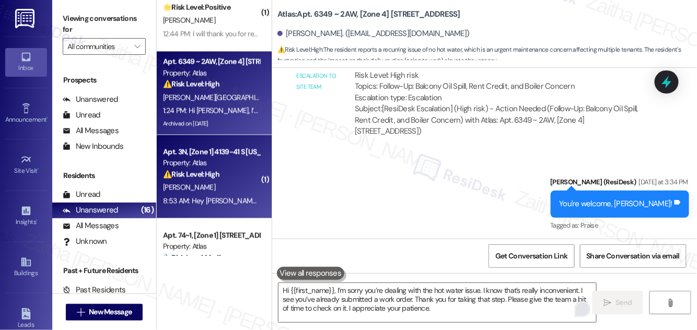
click at [248, 179] on div "⚠️ Risk Level: High The resident is reporting a malfunctioning refrigerator tha…" at bounding box center [211, 174] width 97 height 11
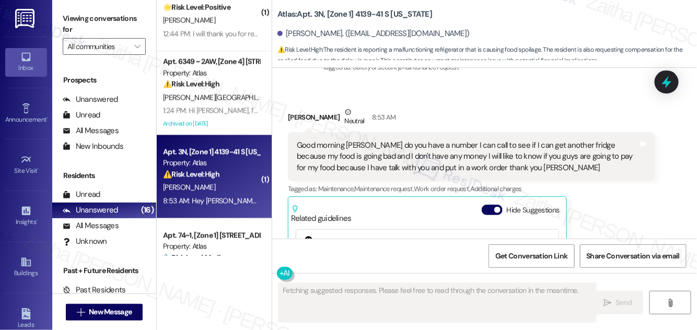
scroll to position [4737, 0]
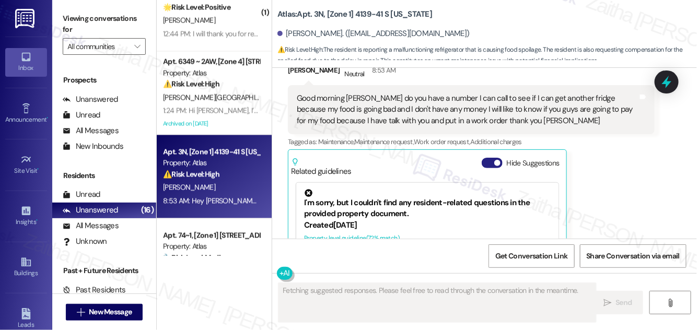
click at [492, 158] on button "Hide Suggestions" at bounding box center [492, 163] width 21 height 10
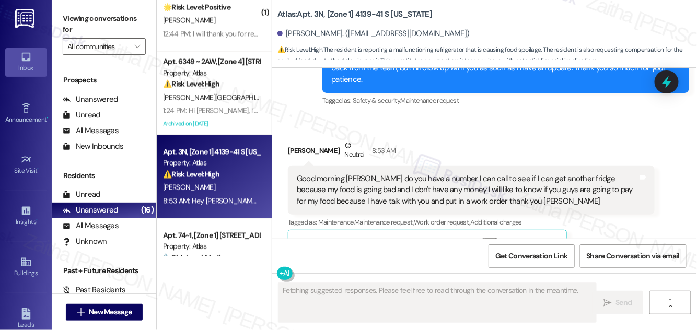
scroll to position [4609, 0]
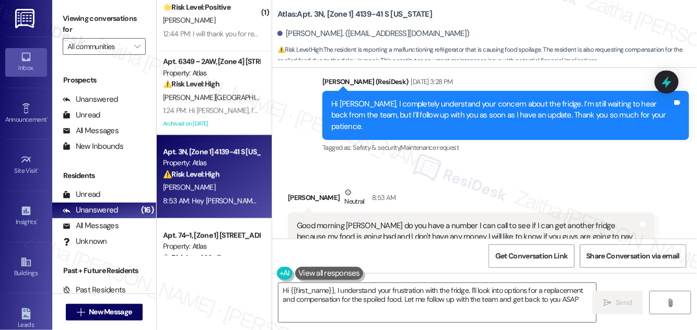
type textarea "Hi {{first_name}}, I understand your frustration with the fridge. I'll look int…"
click at [496, 285] on button "Show suggestions" at bounding box center [490, 290] width 21 height 10
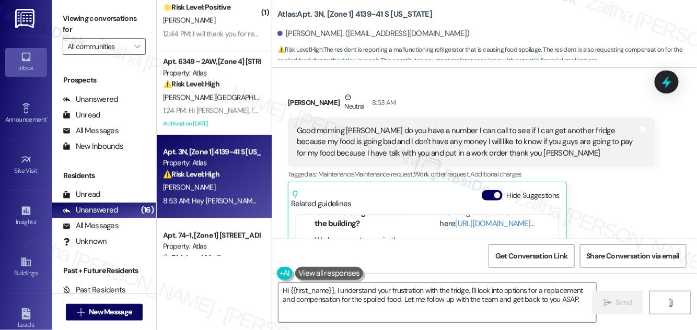
scroll to position [95, 0]
click at [486, 190] on button "Hide Suggestions" at bounding box center [492, 195] width 21 height 10
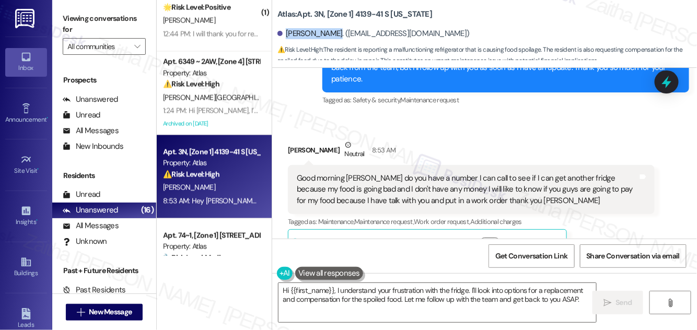
drag, startPoint x: 285, startPoint y: 36, endPoint x: 332, endPoint y: 24, distance: 48.1
click at [332, 24] on div "Celane Brewer. (celanebrewer@gmail.com)" at bounding box center [488, 34] width 420 height 21
copy div "Celane Brewer"
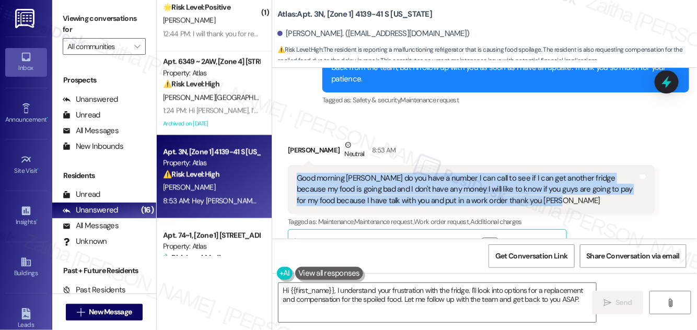
drag, startPoint x: 293, startPoint y: 93, endPoint x: 564, endPoint y: 119, distance: 272.1
click at [564, 165] on div "Good morning Sarah do you have a number I can call to see if I can get another …" at bounding box center [471, 189] width 367 height 49
copy div "Good morning Sarah do you have a number I can call to see if I can get another …"
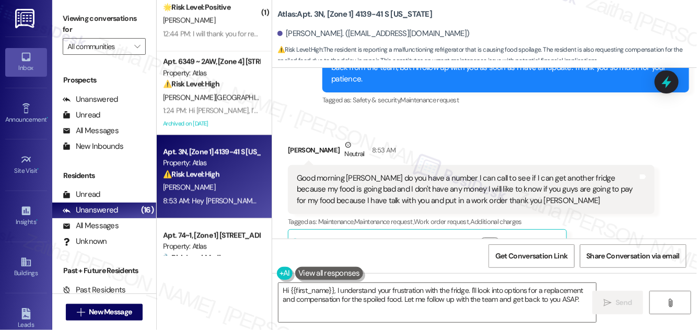
click at [597, 159] on div "Celane Brewer Neutral 8:53 AM Good morning Sarah do you have a number I can cal…" at bounding box center [471, 200] width 367 height 121
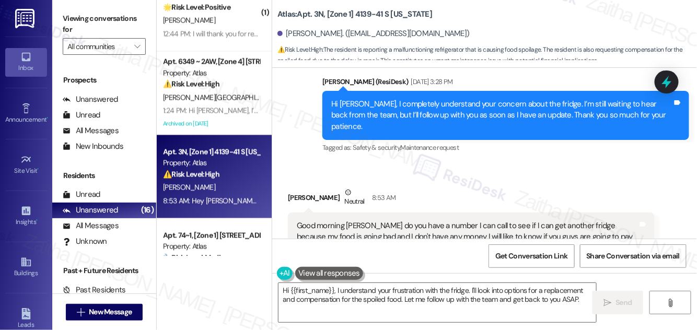
scroll to position [4705, 0]
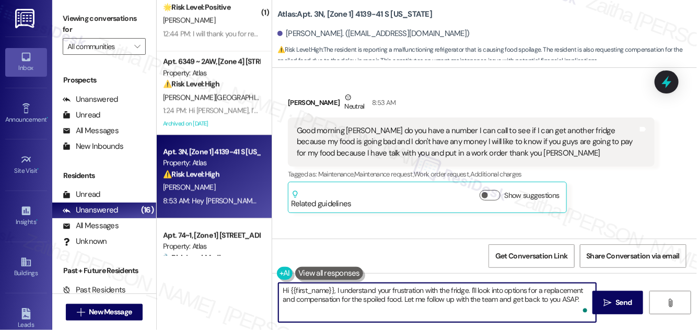
drag, startPoint x: 280, startPoint y: 290, endPoint x: 557, endPoint y: 309, distance: 278.3
click at [580, 302] on textarea "Hi {{first_name}}, I understand your frustration with the fridge. I'll look int…" at bounding box center [438, 302] width 318 height 39
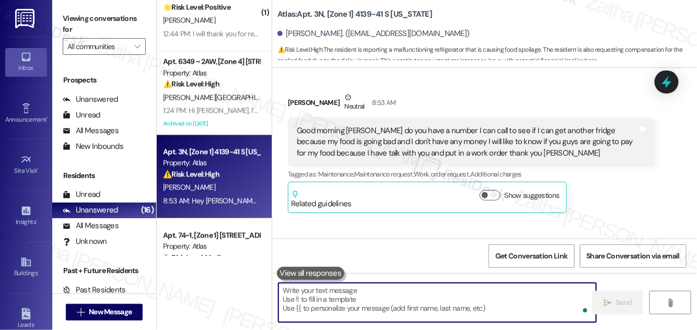
paste textarea "I’m so sorry to hear about the trouble with your fridge and the impact it’s hav…"
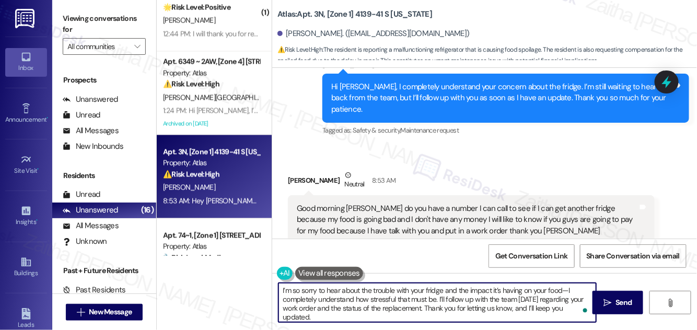
scroll to position [4609, 0]
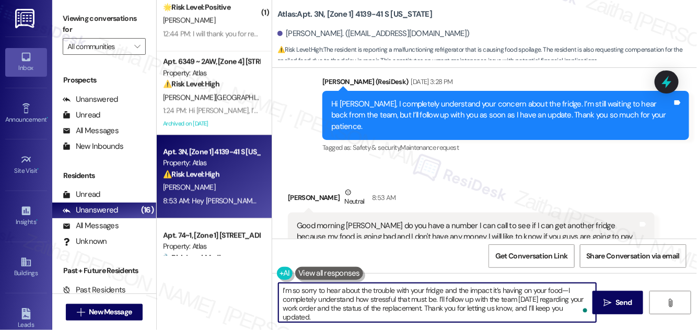
click at [295, 187] on div "Celane Brewer Neutral 8:53 AM" at bounding box center [471, 200] width 367 height 26
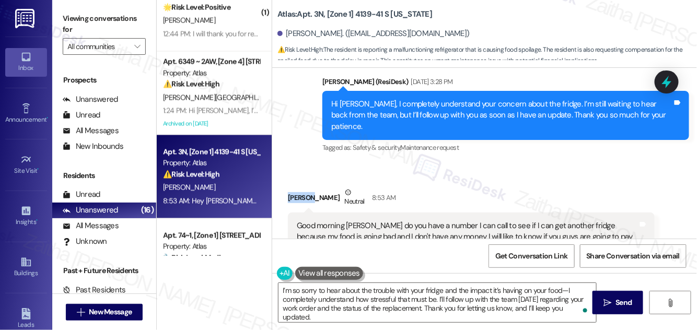
click at [295, 187] on div "Celane Brewer Neutral 8:53 AM" at bounding box center [471, 200] width 367 height 26
copy div "Celane"
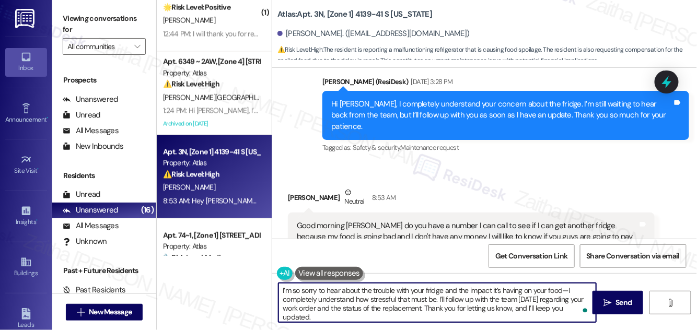
click at [563, 290] on textarea "I’m so sorry to hear about the trouble with your fridge and the impact it’s hav…" at bounding box center [438, 302] width 318 height 39
paste textarea "Celane"
click at [517, 300] on textarea "I’m so sorry to hear about the trouble with your fridge and the impact it’s hav…" at bounding box center [438, 302] width 318 height 39
click at [525, 300] on textarea "I’m so sorry to hear about the trouble with your fridge and the impact it’s hav…" at bounding box center [438, 302] width 318 height 39
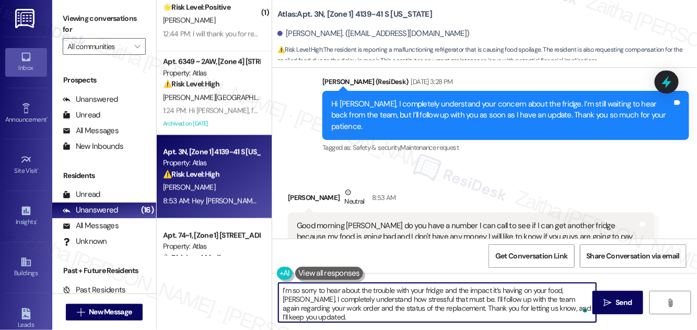
type textarea "I’m so sorry to hear about the trouble with your fridge and the impact it’s hav…"
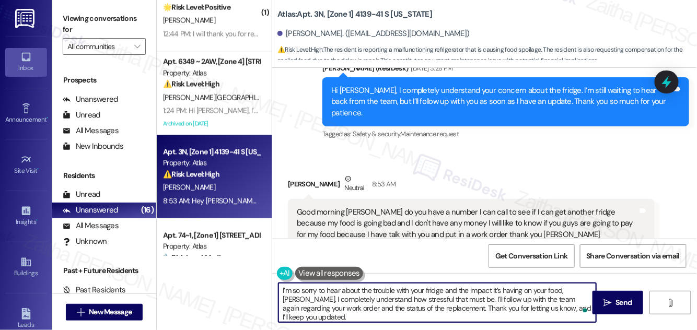
scroll to position [4705, 0]
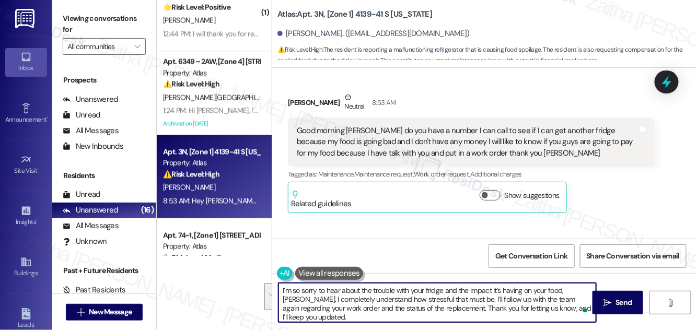
drag, startPoint x: 280, startPoint y: 291, endPoint x: 597, endPoint y: 315, distance: 317.2
click at [597, 315] on textarea "I’m so sorry to hear about the trouble with your fridge and the impact it’s hav…" at bounding box center [438, 302] width 318 height 39
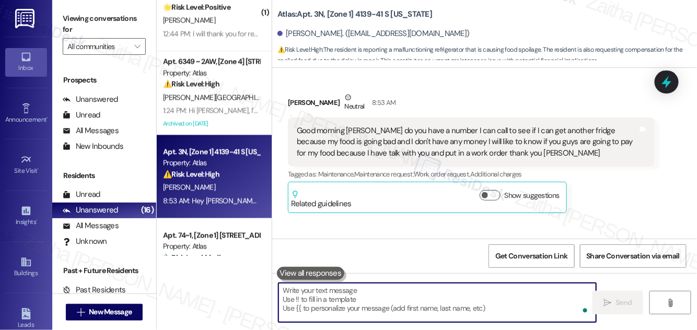
paste textarea "Good morning, Celane. I’m so sorry to hear about the trouble with your fridge a…"
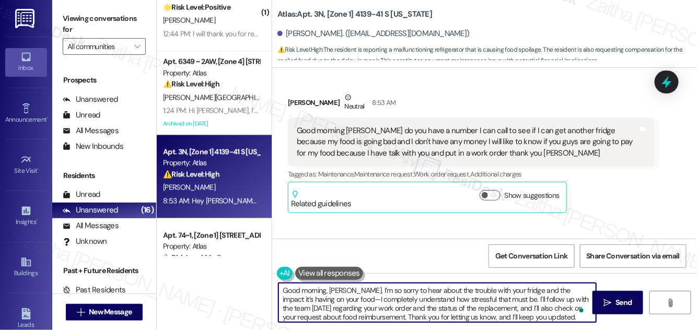
click at [352, 290] on textarea "Good morning, Celane. I’m so sorry to hear about the trouble with your fridge a…" at bounding box center [438, 302] width 318 height 39
drag, startPoint x: 328, startPoint y: 291, endPoint x: 268, endPoint y: 283, distance: 60.6
click at [268, 283] on div "Apt. 5618 ~ 2R, [Zone 2] 5618 S MLK Dr Property: Atlas L. Braggs Aug 11, 2025 a…" at bounding box center [427, 165] width 541 height 330
click at [312, 291] on textarea "Hi Celane. I’m so sorry to hear about the trouble with your fridge and the impa…" at bounding box center [438, 302] width 318 height 39
click at [301, 298] on textarea "Hi Celane! I’m so sorry to hear about the trouble with your fridge and the impa…" at bounding box center [438, 302] width 318 height 39
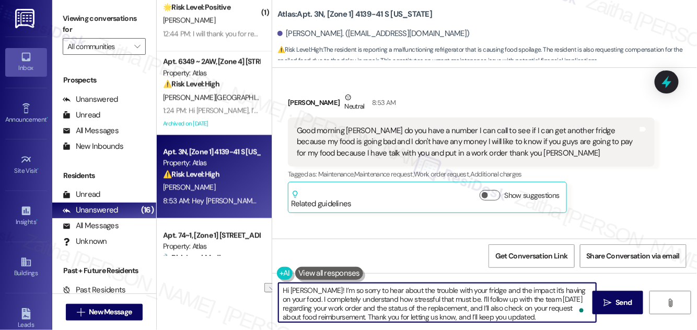
drag, startPoint x: 300, startPoint y: 298, endPoint x: 461, endPoint y: 294, distance: 161.6
click at [458, 298] on textarea "Hi Celane! I’m so sorry to hear about the trouble with your fridge and the impa…" at bounding box center [438, 302] width 318 height 39
click at [390, 299] on textarea "Hi Celane! I’m so sorry to hear about the trouble with your fridge and the impa…" at bounding box center [438, 302] width 318 height 39
drag, startPoint x: 559, startPoint y: 309, endPoint x: 560, endPoint y: 315, distance: 5.3
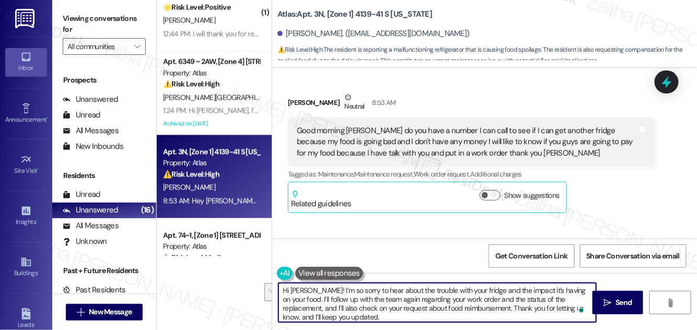
click at [560, 315] on textarea "Hi Celane! I’m so sorry to hear about the trouble with your fridge and the impa…" at bounding box center [438, 302] width 318 height 39
type textarea "Hi Celane! I’m so sorry to hear about the trouble with your fridge and the impa…"
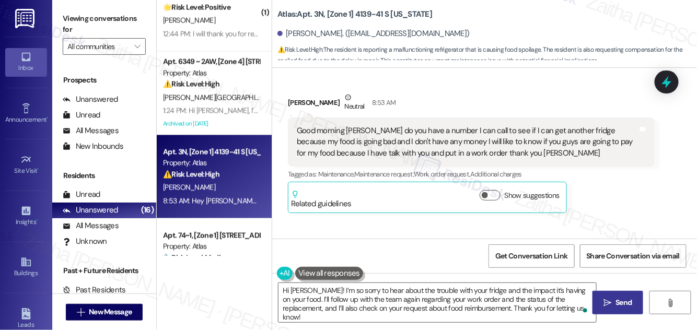
click at [613, 296] on button " Send" at bounding box center [618, 303] width 51 height 24
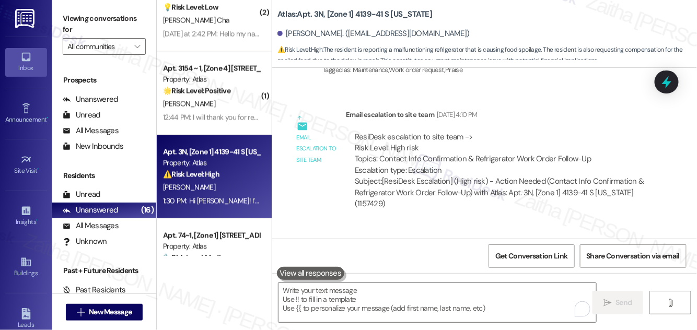
scroll to position [4082, 0]
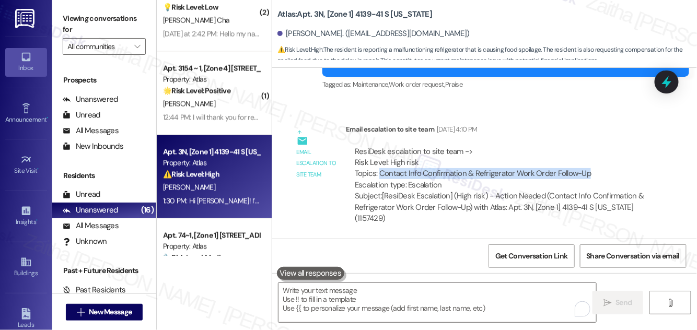
drag, startPoint x: 379, startPoint y: 101, endPoint x: 599, endPoint y: 109, distance: 219.7
click at [599, 146] on div "ResiDesk escalation to site team -> Risk Level: High risk Topics: Contact Info …" at bounding box center [500, 168] width 291 height 45
copy div "Contact Info Confirmation & Refrigerator Work Order Follow-Up"
click at [667, 81] on icon at bounding box center [667, 82] width 13 height 16
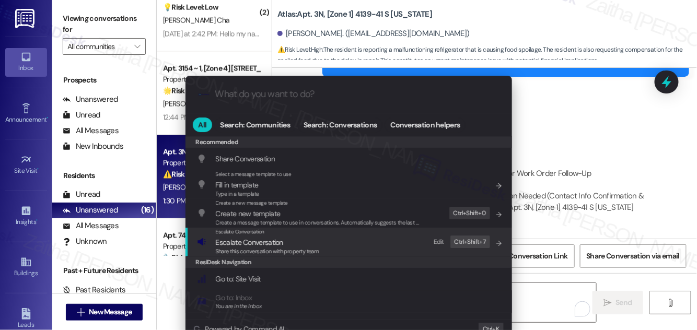
click at [270, 242] on span "Escalate Conversation" at bounding box center [249, 242] width 67 height 9
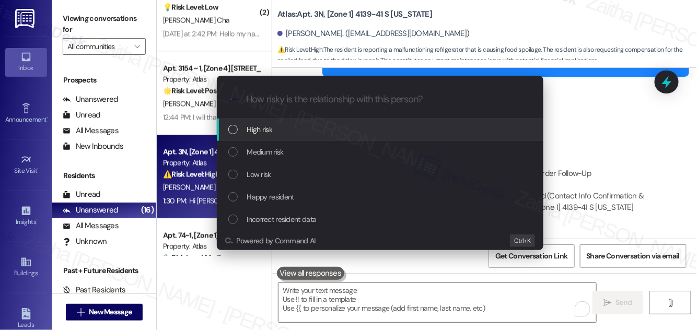
click at [290, 130] on div "High risk" at bounding box center [381, 130] width 306 height 12
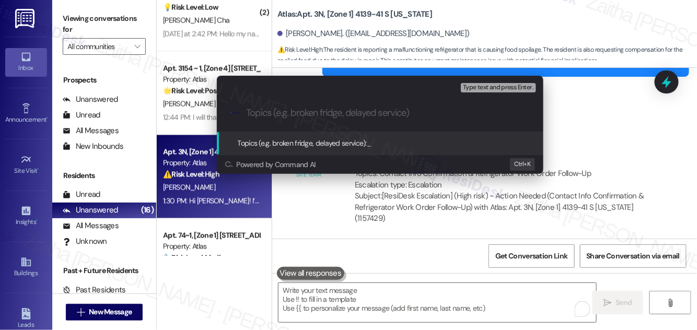
paste input "Contact Info Confirmation & Refrigerator Work Order Follow-Up"
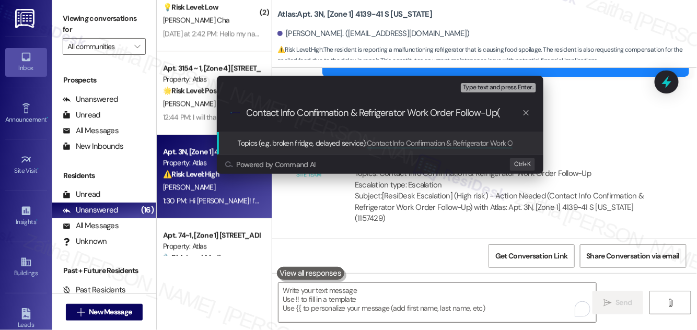
paste input "#166399"
type input "Contact Info Confirmation & Refrigerator Work Order Follow-Up(#166399 )"
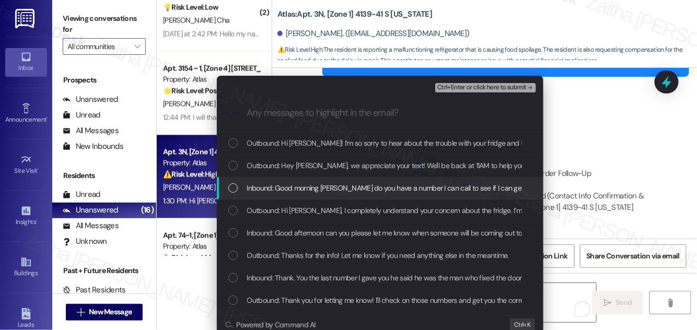
click at [428, 186] on span "Inbound: Good morning Sarah do you have a number I can call to see if I can get…" at bounding box center [707, 188] width 920 height 12
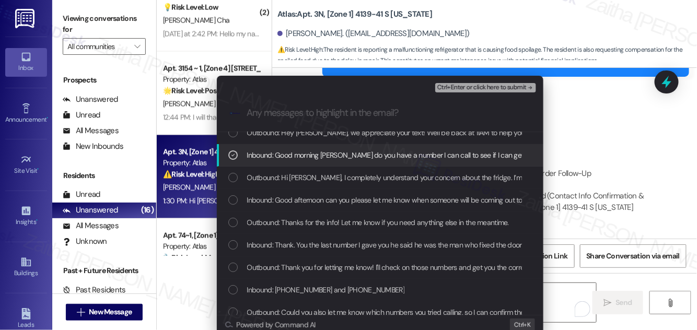
scroll to position [47, 0]
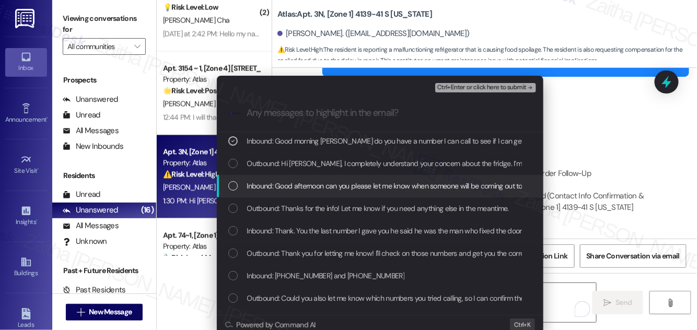
click at [398, 190] on span "Inbound: Good afternoon can you please let me know when someone will be coming …" at bounding box center [473, 186] width 453 height 12
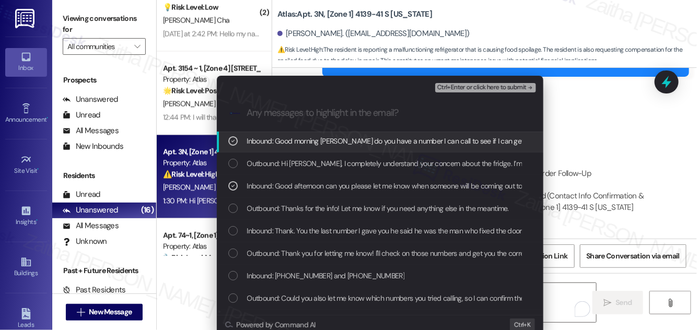
click at [469, 87] on span "Ctrl+Enter or click here to submit" at bounding box center [482, 87] width 89 height 7
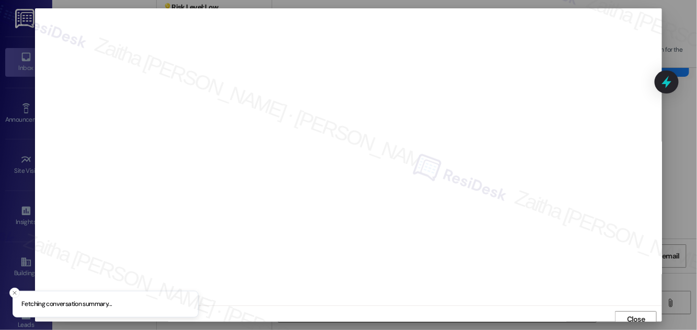
scroll to position [6, 0]
click at [632, 311] on span "Close" at bounding box center [636, 313] width 18 height 11
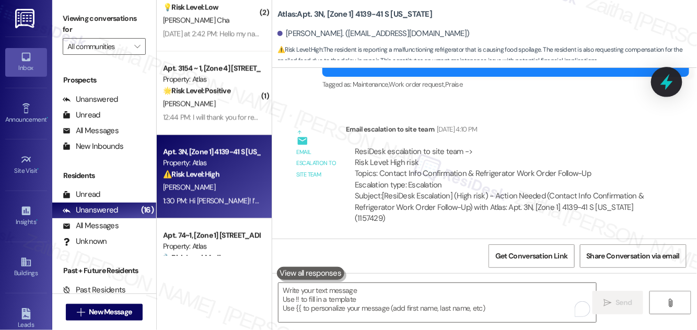
click at [670, 87] on icon at bounding box center [667, 82] width 18 height 18
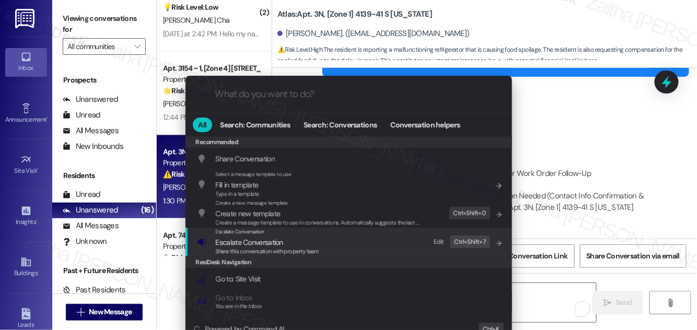
click at [248, 243] on span "Escalate Conversation" at bounding box center [249, 242] width 67 height 9
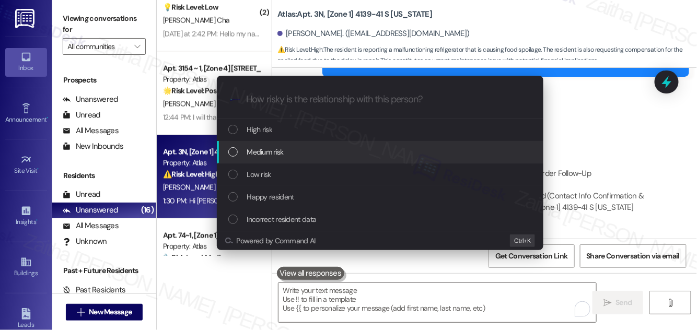
click at [270, 152] on span "Medium risk" at bounding box center [265, 152] width 37 height 12
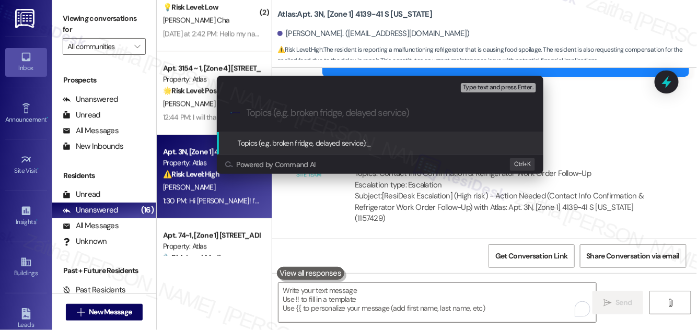
click at [672, 81] on div "Escalate Conversation Medium risk Topics (e.g. broken fridge, delayed service) …" at bounding box center [348, 165] width 697 height 330
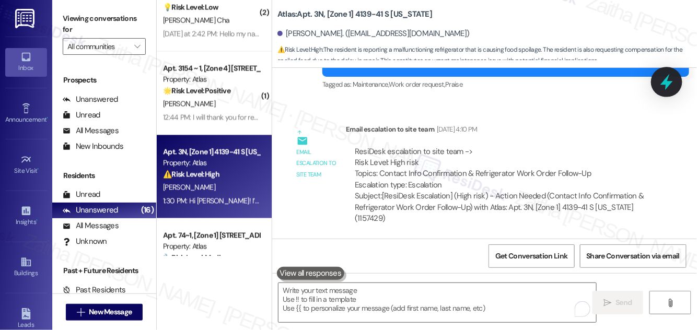
click at [669, 81] on icon at bounding box center [667, 82] width 18 height 18
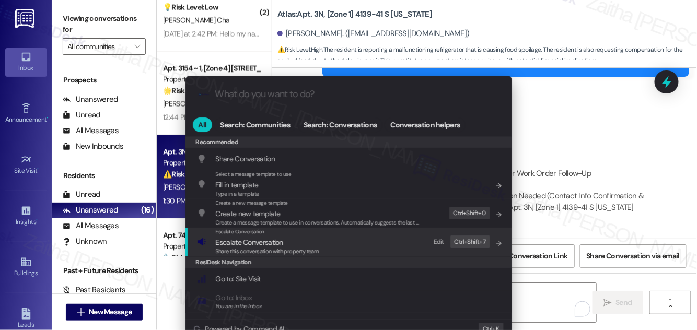
click at [260, 244] on span "Escalate Conversation" at bounding box center [249, 242] width 67 height 9
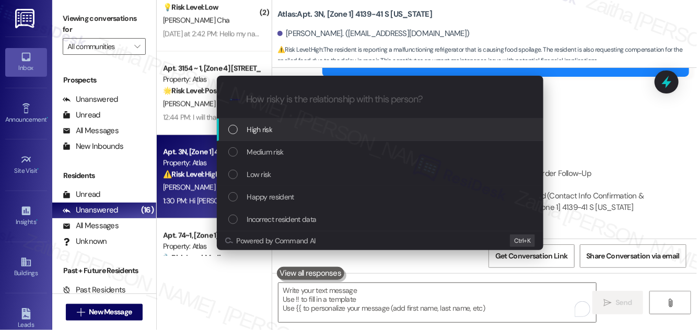
click at [287, 131] on div "High risk" at bounding box center [381, 130] width 306 height 12
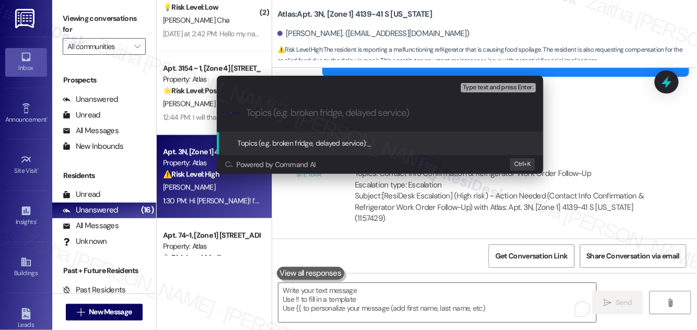
paste input "Contact Info Confirmation & Refrigerator Work Order Follow-Up(#166399 )"
type input "Contact Info Confirmation & Refrigerator Work Order Follow-Up(#166399 )"
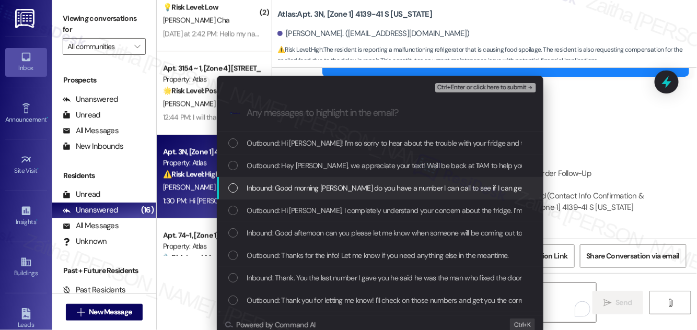
click at [324, 187] on span "Inbound: Good morning Sarah do you have a number I can call to see if I can get…" at bounding box center [707, 188] width 920 height 12
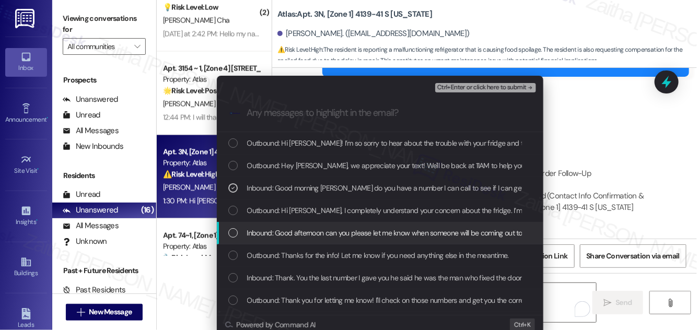
click at [330, 226] on div "Inbound: Good afternoon can you please let me know when someone will be coming …" at bounding box center [380, 233] width 327 height 22
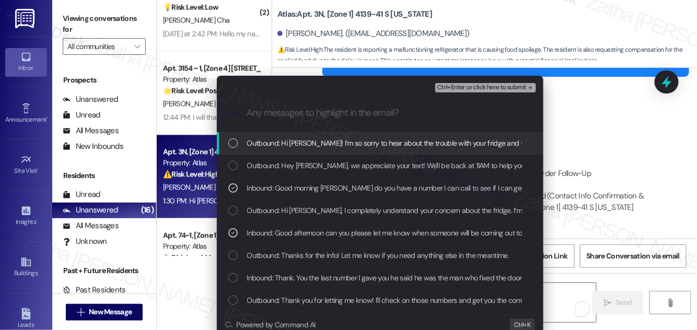
click at [464, 88] on span "Ctrl+Enter or click here to submit" at bounding box center [482, 87] width 89 height 7
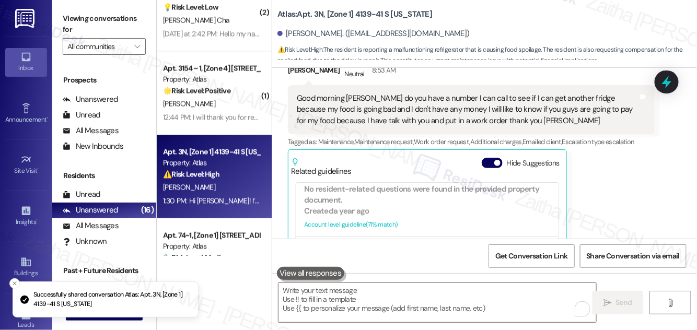
scroll to position [237, 0]
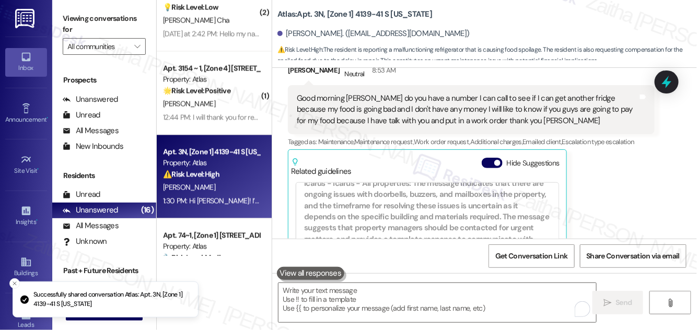
drag, startPoint x: 484, startPoint y: 83, endPoint x: 504, endPoint y: 114, distance: 37.3
click at [484, 158] on button "Hide Suggestions" at bounding box center [492, 163] width 21 height 10
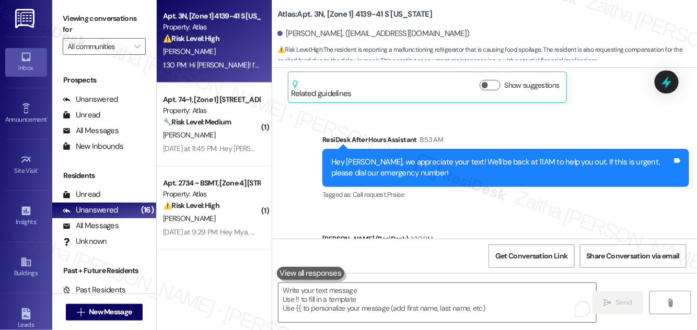
scroll to position [760, 0]
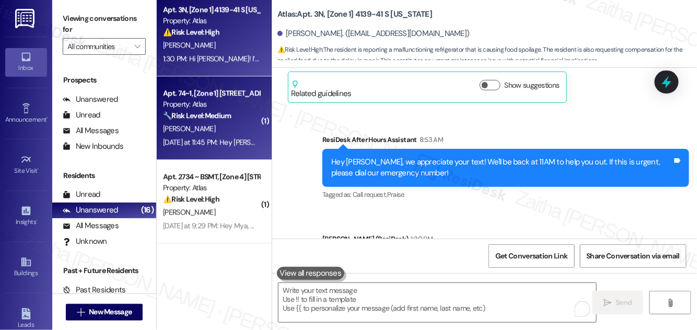
click at [210, 130] on div "[PERSON_NAME]" at bounding box center [211, 128] width 99 height 13
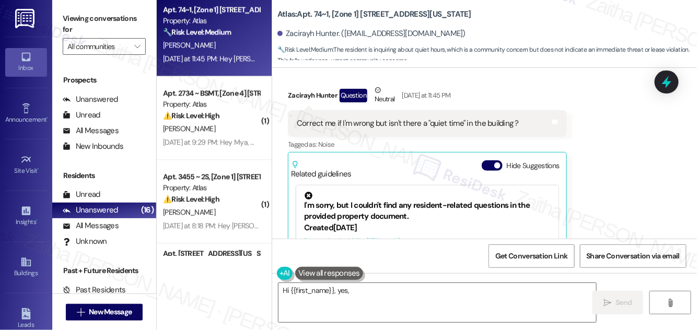
scroll to position [2341, 0]
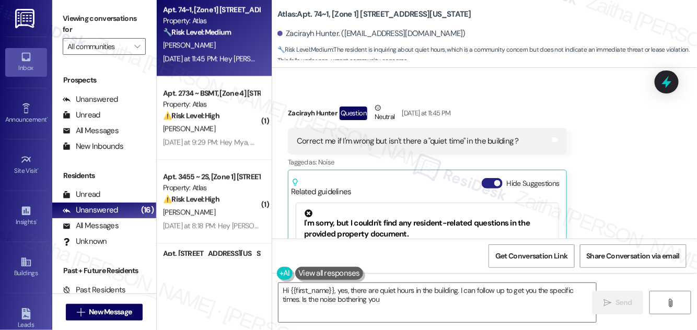
type textarea "Hi {{first_name}}, yes, there are quiet hours in the building. I can follow up …"
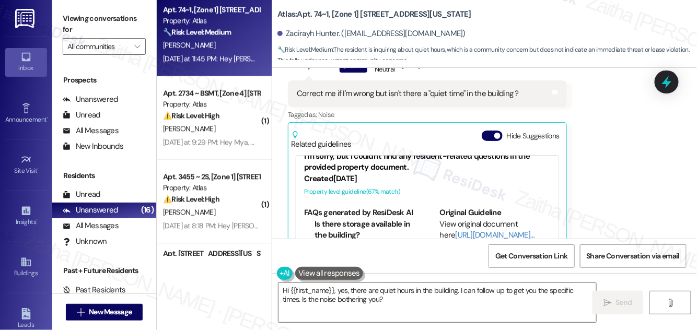
scroll to position [27, 0]
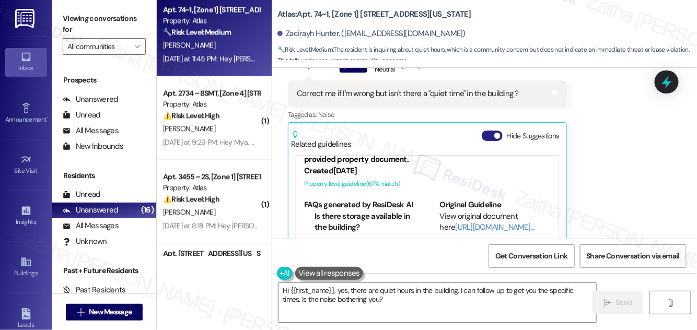
click at [484, 131] on button "Hide Suggestions" at bounding box center [492, 136] width 21 height 10
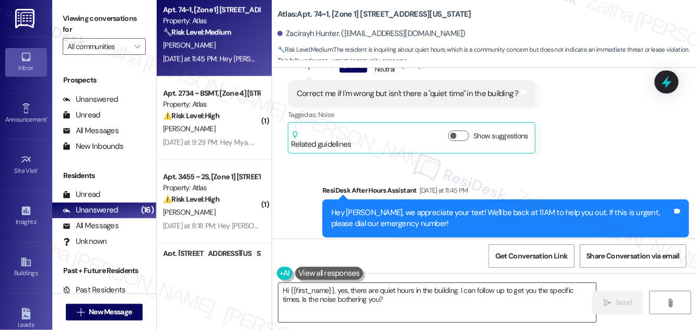
click at [390, 301] on textarea "Hi {{first_name}}, yes, there are quiet hours in the building. I can follow up …" at bounding box center [438, 302] width 318 height 39
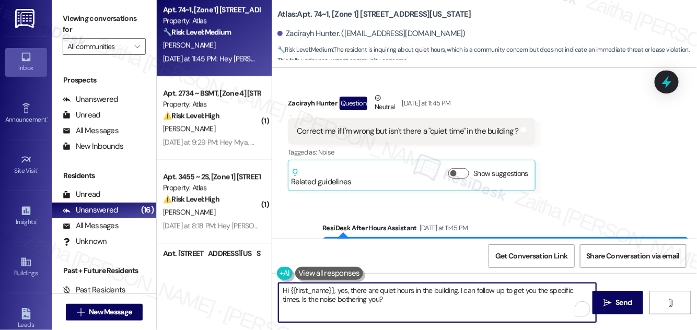
scroll to position [2398, 0]
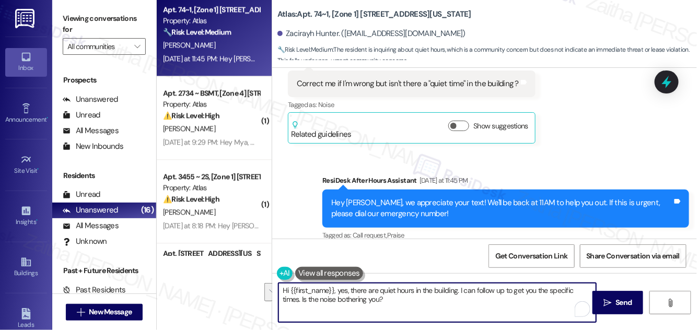
drag, startPoint x: 282, startPoint y: 289, endPoint x: 387, endPoint y: 300, distance: 105.7
click at [387, 300] on textarea "Hi {{first_name}}, yes, there are quiet hours in the building. I can follow up …" at bounding box center [438, 302] width 318 height 39
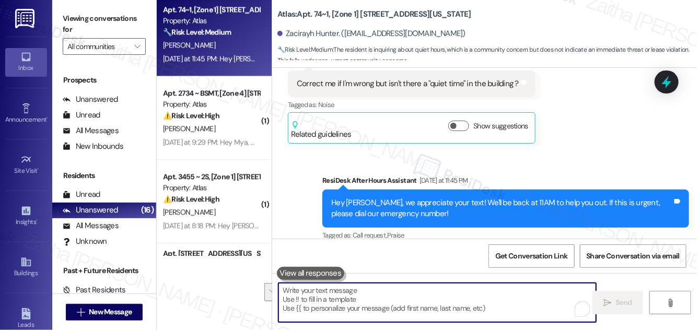
paste textarea "Hi {{first_name}}, yes, there are typically quiet hours in the building. I’ll f…"
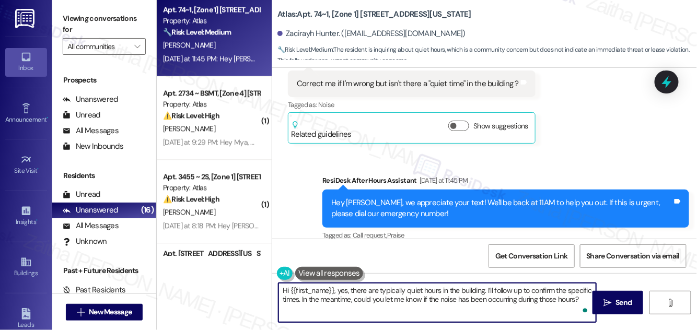
click at [348, 290] on textarea "Hi {{first_name}}, yes, there are typically quiet hours in the building. I’ll f…" at bounding box center [438, 302] width 318 height 39
type textarea "Hi {{first_name}}! There are typically quiet hours in the building. I’ll follow…"
click at [425, 296] on textarea "Hi {{first_name}}! There are typically quiet hours in the building. I’ll follow…" at bounding box center [438, 302] width 318 height 39
drag, startPoint x: 618, startPoint y: 300, endPoint x: 602, endPoint y: 293, distance: 17.6
click at [618, 300] on span "Send" at bounding box center [624, 302] width 16 height 11
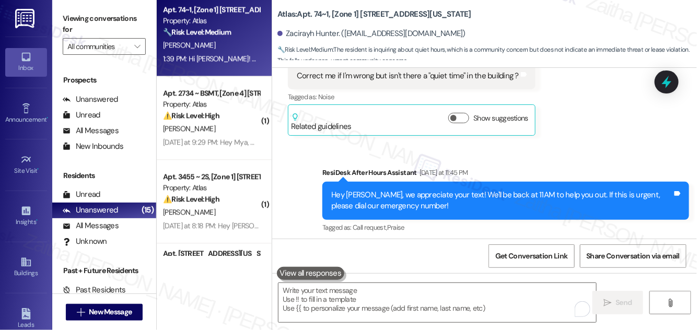
scroll to position [2482, 0]
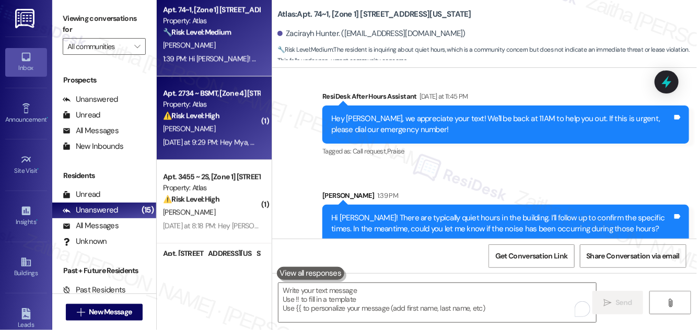
click at [251, 127] on div "[PERSON_NAME]" at bounding box center [211, 128] width 99 height 13
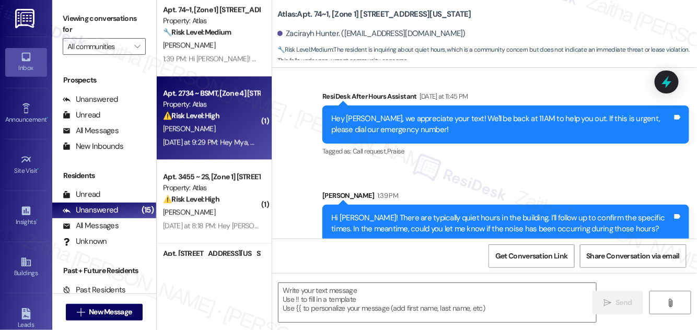
type textarea "Fetching suggested responses. Please feel free to read through the conversation…"
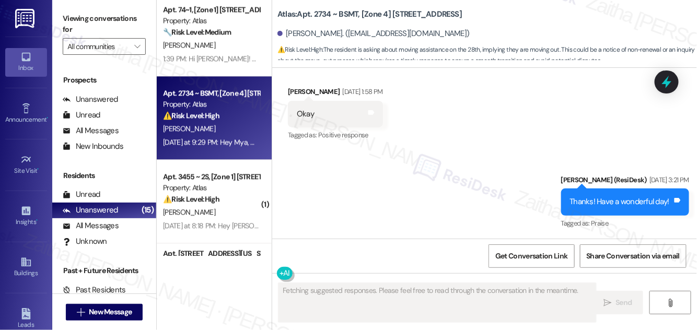
scroll to position [5725, 0]
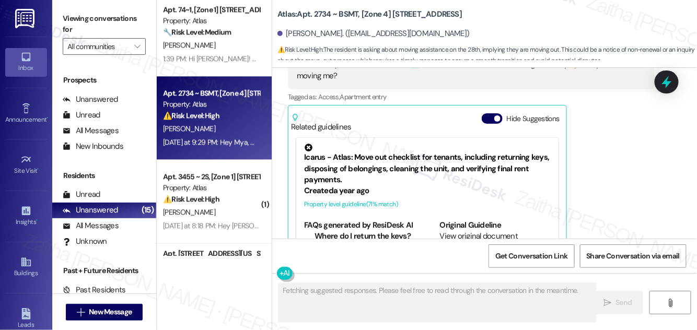
click at [485, 113] on button "Hide Suggestions" at bounding box center [492, 118] width 21 height 10
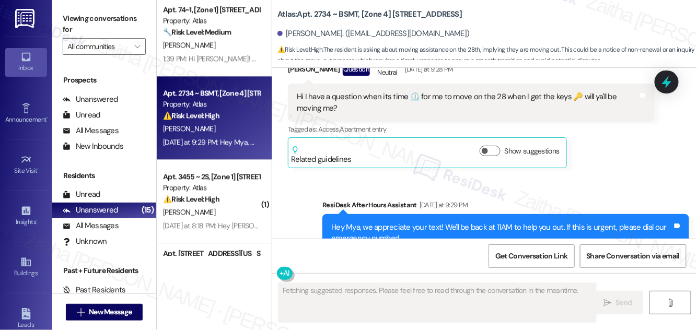
scroll to position [5597, 0]
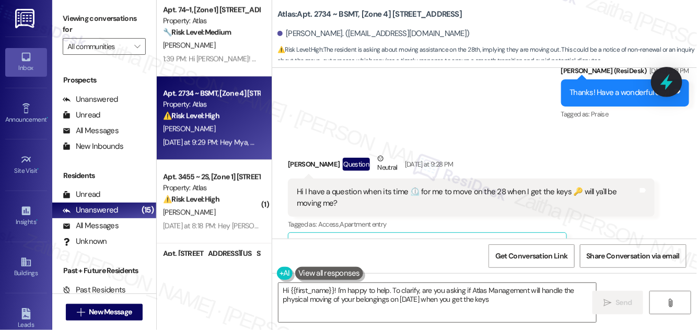
type textarea "Hi {{first_name}}! I'm happy to help. To clarify, are you asking if Atlas Manag…"
drag, startPoint x: 662, startPoint y: 87, endPoint x: 534, endPoint y: 106, distance: 129.4
click at [662, 88] on icon at bounding box center [667, 82] width 14 height 14
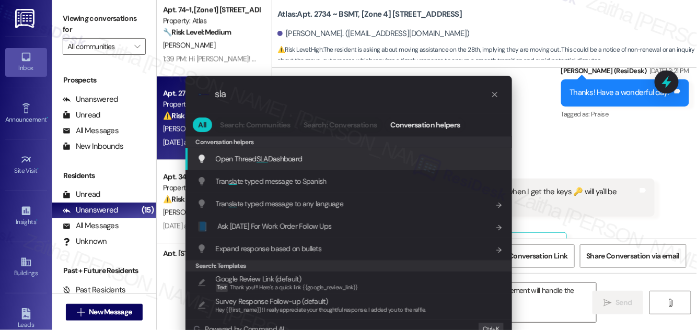
type input "sla"
click at [254, 162] on span "Open Thread SLA Dashboard" at bounding box center [259, 158] width 87 height 9
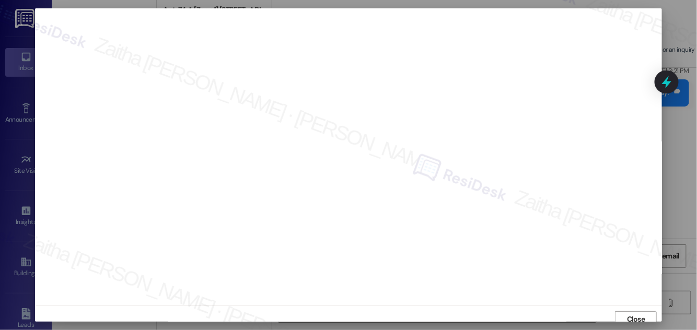
scroll to position [6, 0]
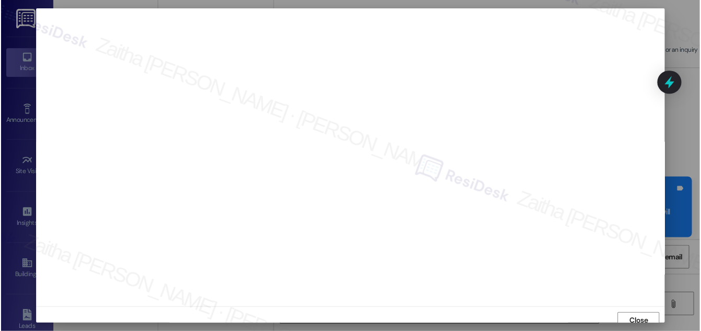
scroll to position [6, 0]
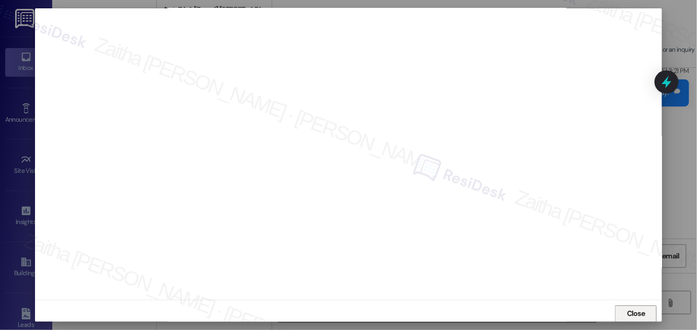
click at [637, 313] on span "Close" at bounding box center [636, 313] width 18 height 11
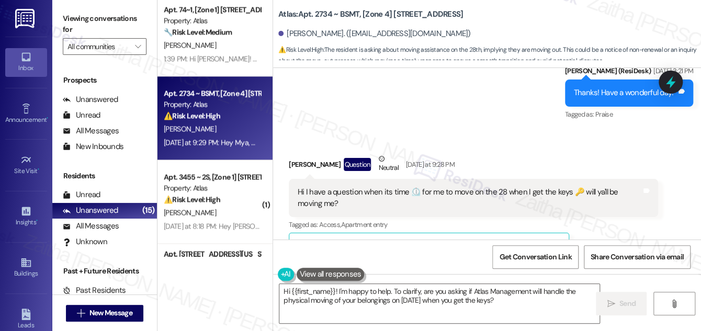
scroll to position [137, 0]
